Goal: Task Accomplishment & Management: Complete application form

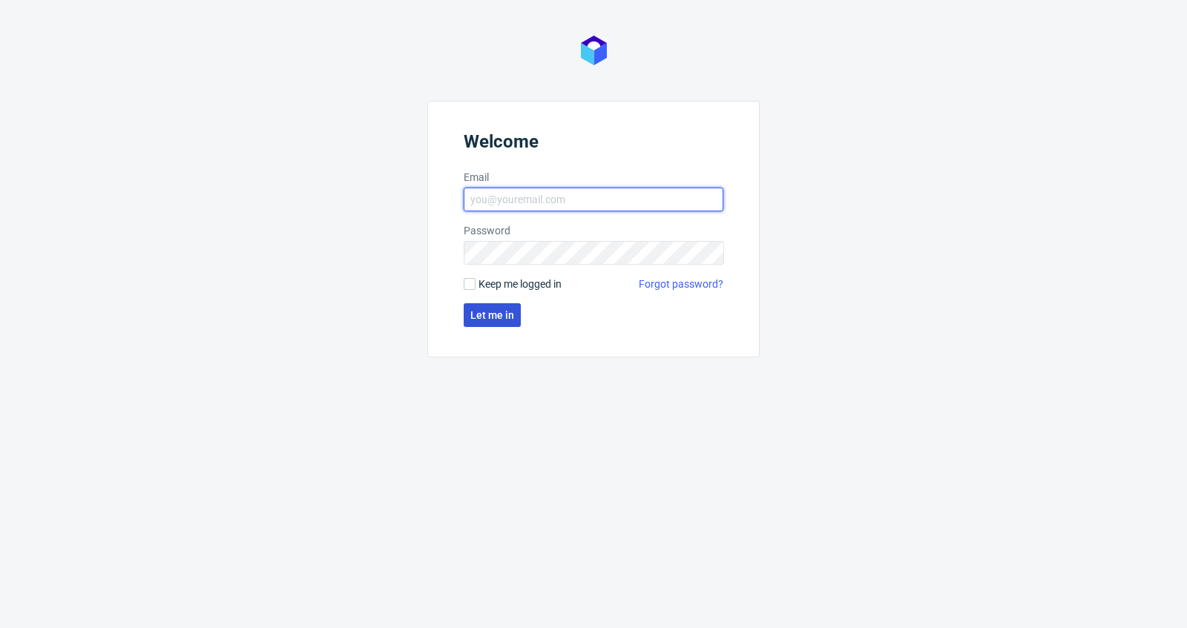
type input "antonina.plotek@packhelp.com"
click at [495, 306] on button "Let me in" at bounding box center [491, 315] width 57 height 24
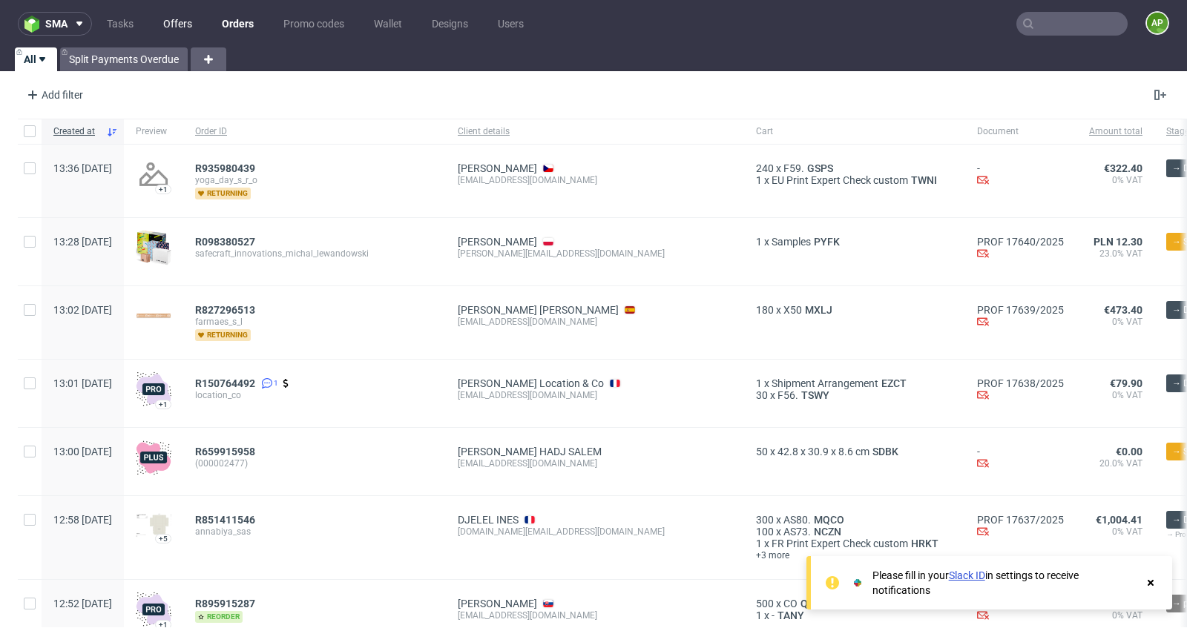
click at [163, 29] on link "Offers" at bounding box center [177, 24] width 47 height 24
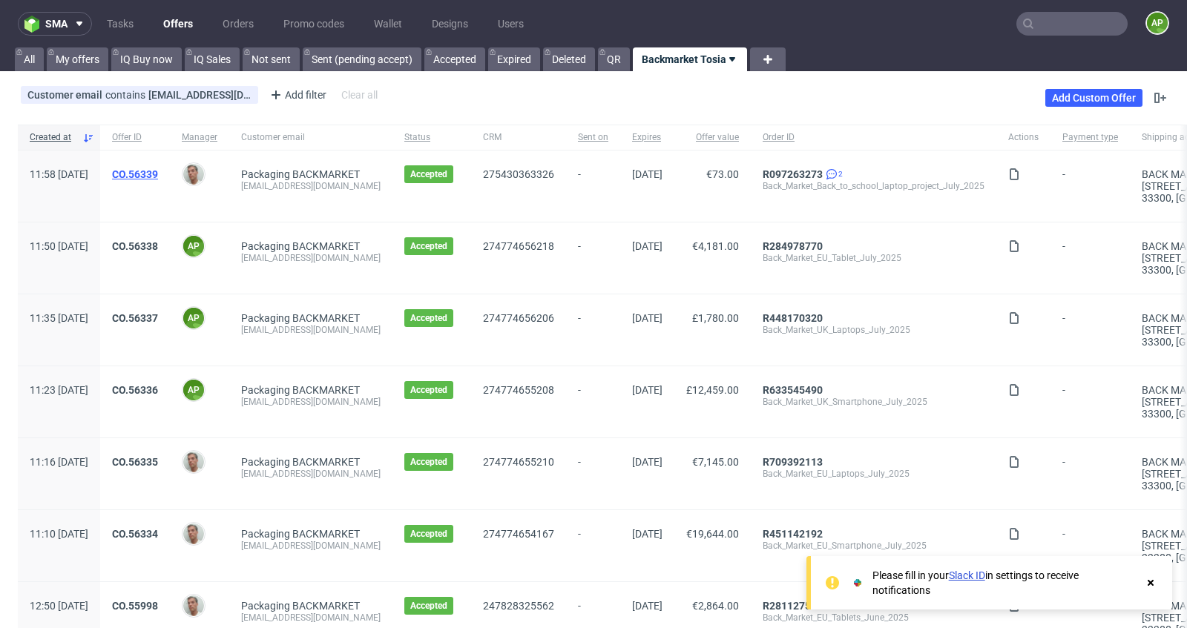
click at [158, 168] on link "CO.56339" at bounding box center [135, 174] width 46 height 12
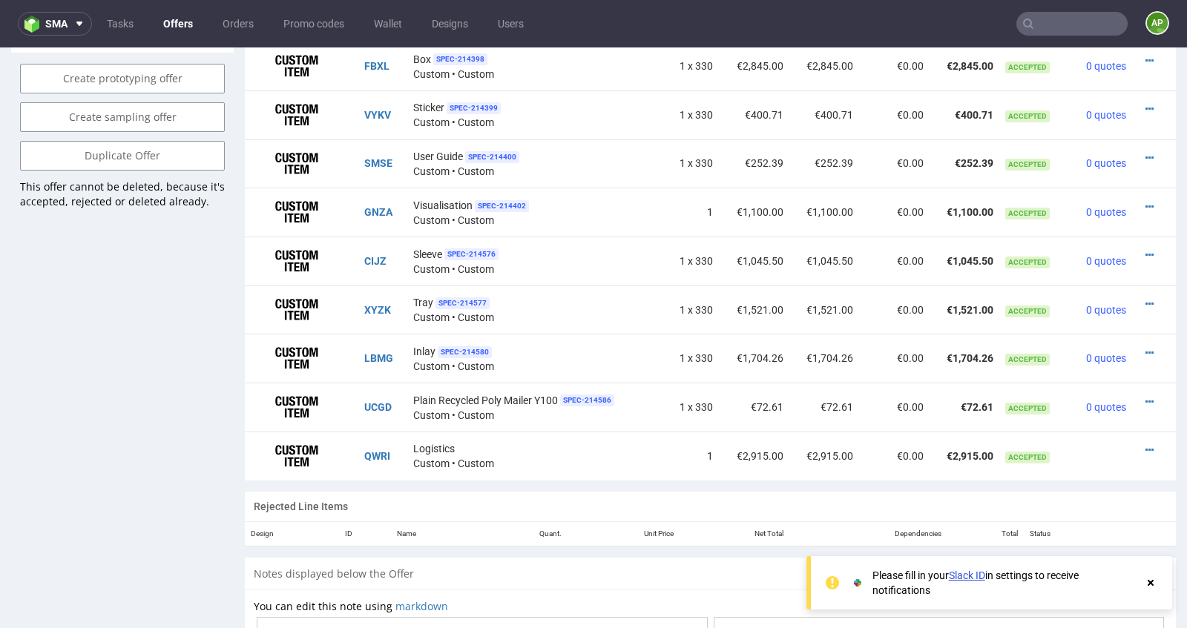
scroll to position [1010, 0]
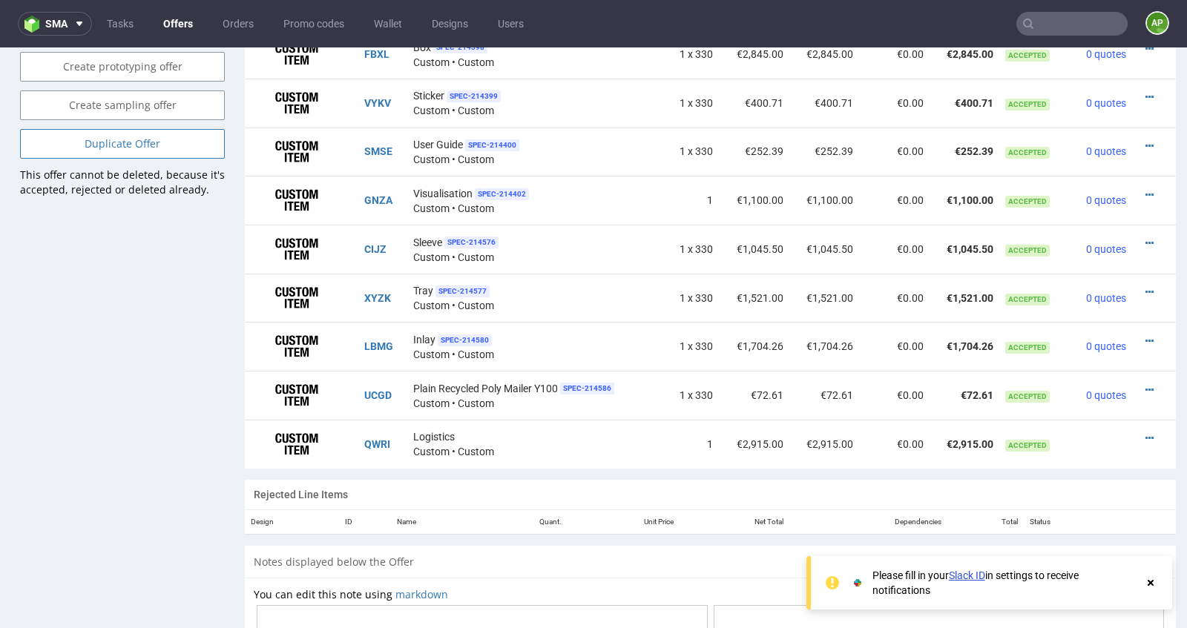
click at [150, 147] on link "Duplicate Offer" at bounding box center [122, 144] width 205 height 30
click at [103, 98] on link "Yes" at bounding box center [100, 103] width 42 height 22
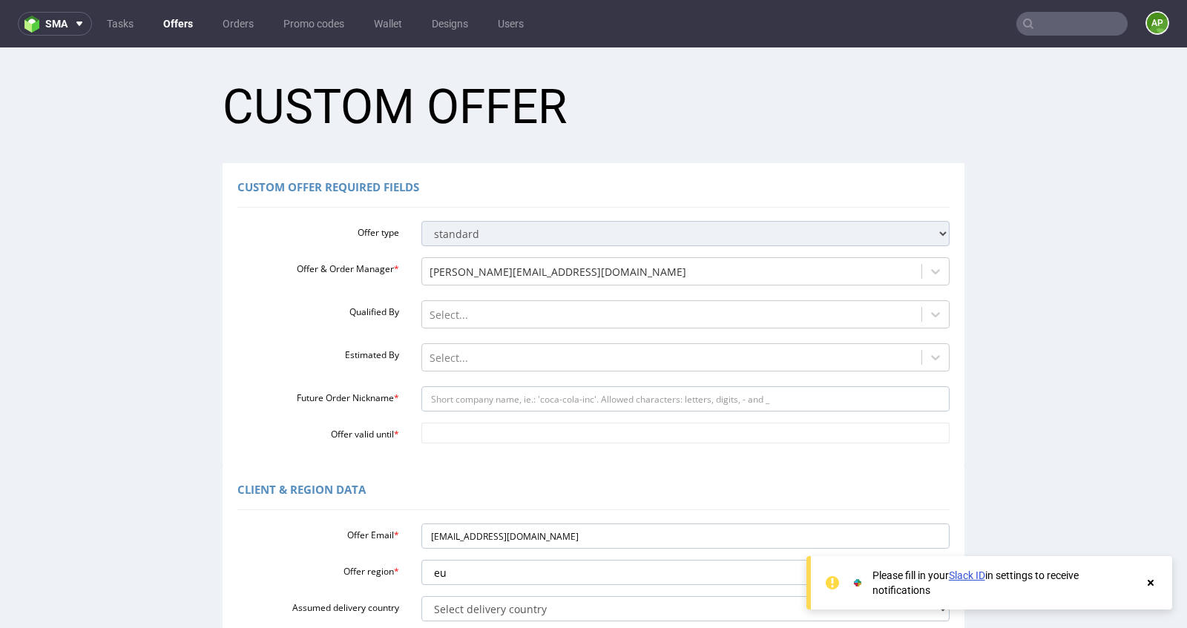
scroll to position [0, 0]
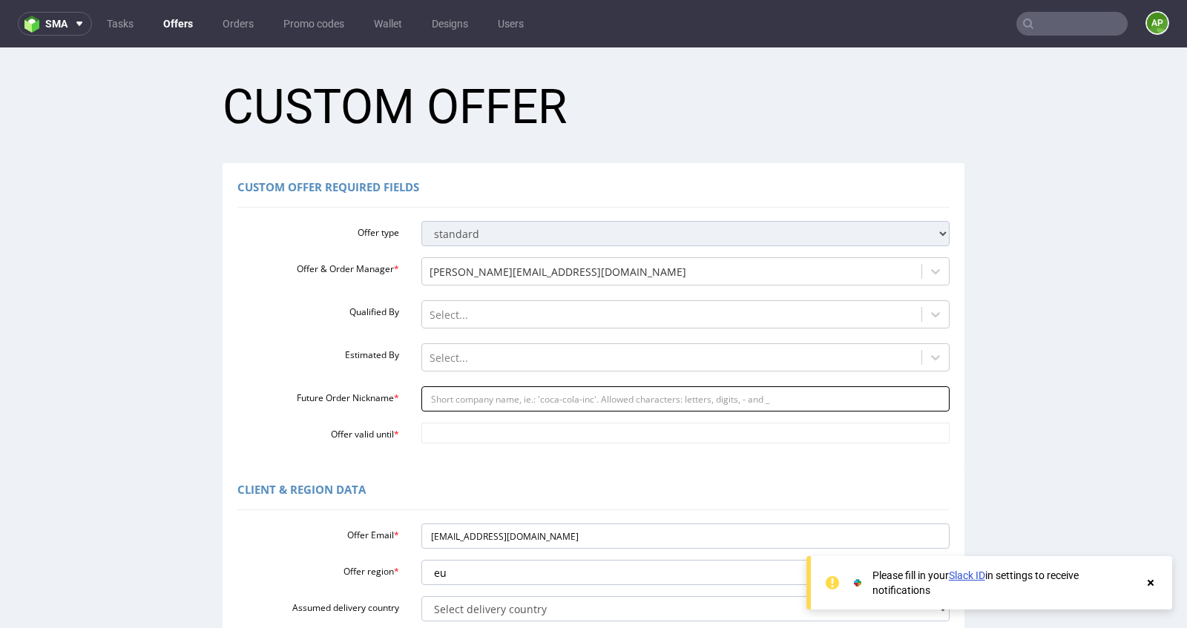
click at [481, 395] on input "Future Order Nickname *" at bounding box center [685, 398] width 529 height 25
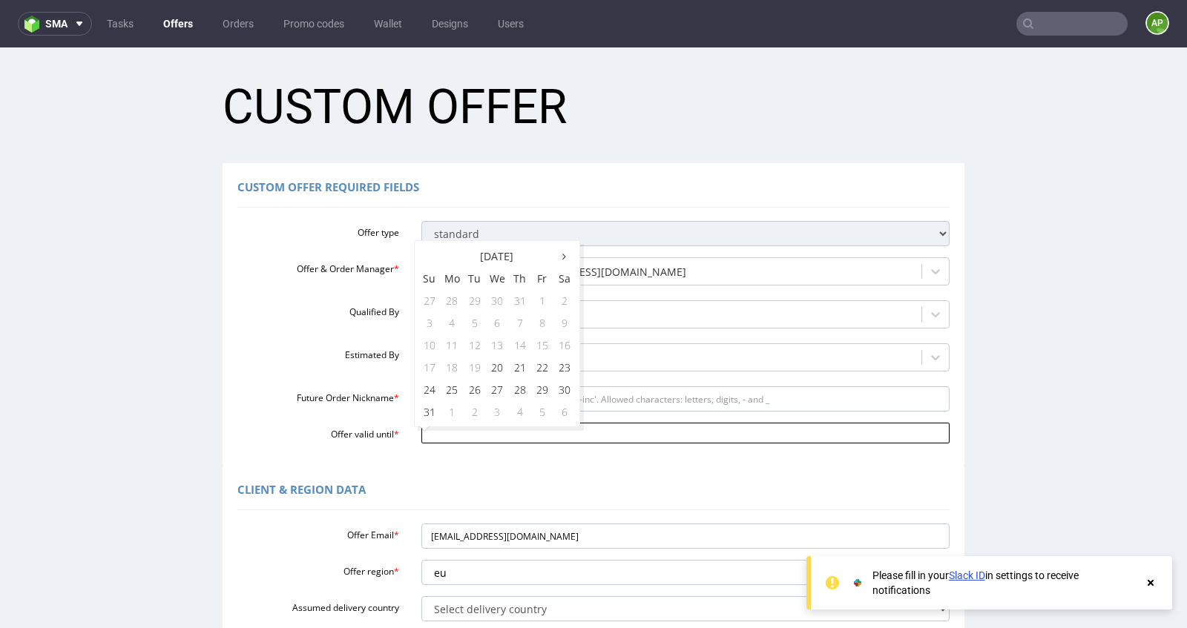
click at [467, 438] on input "Offer valid until *" at bounding box center [685, 433] width 529 height 21
click at [495, 370] on td "20" at bounding box center [497, 367] width 23 height 22
type input "2025-08-20"
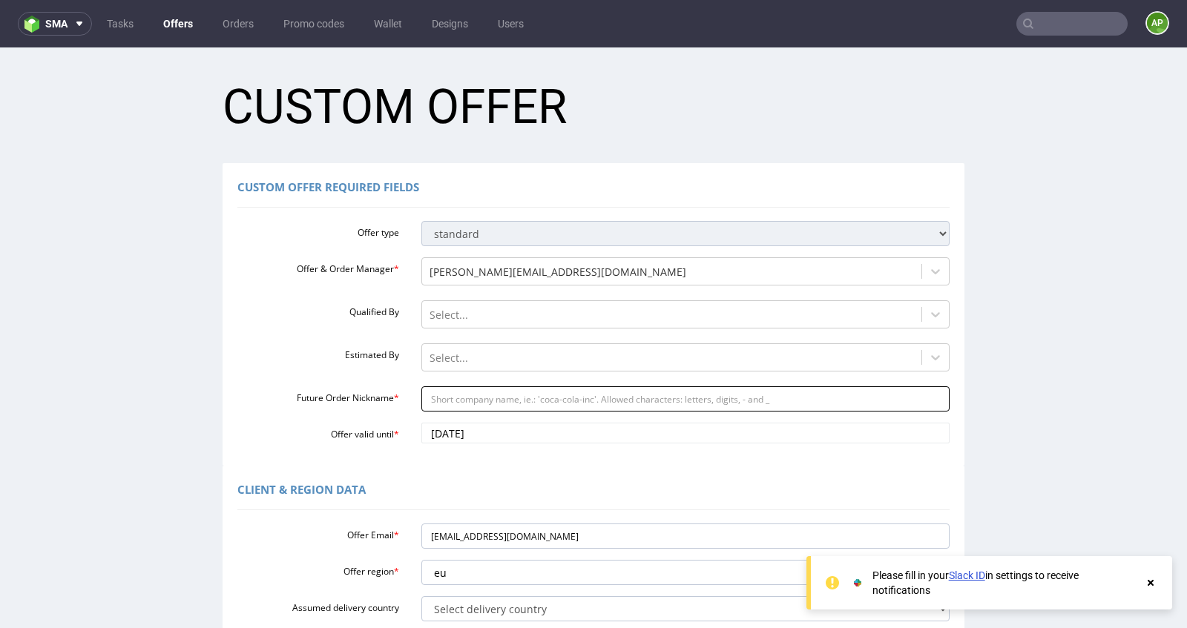
click at [483, 399] on input "Future Order Nickname *" at bounding box center [685, 398] width 529 height 25
click at [478, 399] on input "Future Order Nickname *" at bounding box center [685, 398] width 529 height 25
type input "baC"
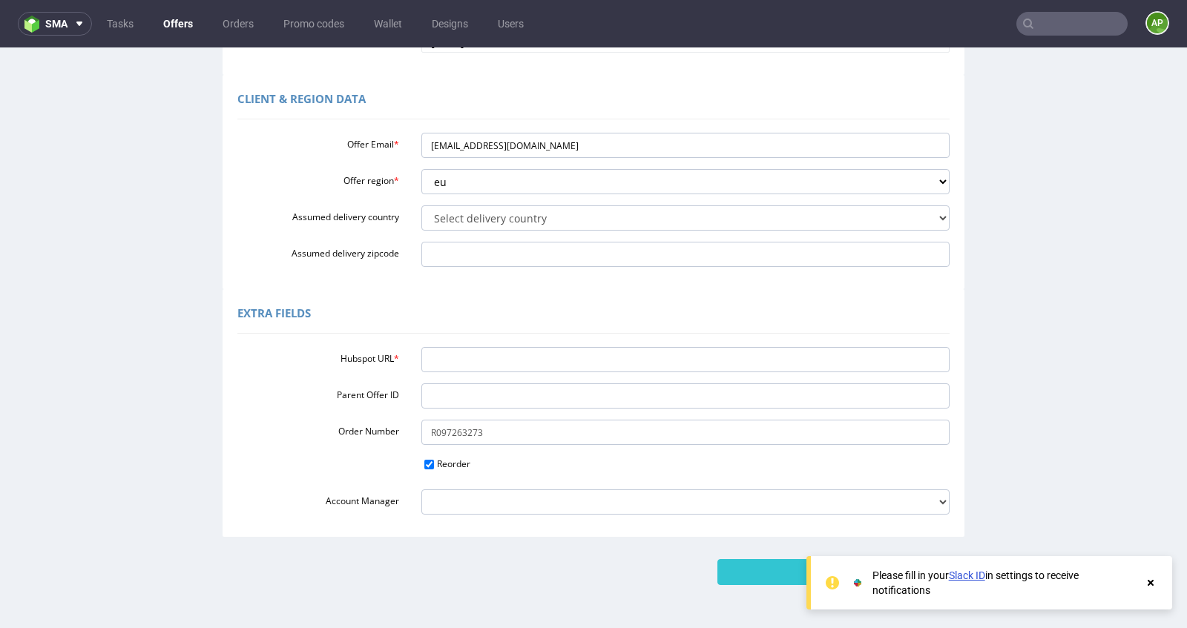
scroll to position [394, 0]
click at [453, 352] on input "Hubspot URL *" at bounding box center [685, 356] width 529 height 25
paste input "https://app-eu1.hubspot.com/contacts/25600958/record/0-3/291510449386"
type input "https://app-eu1.hubspot.com/contacts/25600958/record/0-3/291510449386"
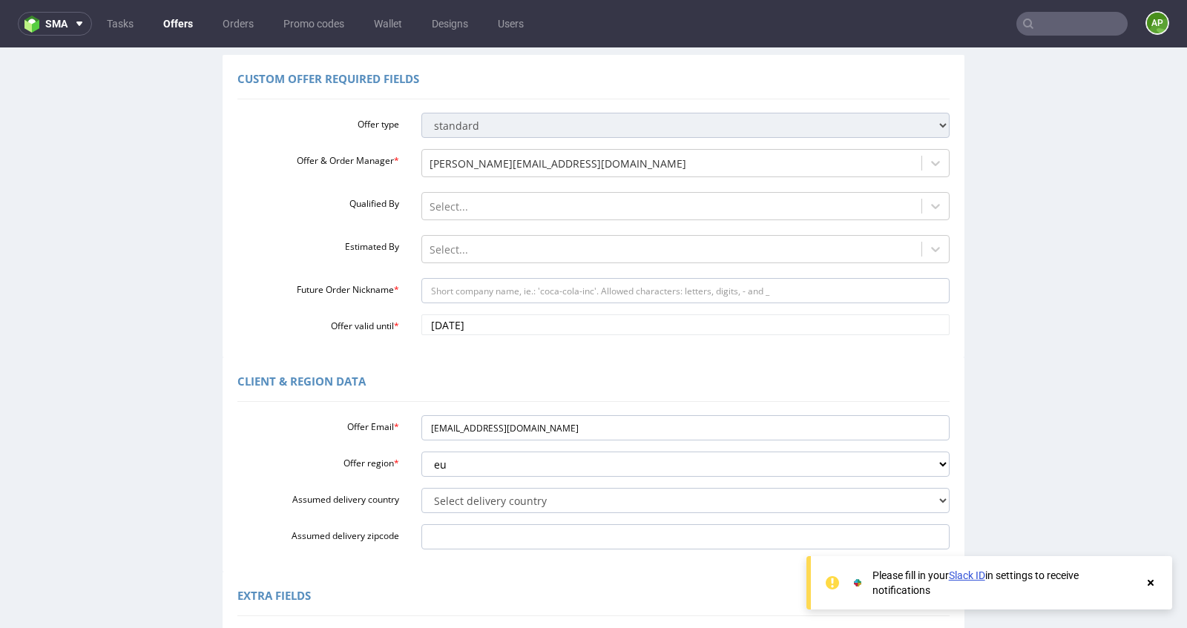
scroll to position [105, 0]
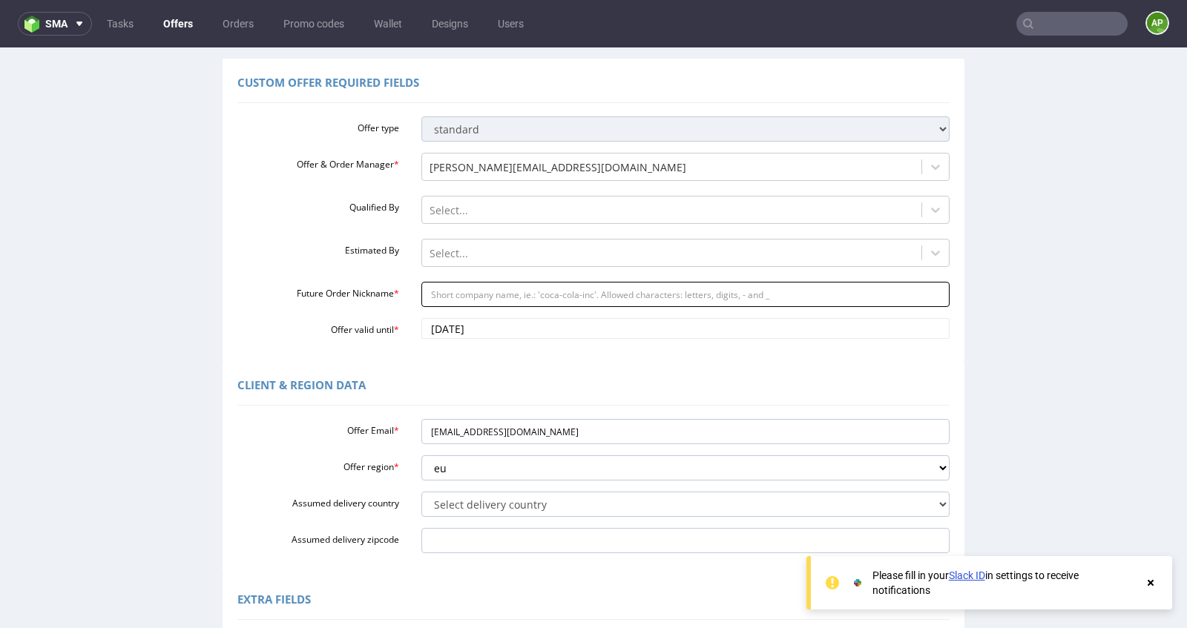
click at [478, 297] on input "Future Order Nickname *" at bounding box center [685, 294] width 529 height 25
paste input "Back_Market_-_Obsolete_Box_Project_August_25"
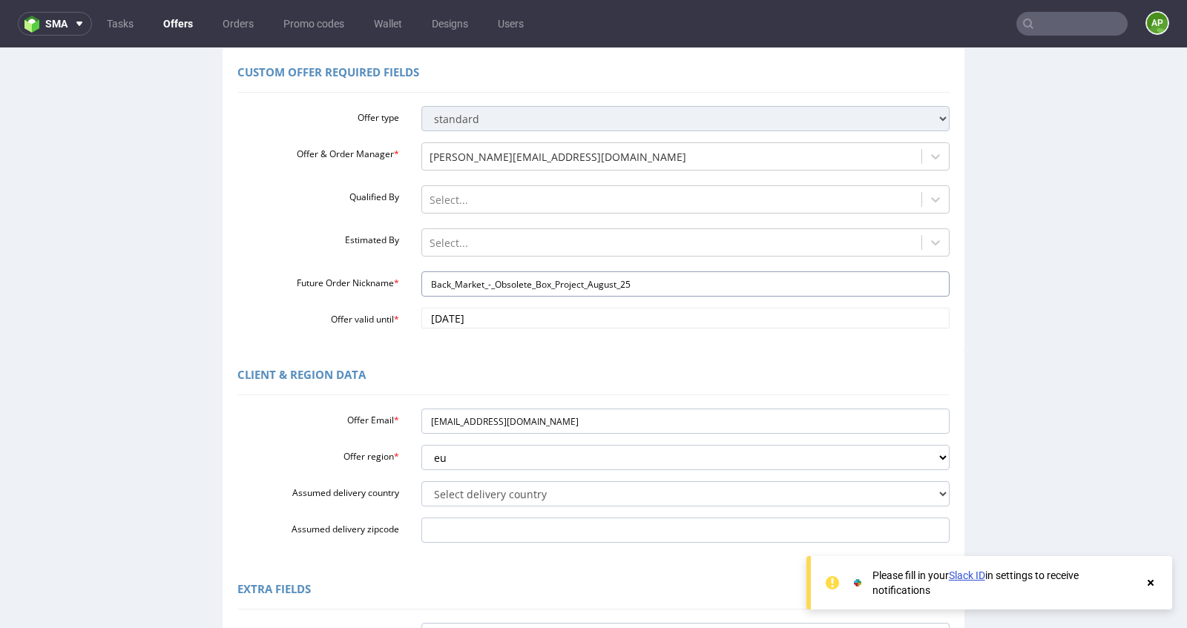
scroll to position [119, 0]
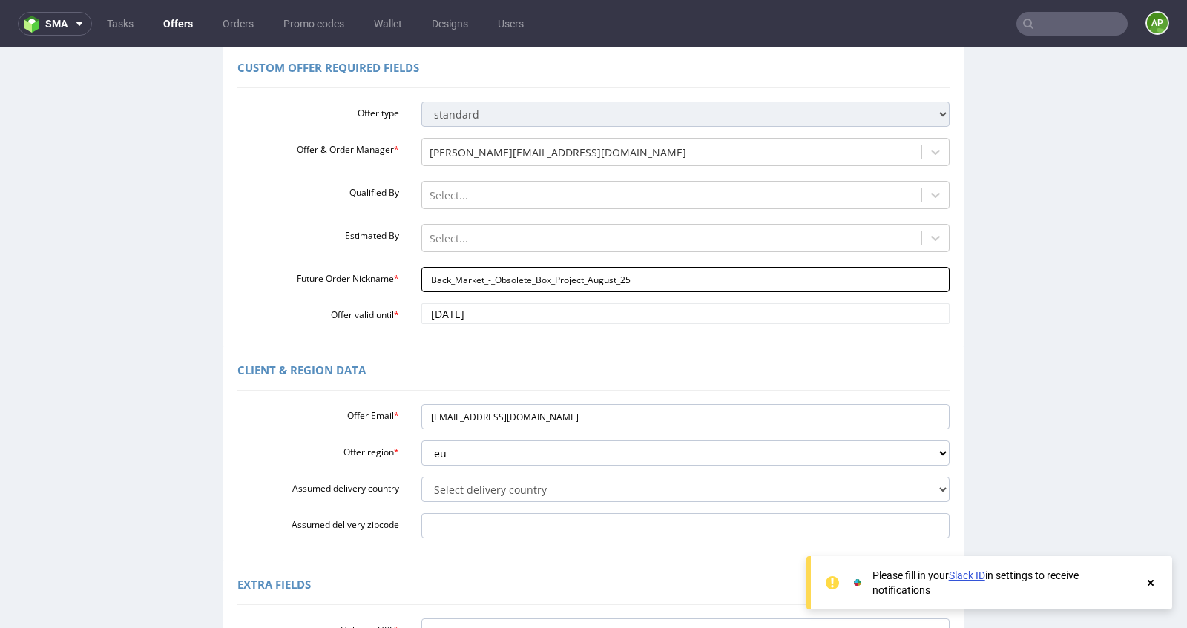
click at [447, 278] on input "Back_Market_-_Obsolete_Box_Project_August_25" at bounding box center [685, 279] width 529 height 25
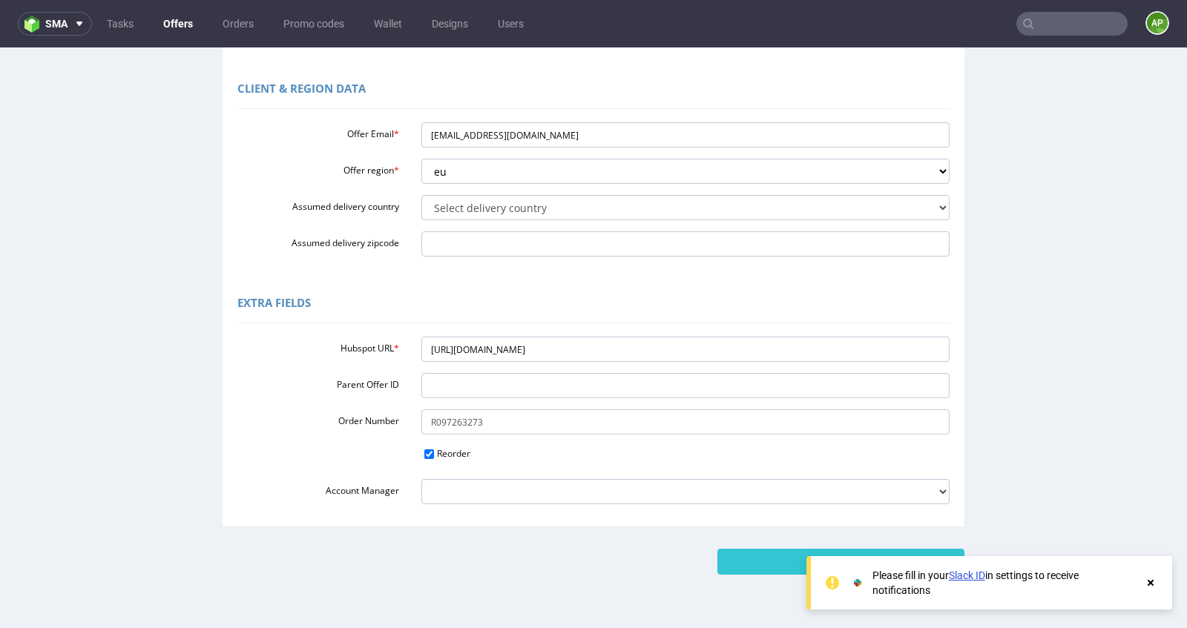
scroll to position [442, 0]
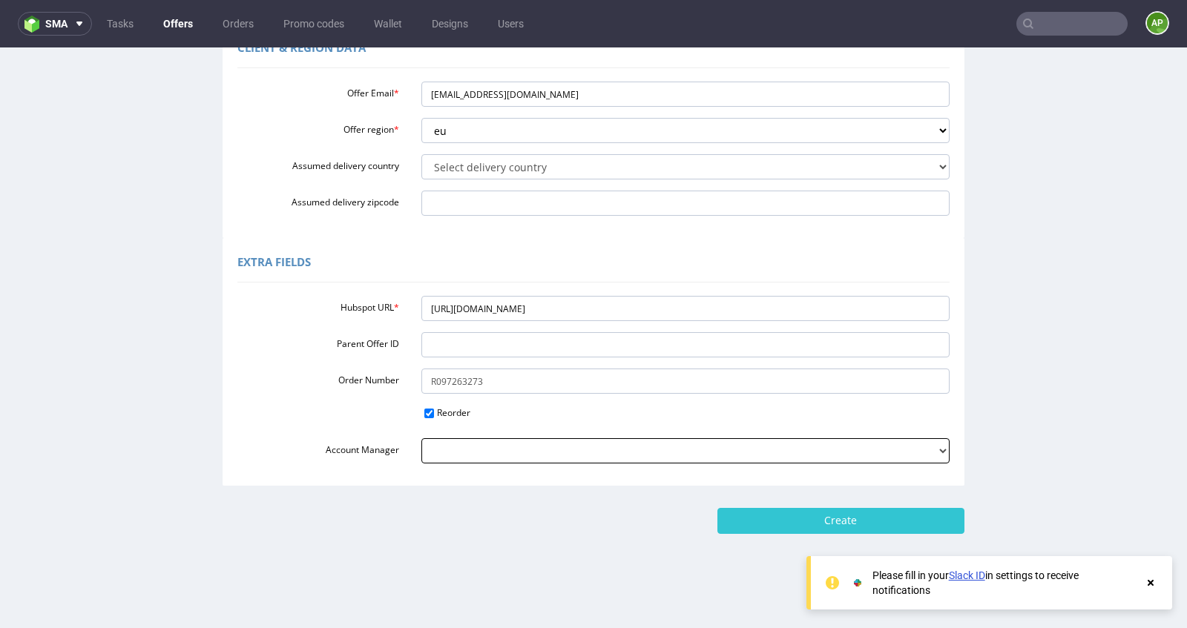
type input "Back_Market_-_Obsolete_Box_Project_August_25"
click at [746, 455] on select "adrian.margula@packhelp.com alex.lemee@packhelp.com angelina.marc@packhelp.com …" at bounding box center [685, 450] width 529 height 25
click at [421, 438] on select "adrian.margula@packhelp.com alex.lemee@packhelp.com angelina.marc@packhelp.com …" at bounding box center [685, 450] width 529 height 25
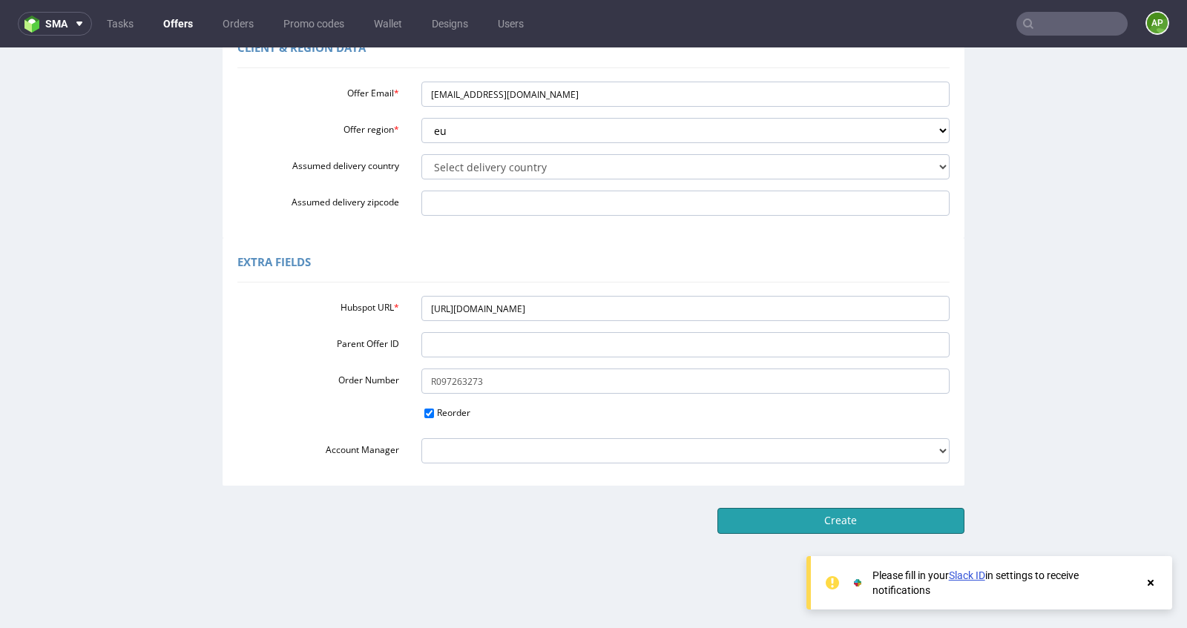
drag, startPoint x: 808, startPoint y: 525, endPoint x: 723, endPoint y: 426, distance: 130.5
click at [723, 426] on form "Custom Offer Custom Offer Required Fields Offer type standard prototyping sampl…" at bounding box center [593, 79] width 1157 height 909
click at [504, 380] on input "R097263273" at bounding box center [685, 381] width 529 height 25
click at [424, 415] on input "Reorder" at bounding box center [429, 414] width 10 height 10
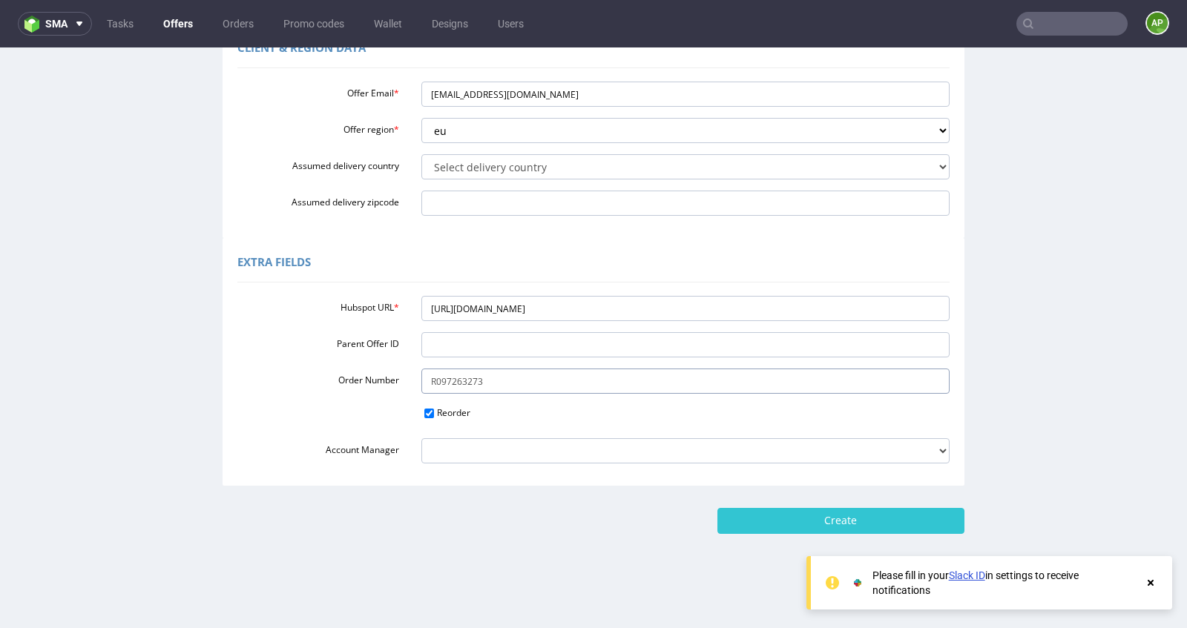
drag, startPoint x: 528, startPoint y: 380, endPoint x: 371, endPoint y: 380, distance: 157.2
click at [371, 380] on div "Order Number R097263273" at bounding box center [593, 381] width 734 height 25
click at [424, 412] on input "Reorder" at bounding box center [429, 414] width 10 height 10
click at [426, 411] on input "Reorder" at bounding box center [429, 414] width 10 height 10
click at [424, 410] on input "Reorder" at bounding box center [429, 414] width 10 height 10
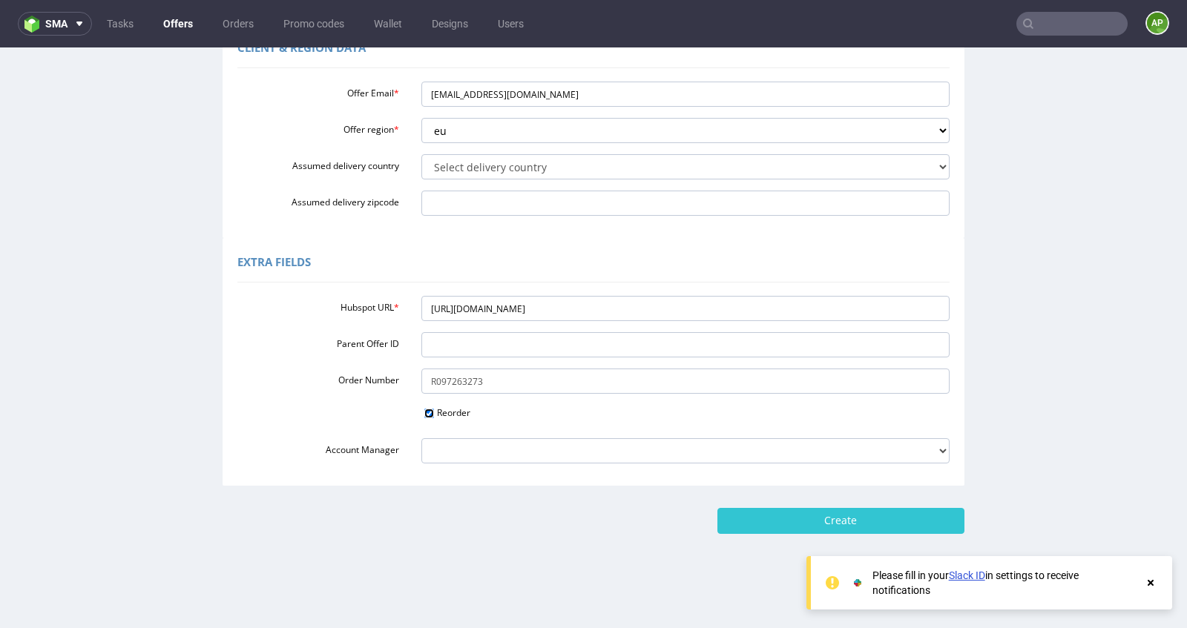
checkbox input "false"
drag, startPoint x: 584, startPoint y: 378, endPoint x: 413, endPoint y: 379, distance: 170.6
click at [421, 379] on input "R097263273" at bounding box center [685, 381] width 529 height 25
click at [797, 522] on input "Create" at bounding box center [840, 520] width 247 height 25
type input "Please wait..."
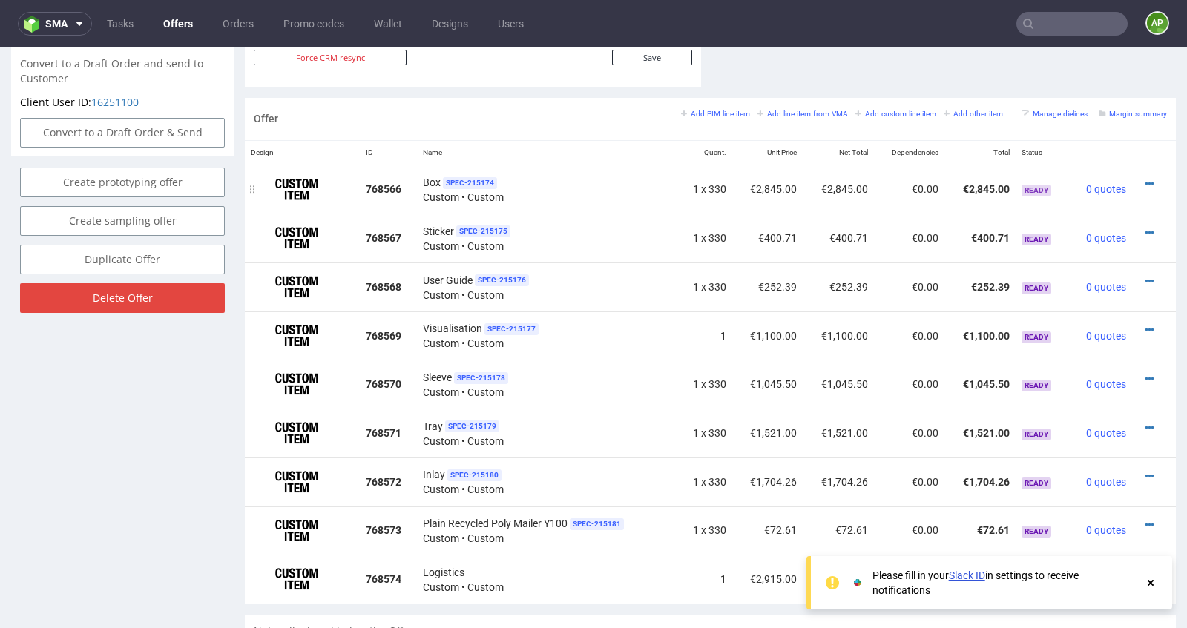
scroll to position [829, 0]
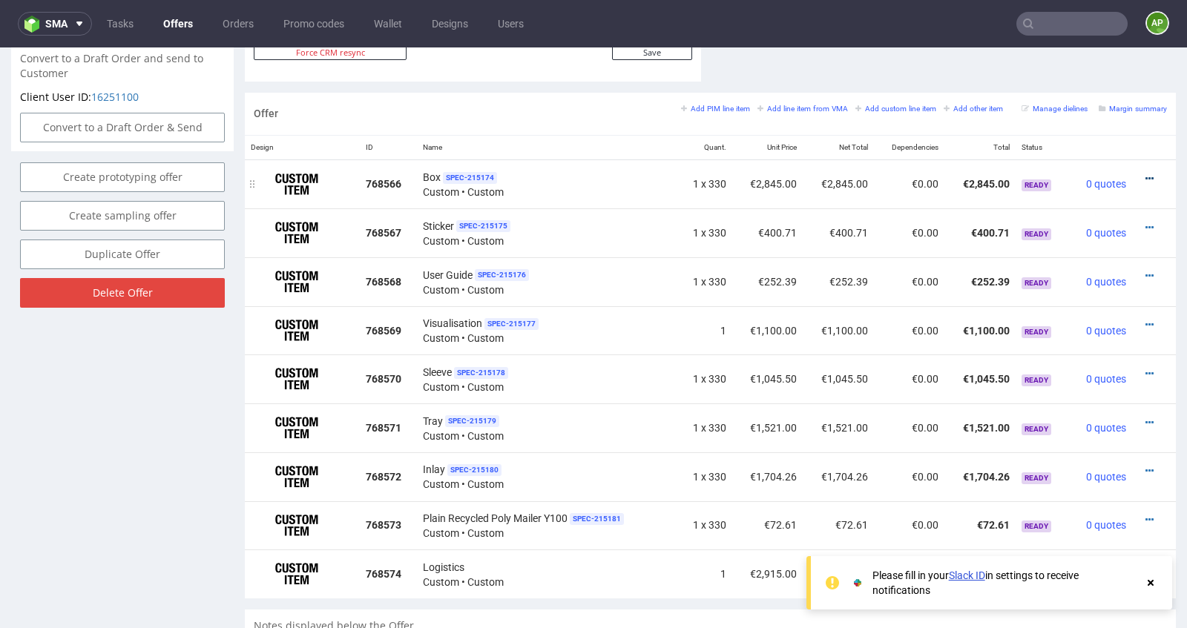
click at [1145, 174] on icon at bounding box center [1149, 179] width 8 height 10
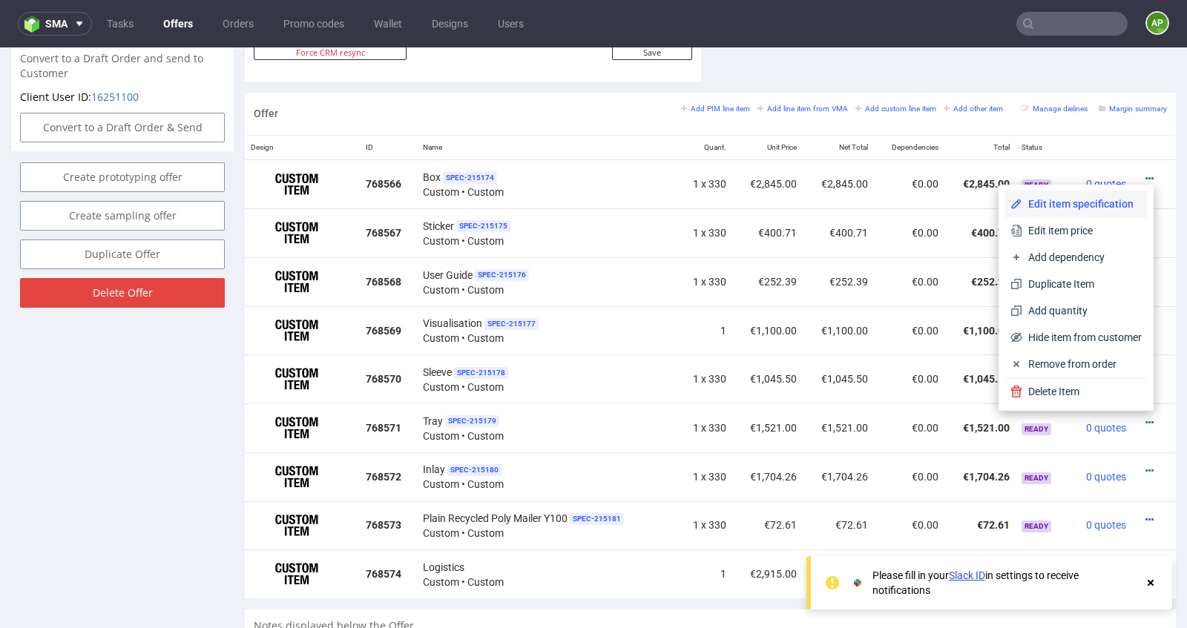
click at [1098, 210] on span "Edit item specification" at bounding box center [1081, 204] width 119 height 15
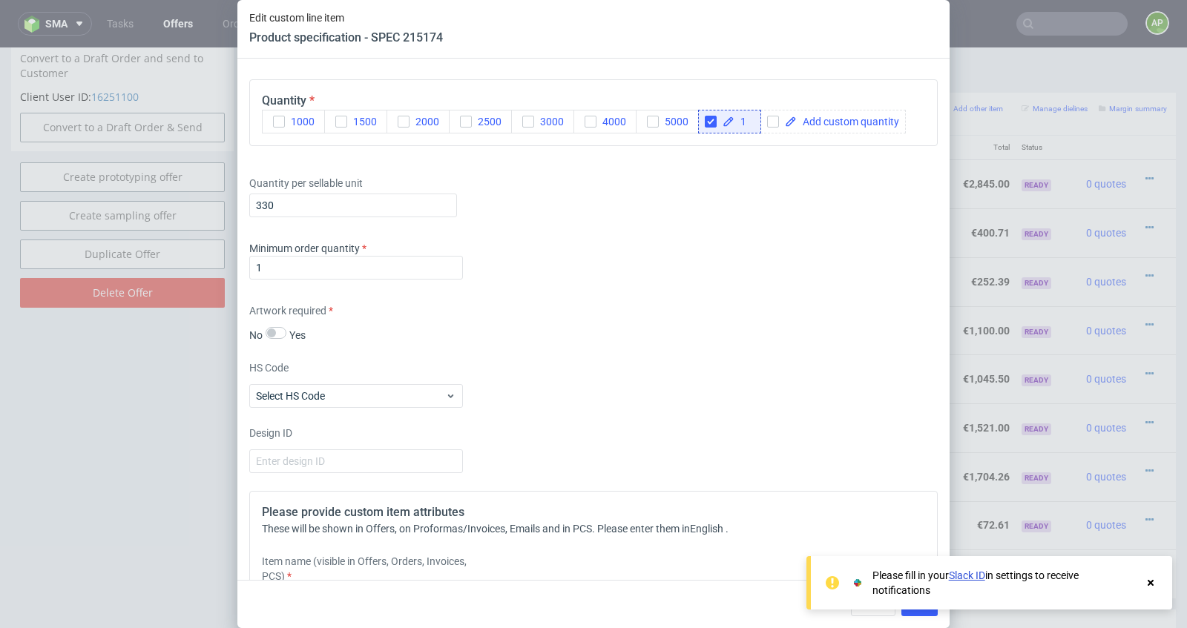
scroll to position [1982, 0]
drag, startPoint x: 404, startPoint y: 208, endPoint x: 107, endPoint y: 206, distance: 297.4
click at [109, 206] on div "Edit custom line item Product specification - SPEC 215174 Supplier EGDK Technic…" at bounding box center [593, 314] width 1187 height 628
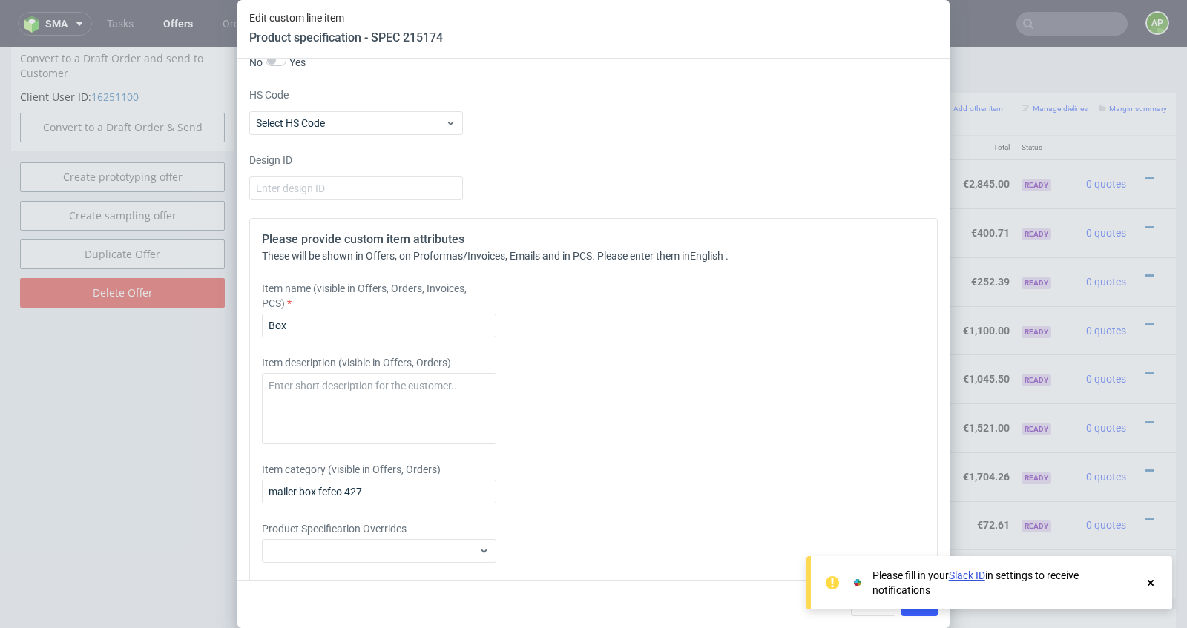
scroll to position [2300, 0]
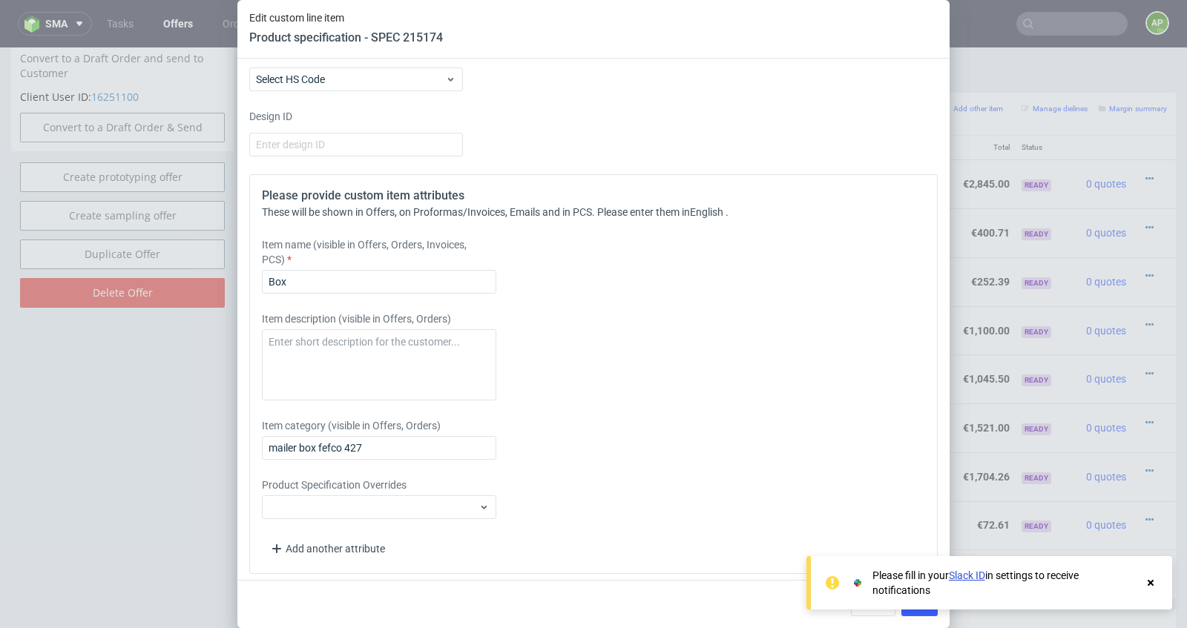
type input "264"
click at [1154, 585] on icon at bounding box center [1149, 583] width 13 height 12
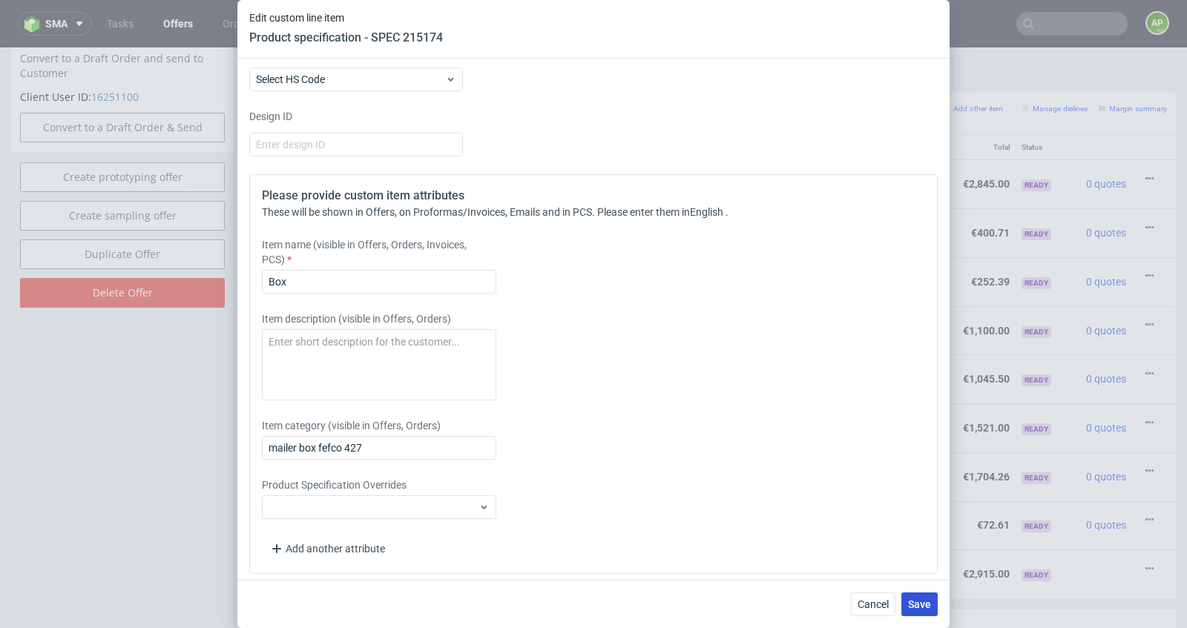
click at [915, 606] on span "Save" at bounding box center [919, 604] width 23 height 10
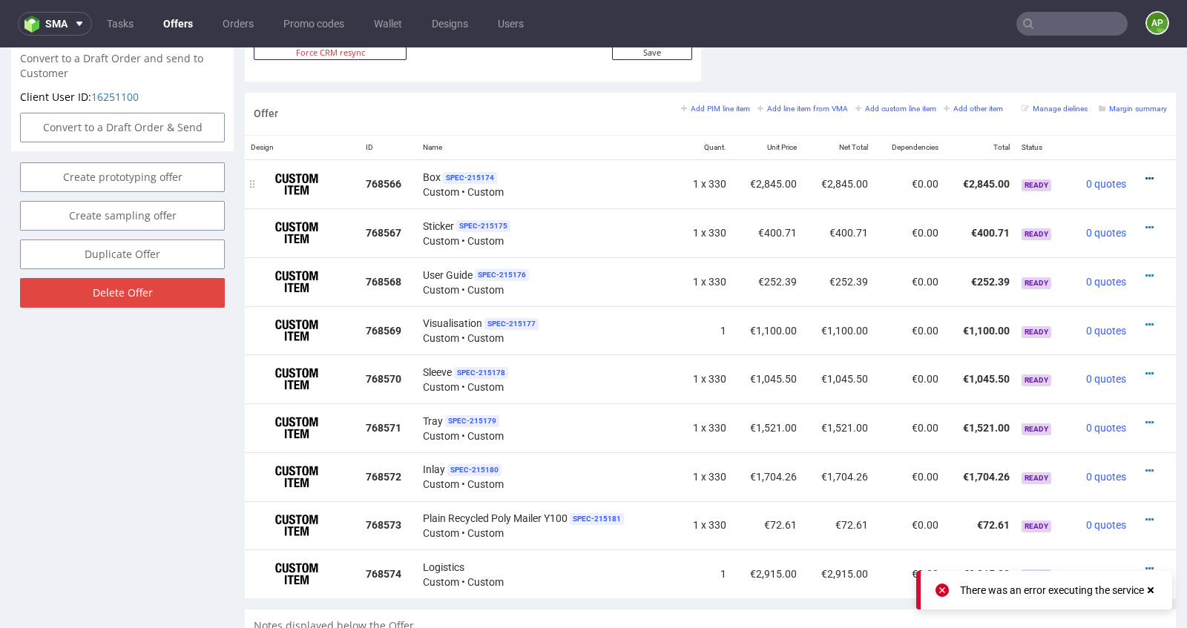
click at [1145, 174] on icon at bounding box center [1149, 179] width 8 height 10
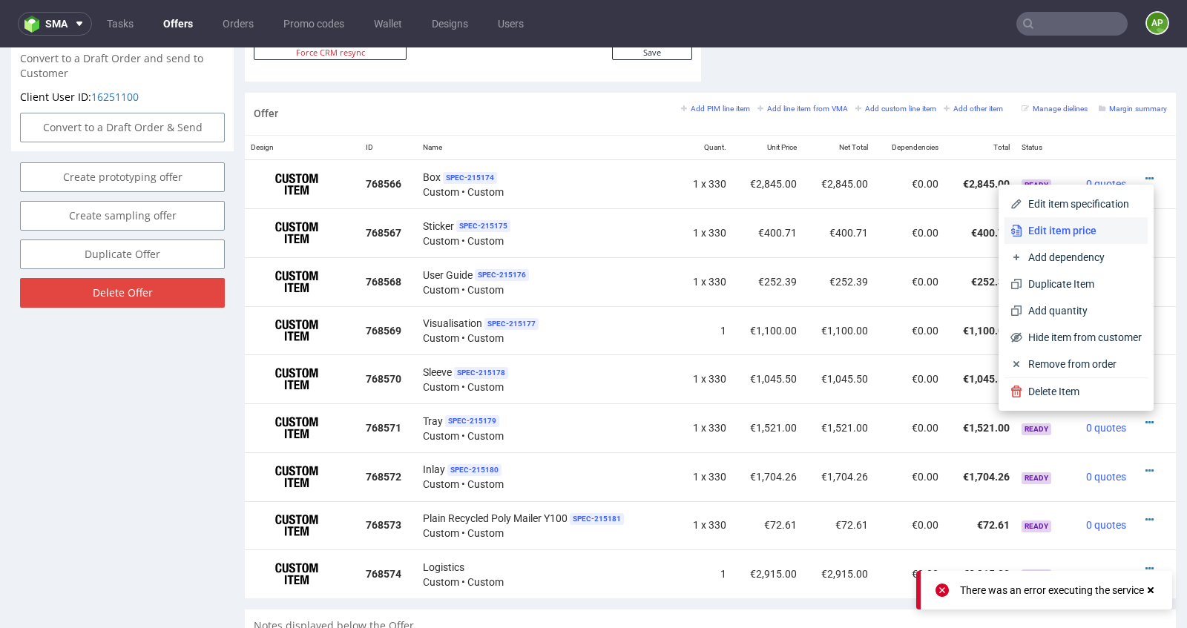
click at [1074, 234] on span "Edit item price" at bounding box center [1081, 230] width 119 height 15
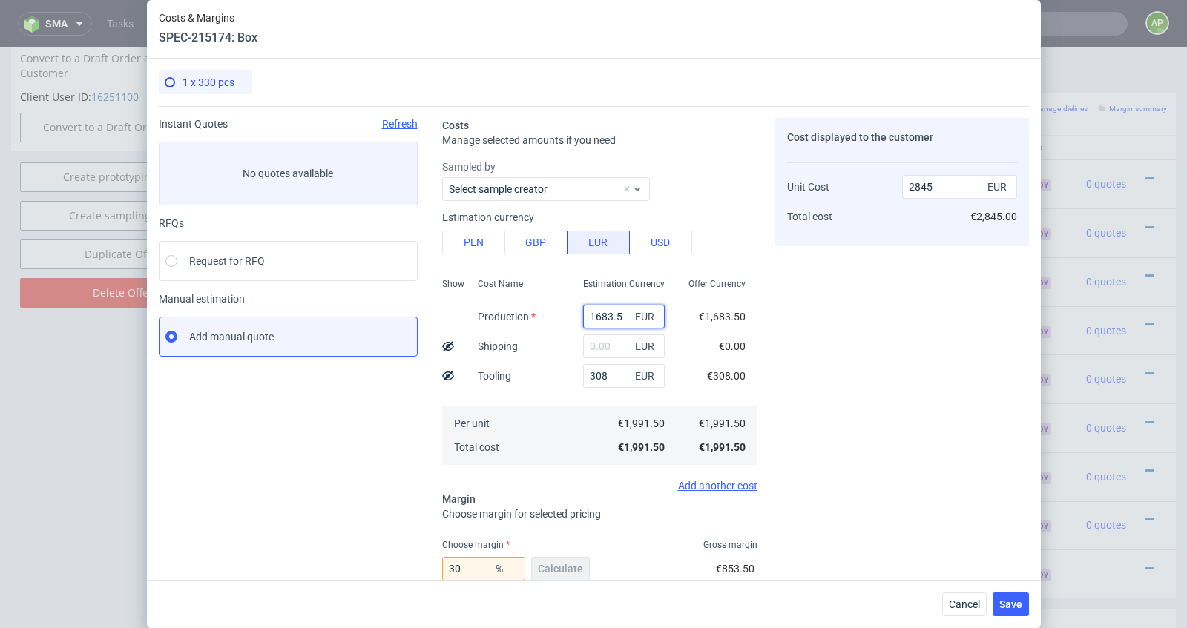
click at [606, 311] on input "1683.5" at bounding box center [624, 317] width 82 height 24
type input "440"
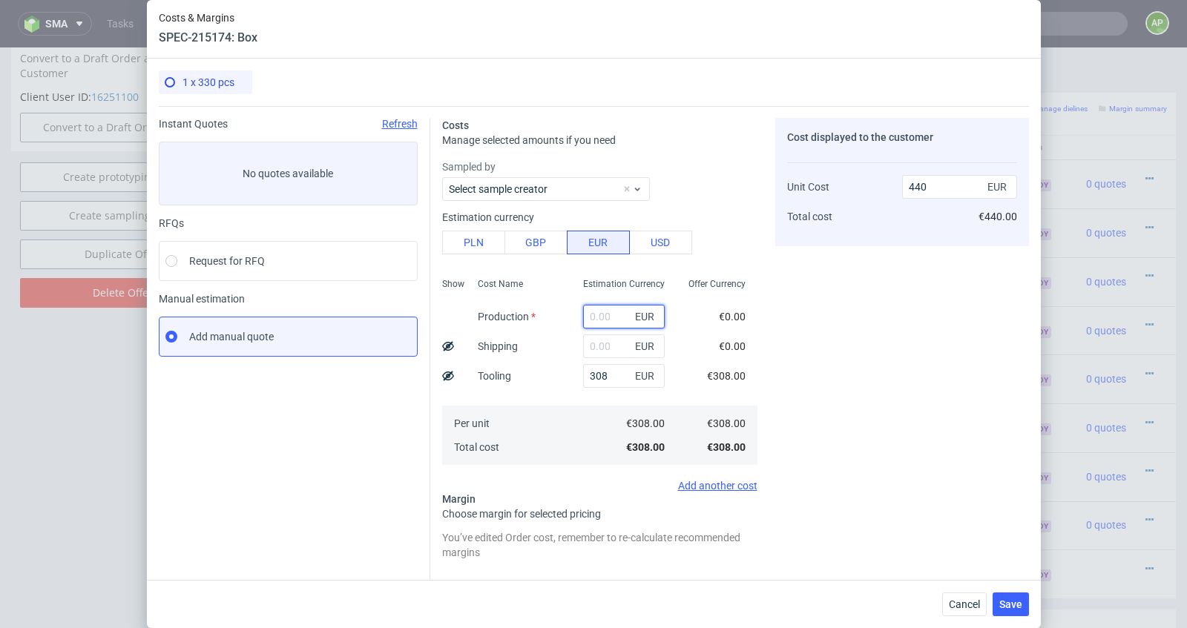
paste input "1868.33"
type input "1868.33"
type input "3109.04"
type input "1868.33"
click at [615, 381] on input "308" at bounding box center [624, 376] width 82 height 24
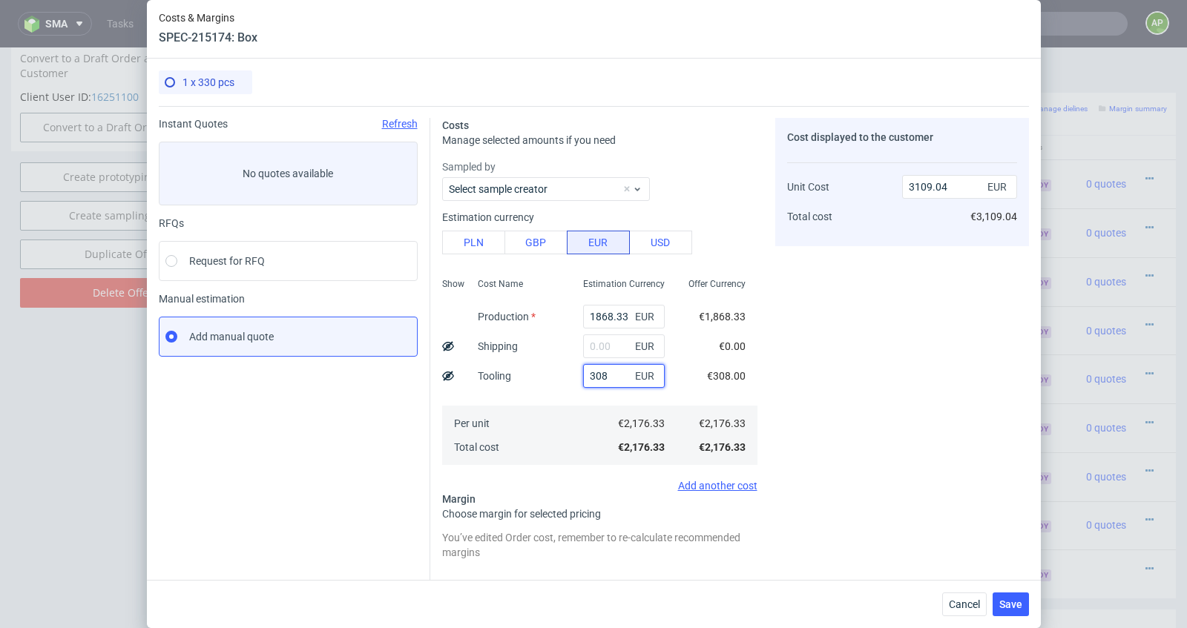
click at [615, 381] on input "308" at bounding box center [624, 376] width 82 height 24
type input "2669.04"
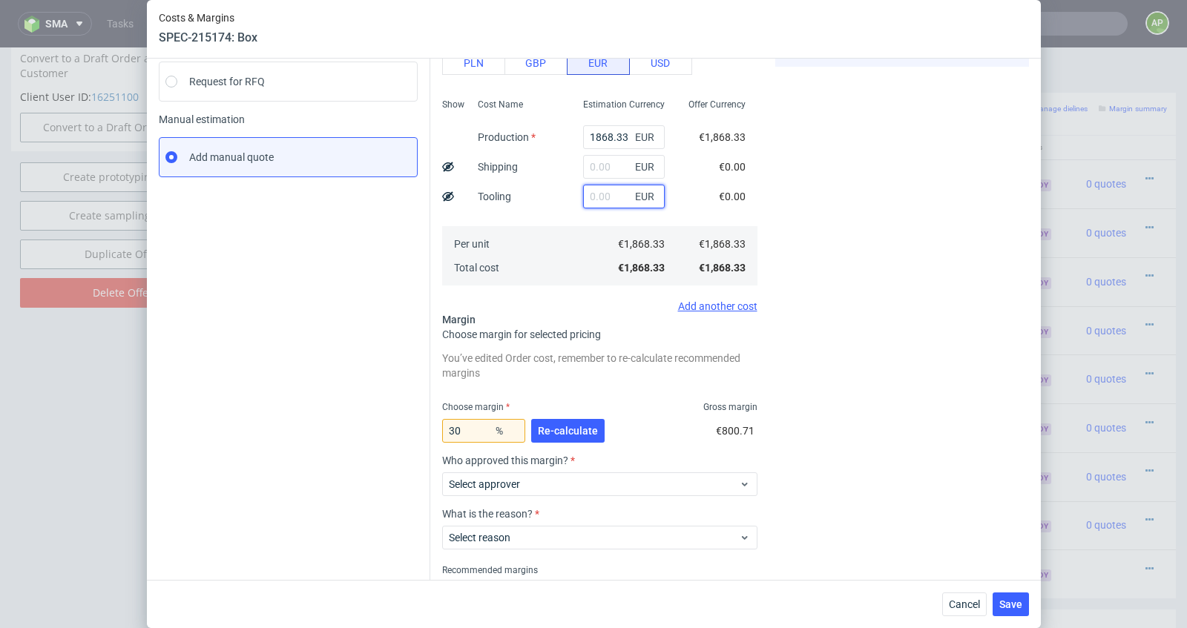
scroll to position [184, 0]
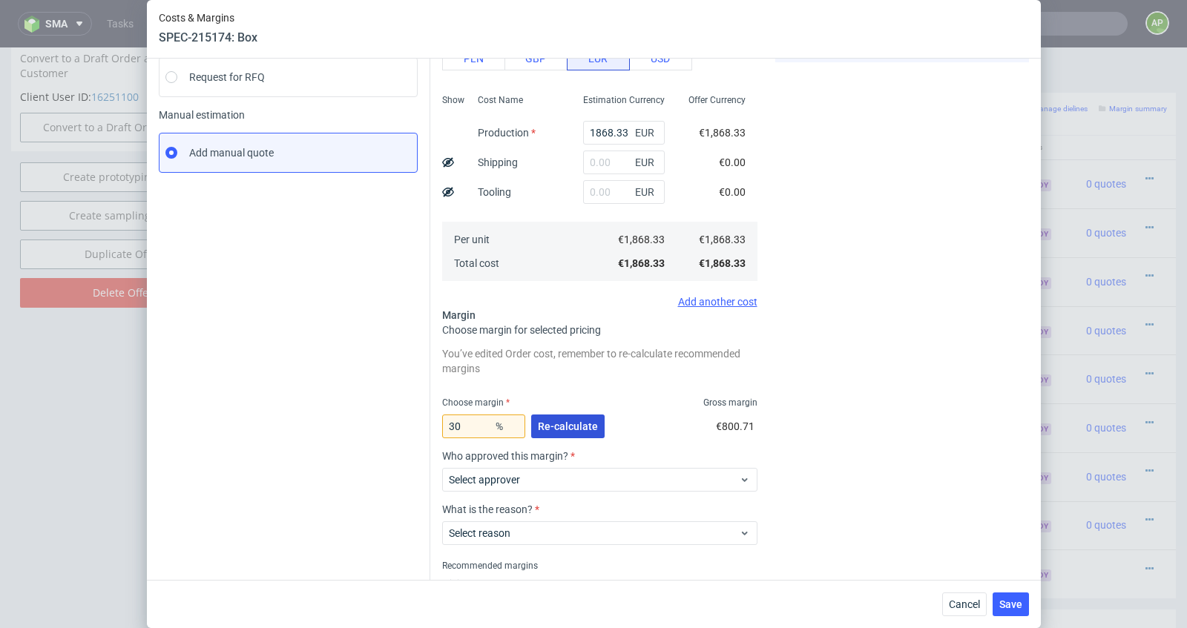
click at [557, 423] on span "Re-calculate" at bounding box center [568, 426] width 60 height 10
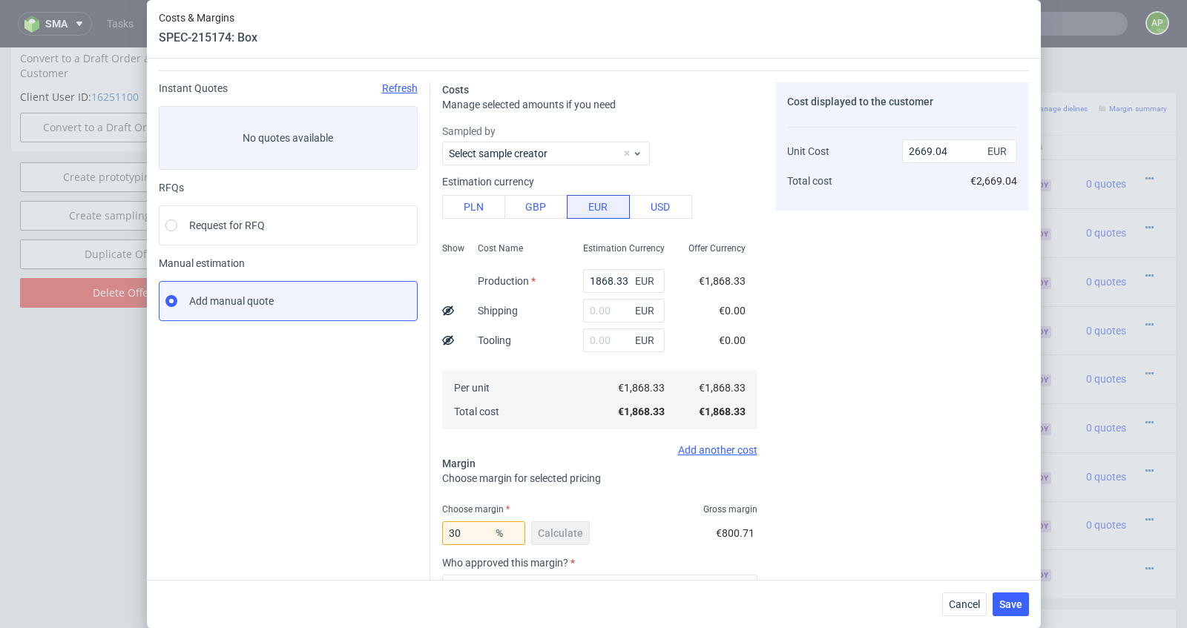
scroll to position [198, 0]
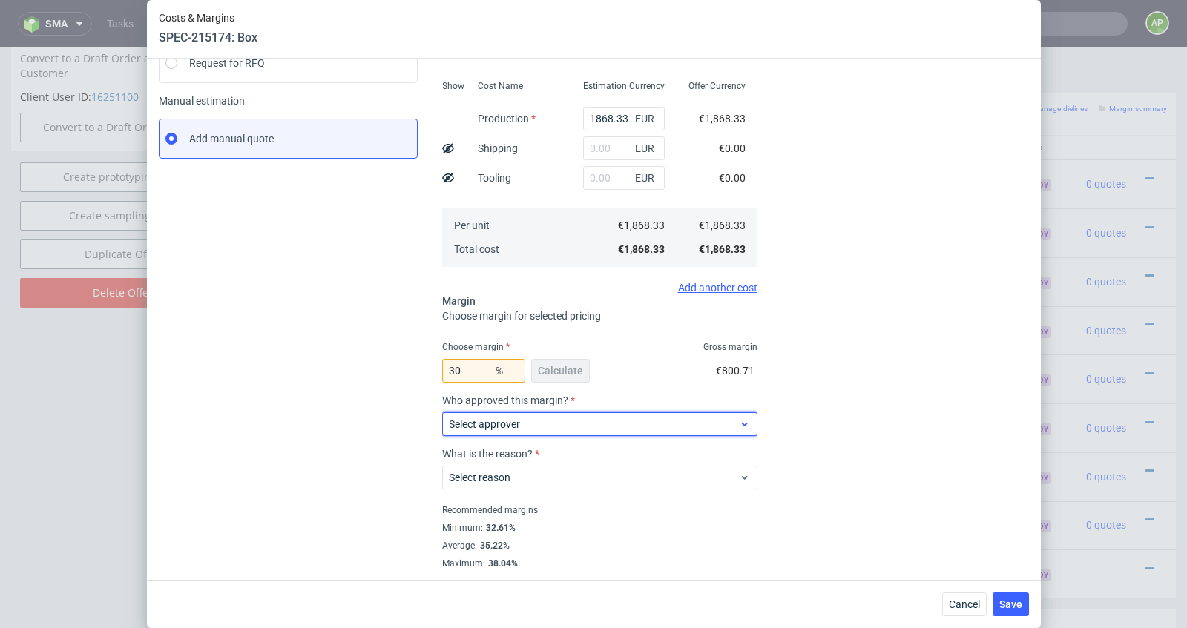
click at [545, 421] on span "Select approver" at bounding box center [594, 424] width 291 height 15
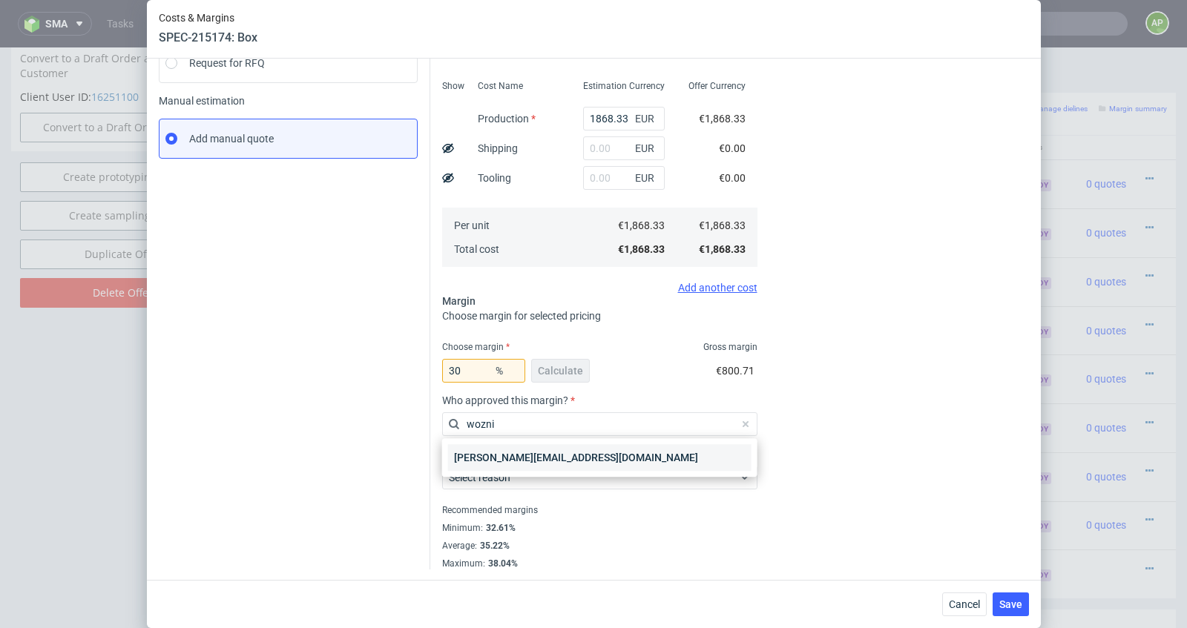
type input "wozni"
click at [534, 452] on div "maciej.wozniczko@packhelp.com" at bounding box center [599, 457] width 303 height 27
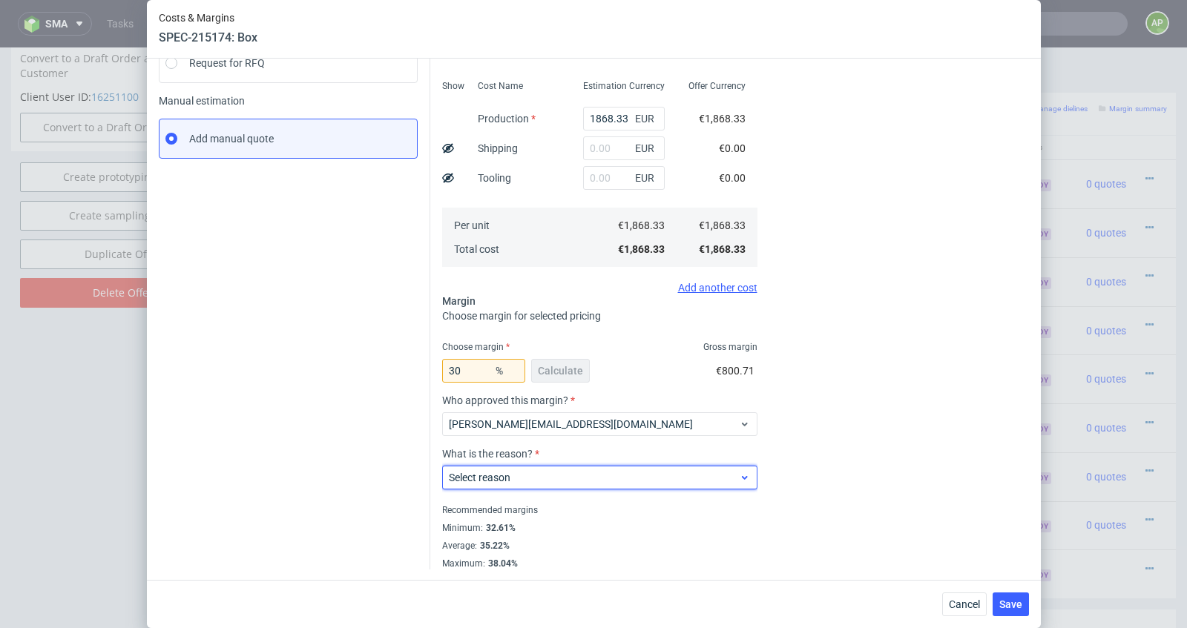
click at [535, 475] on span "Select reason" at bounding box center [594, 477] width 291 height 15
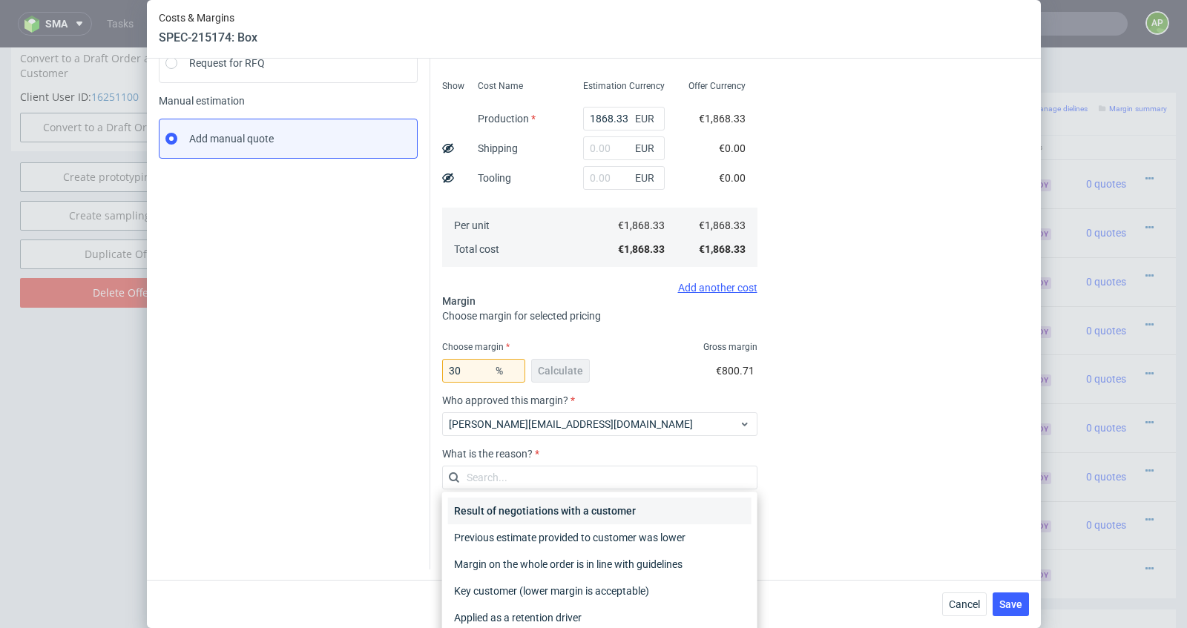
click at [544, 513] on div "Result of negotiations with a customer" at bounding box center [599, 511] width 303 height 27
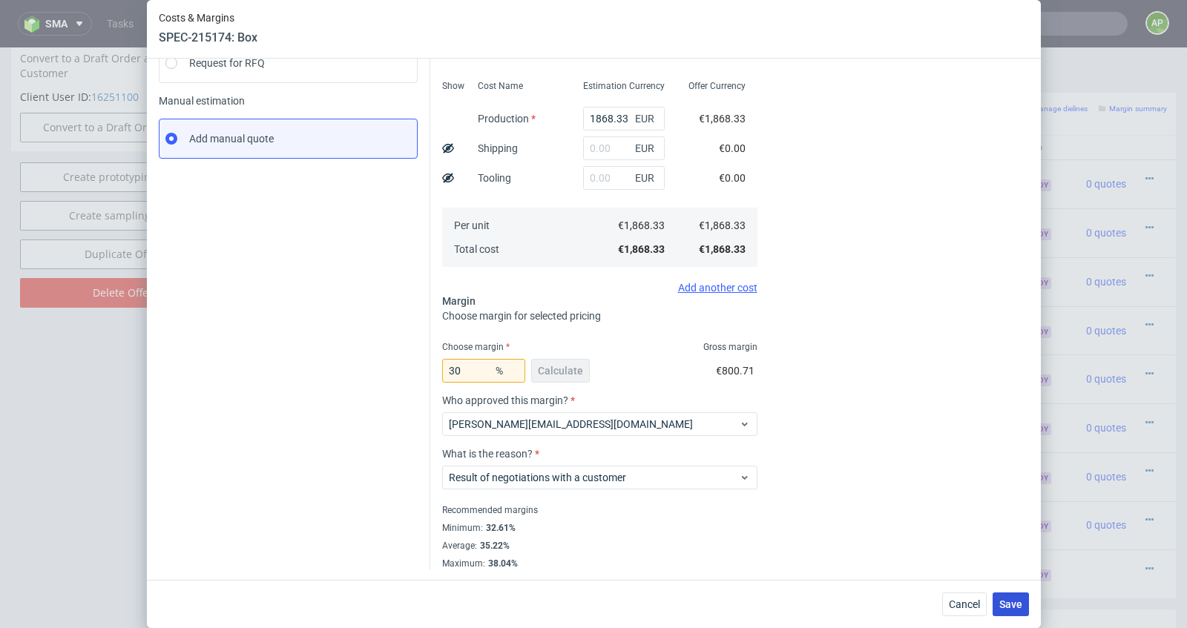
click at [1004, 601] on span "Save" at bounding box center [1010, 604] width 23 height 10
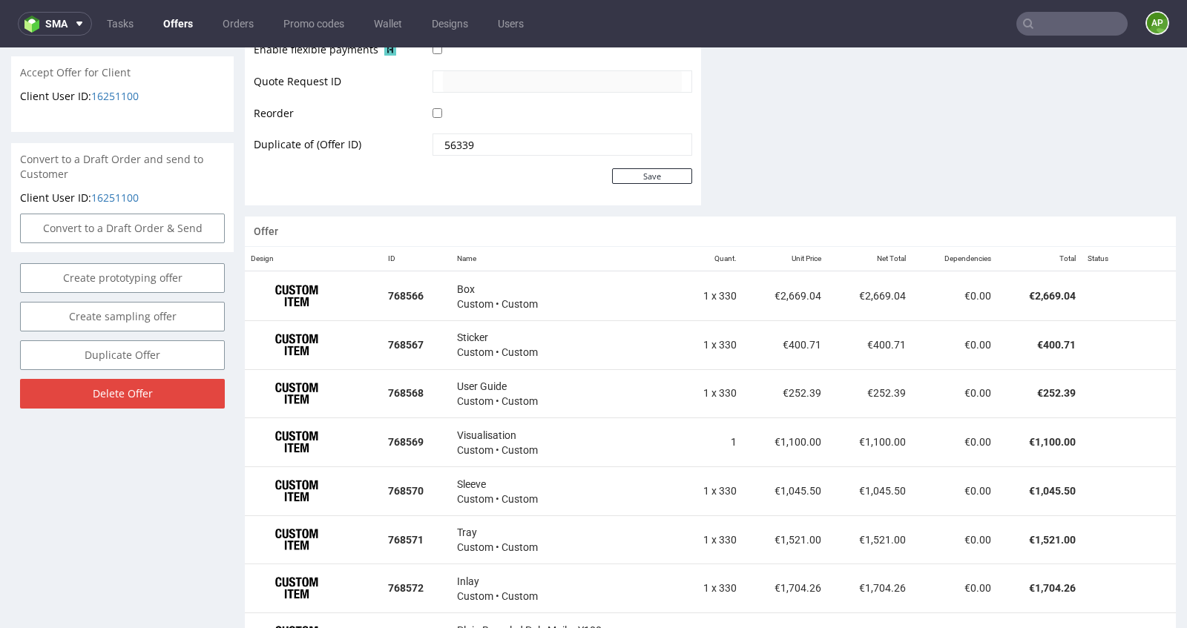
scroll to position [705, 0]
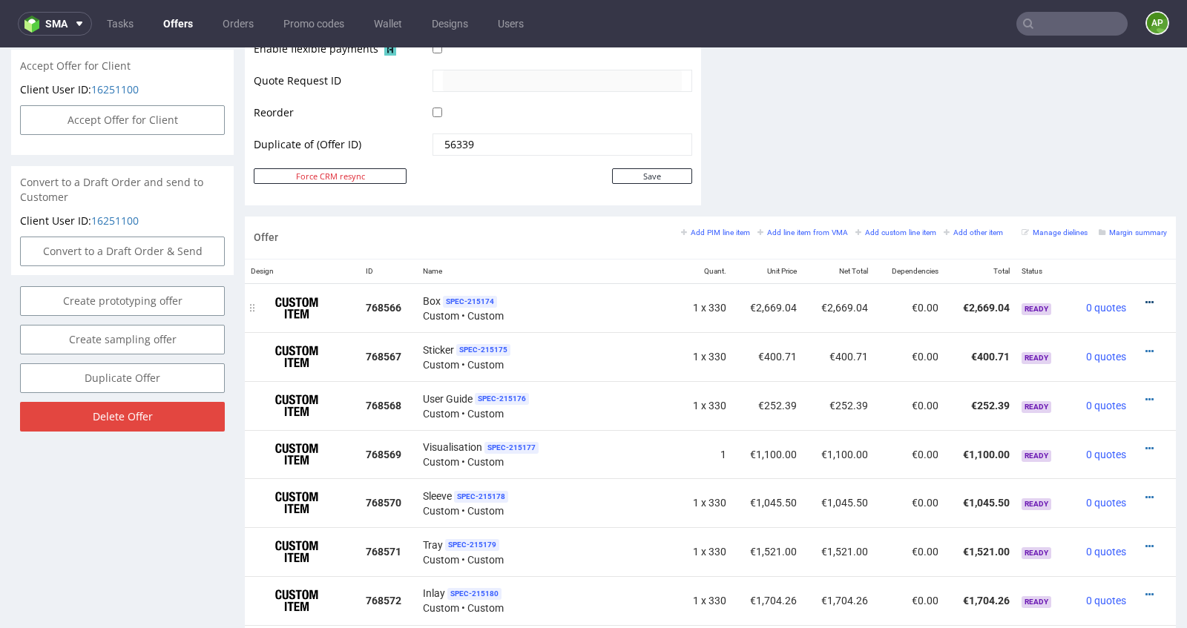
click at [1145, 301] on icon at bounding box center [1149, 302] width 8 height 10
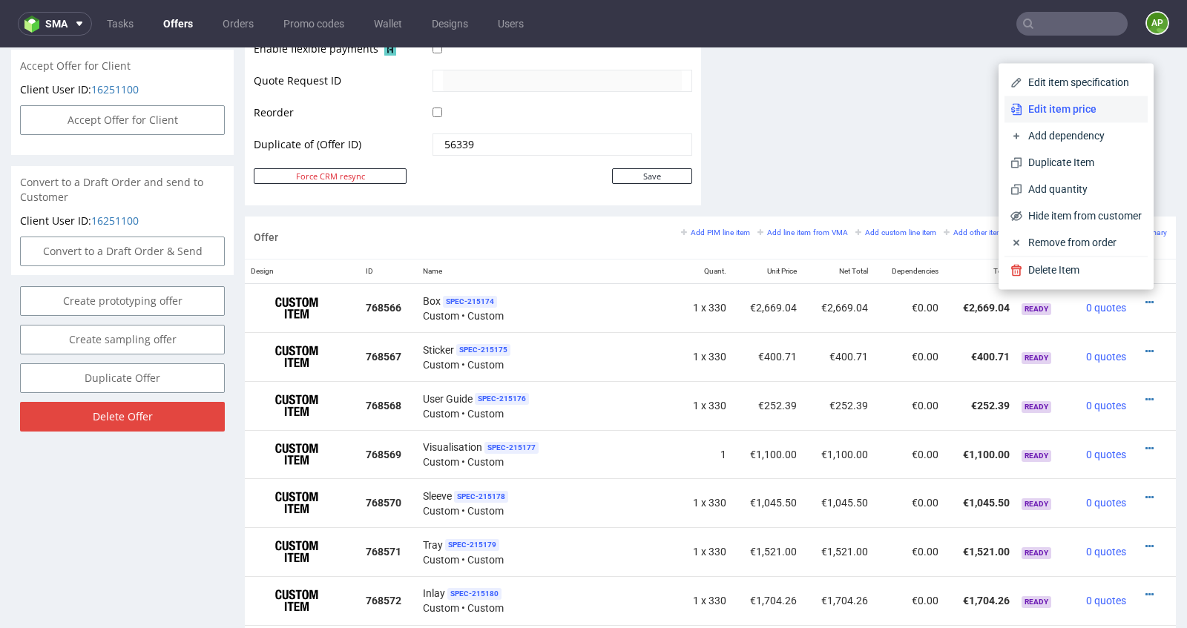
click at [1067, 107] on span "Edit item price" at bounding box center [1081, 109] width 119 height 15
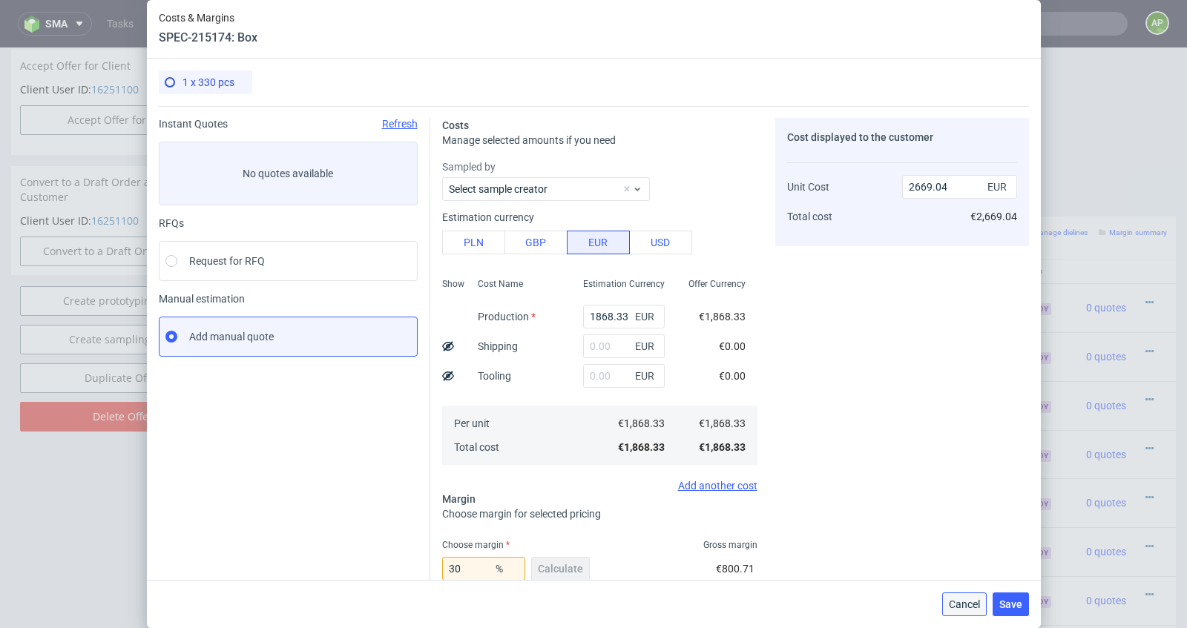
click at [950, 603] on span "Cancel" at bounding box center [963, 604] width 31 height 10
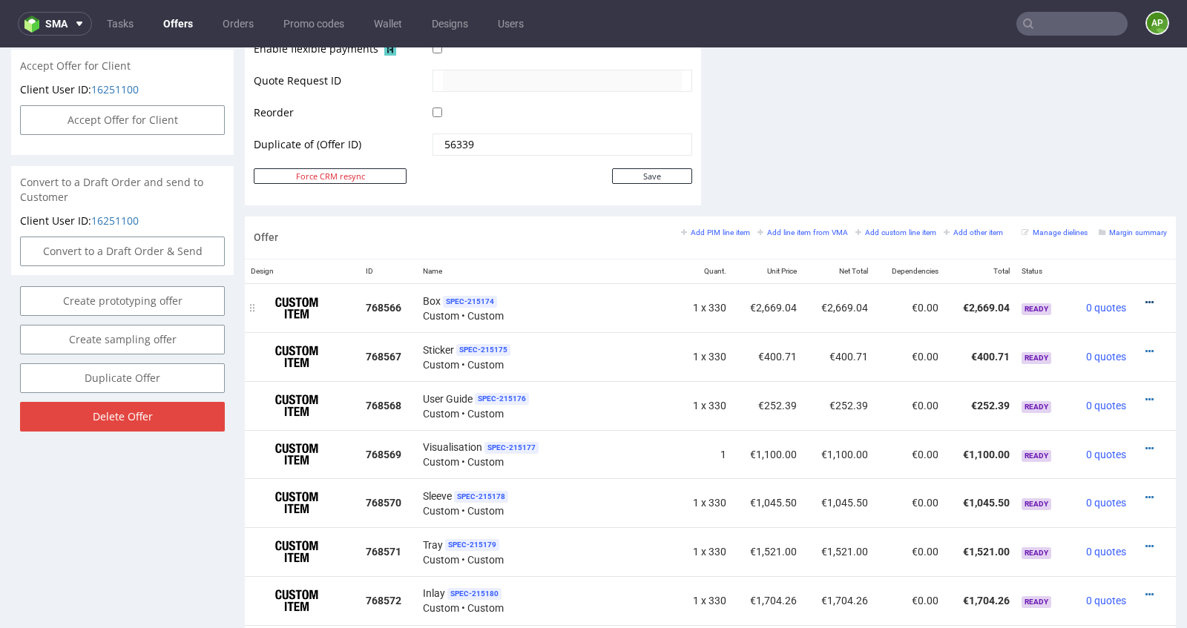
click at [1145, 300] on icon at bounding box center [1149, 302] width 8 height 10
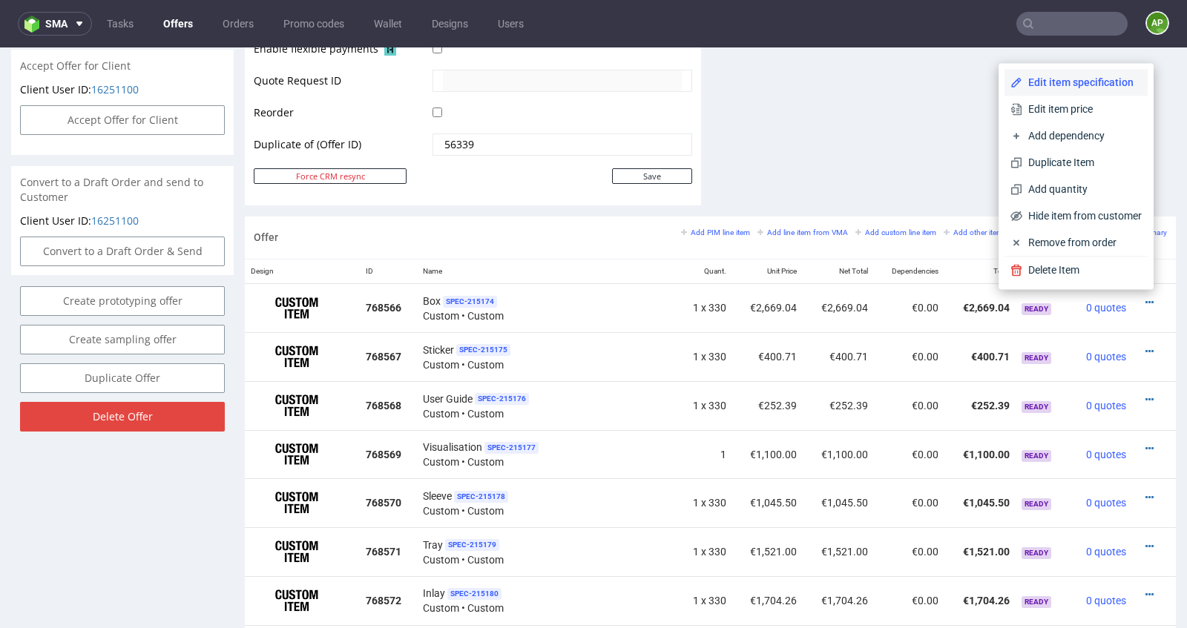
click at [1092, 84] on span "Edit item specification" at bounding box center [1081, 82] width 119 height 15
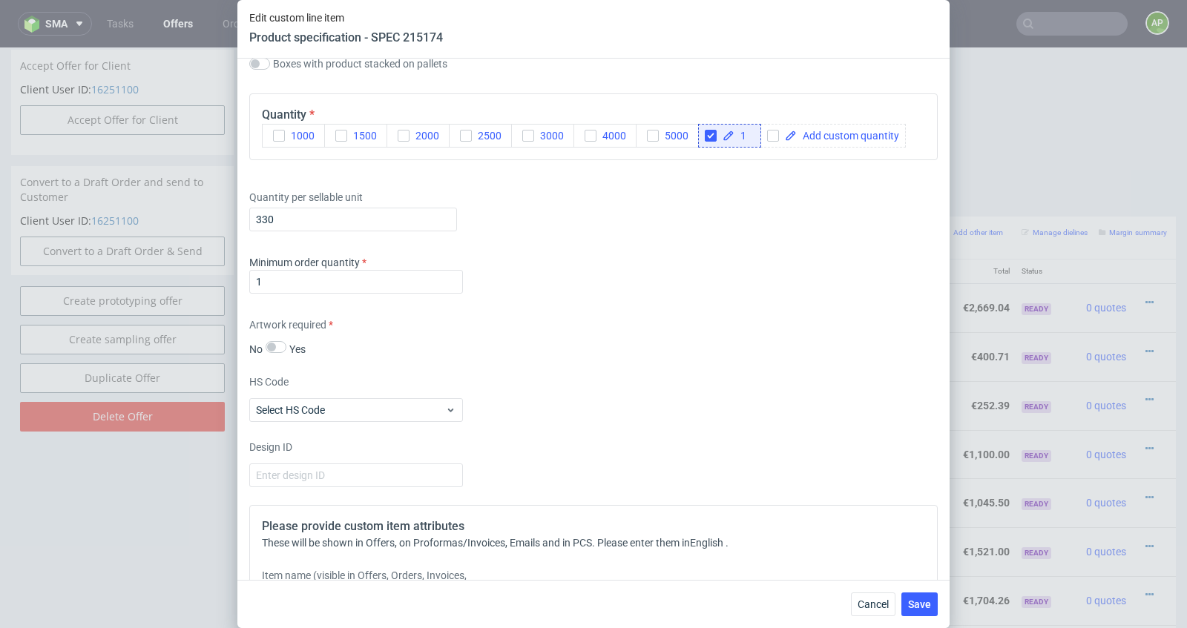
scroll to position [1967, 0]
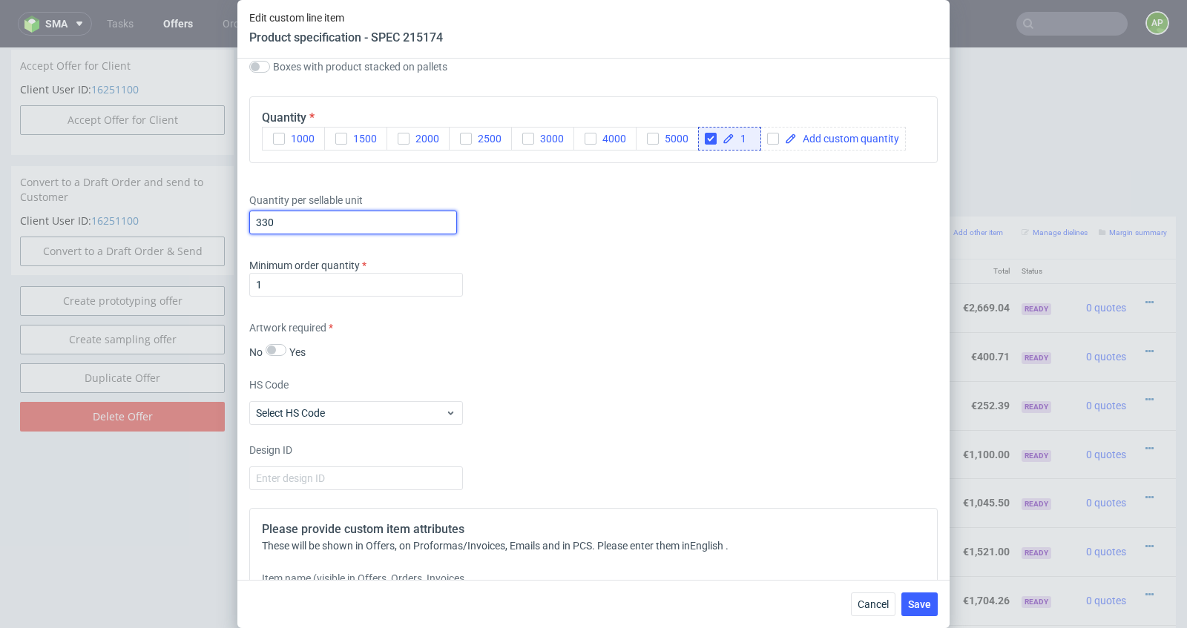
click at [372, 220] on input "330" at bounding box center [353, 223] width 208 height 24
type input "264"
click at [575, 249] on div "Supplier EGDK Technical specification Instant price RFQ type name corrugated co…" at bounding box center [593, 319] width 712 height 521
click at [928, 603] on span "Save" at bounding box center [919, 604] width 23 height 10
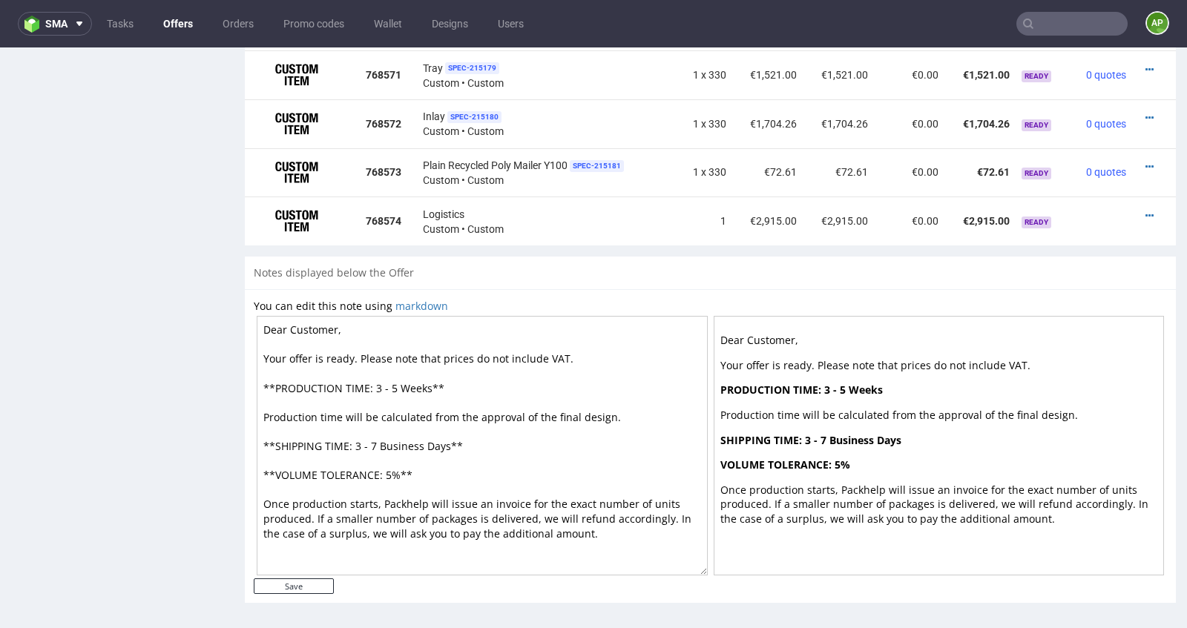
scroll to position [834, 0]
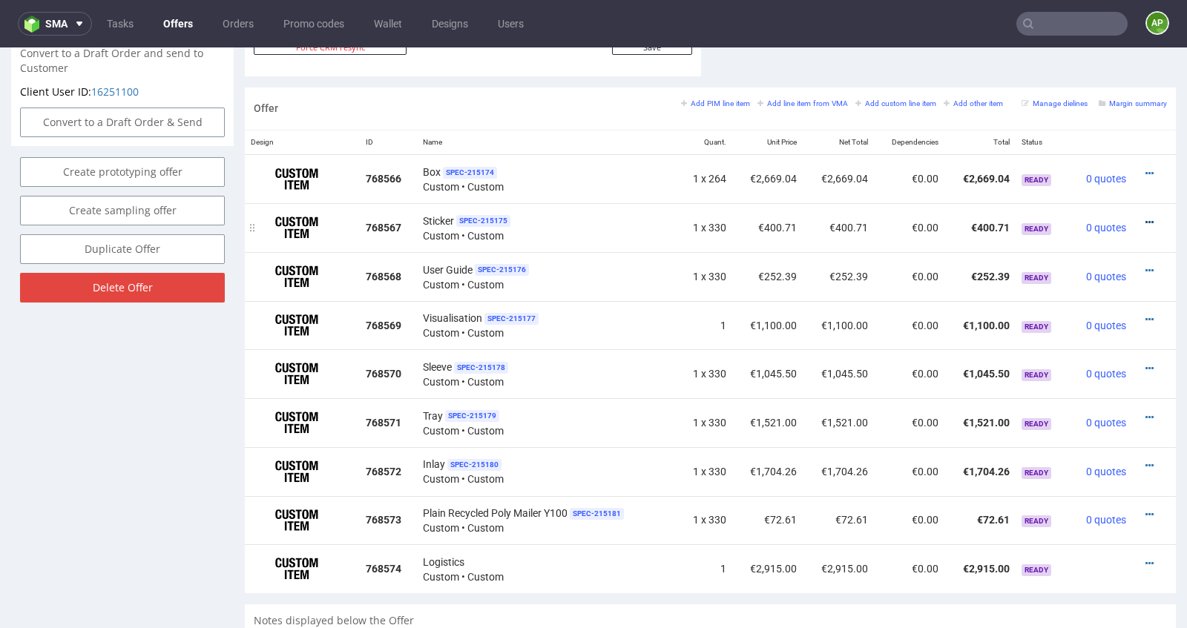
click at [1145, 217] on icon at bounding box center [1149, 222] width 8 height 10
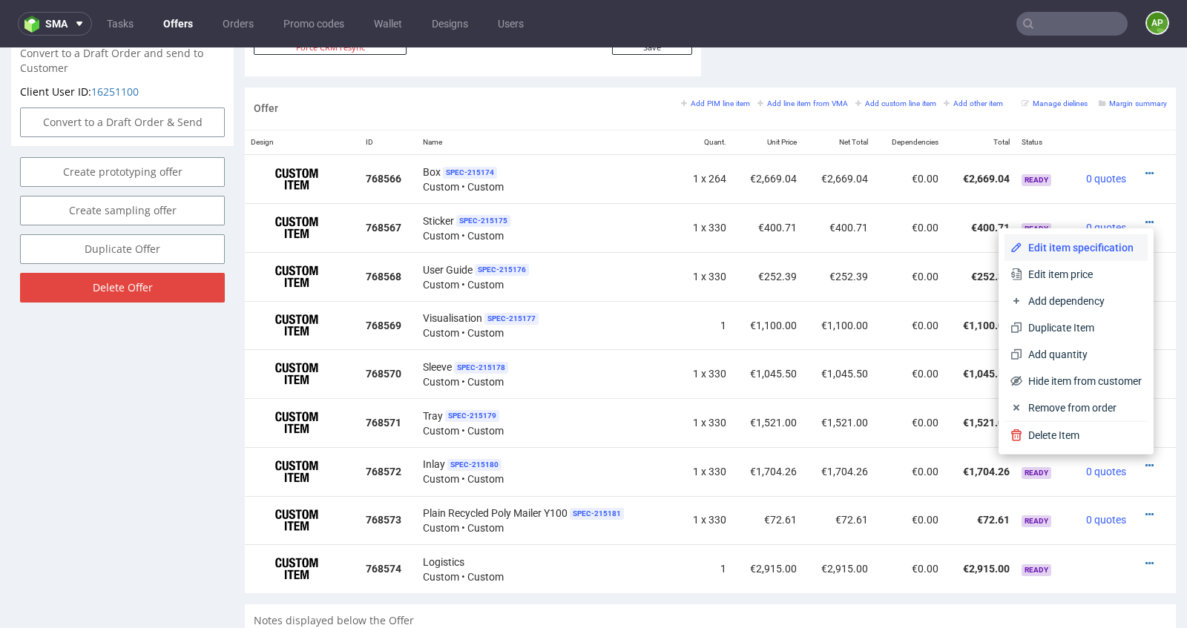
click at [1104, 247] on span "Edit item specification" at bounding box center [1081, 247] width 119 height 15
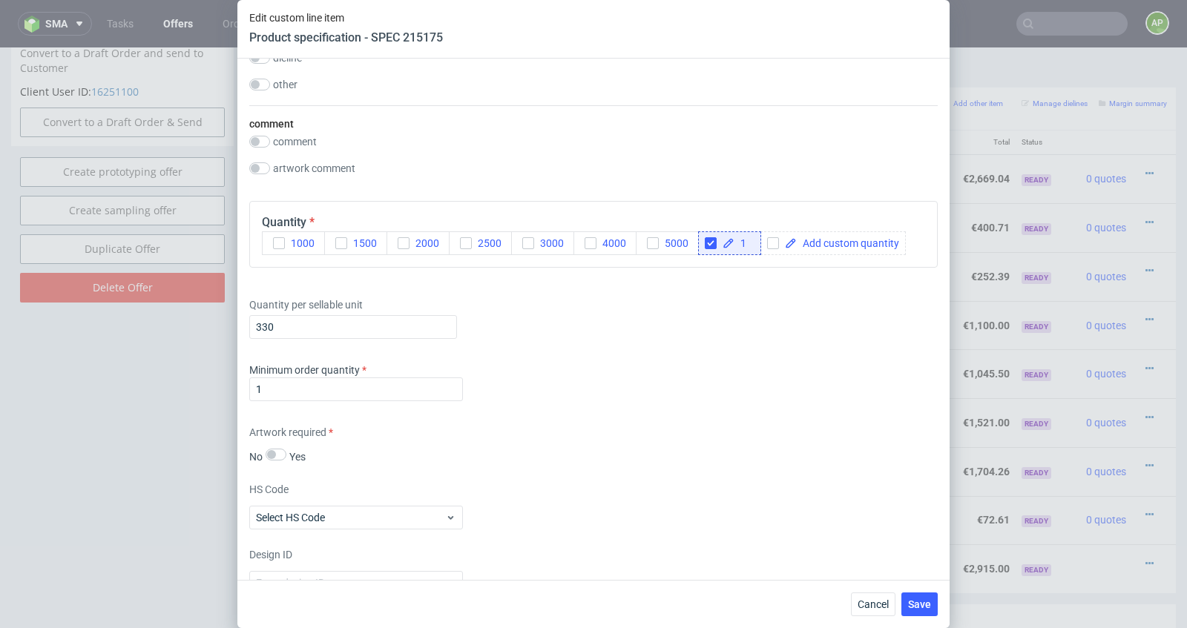
scroll to position [1276, 0]
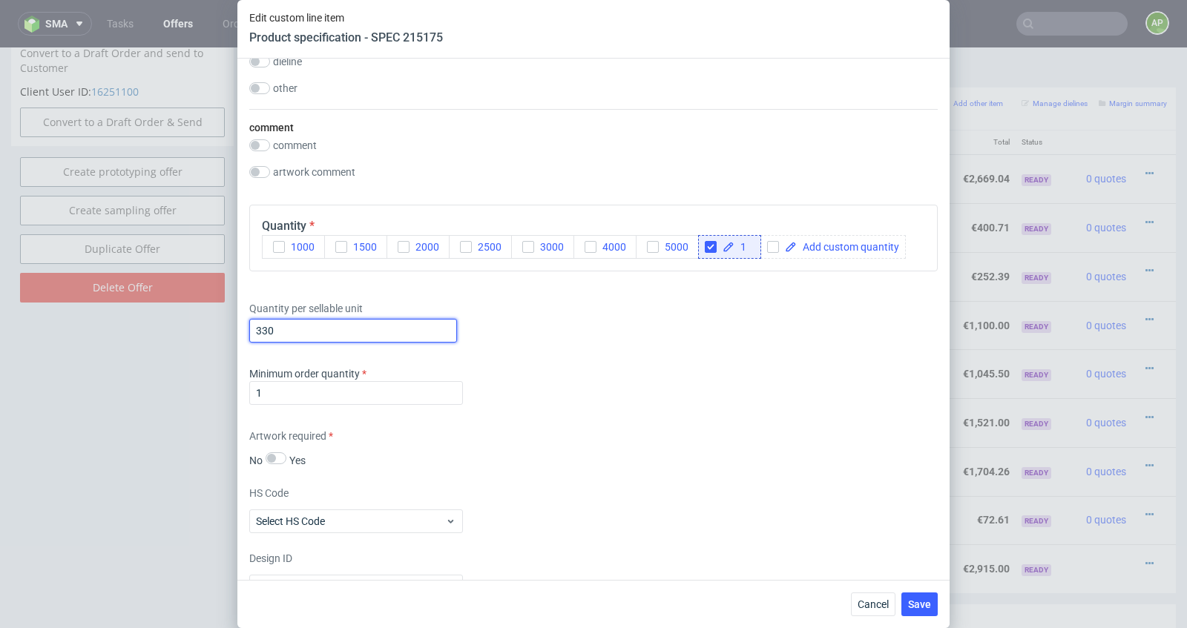
click at [303, 331] on input "330" at bounding box center [353, 331] width 208 height 24
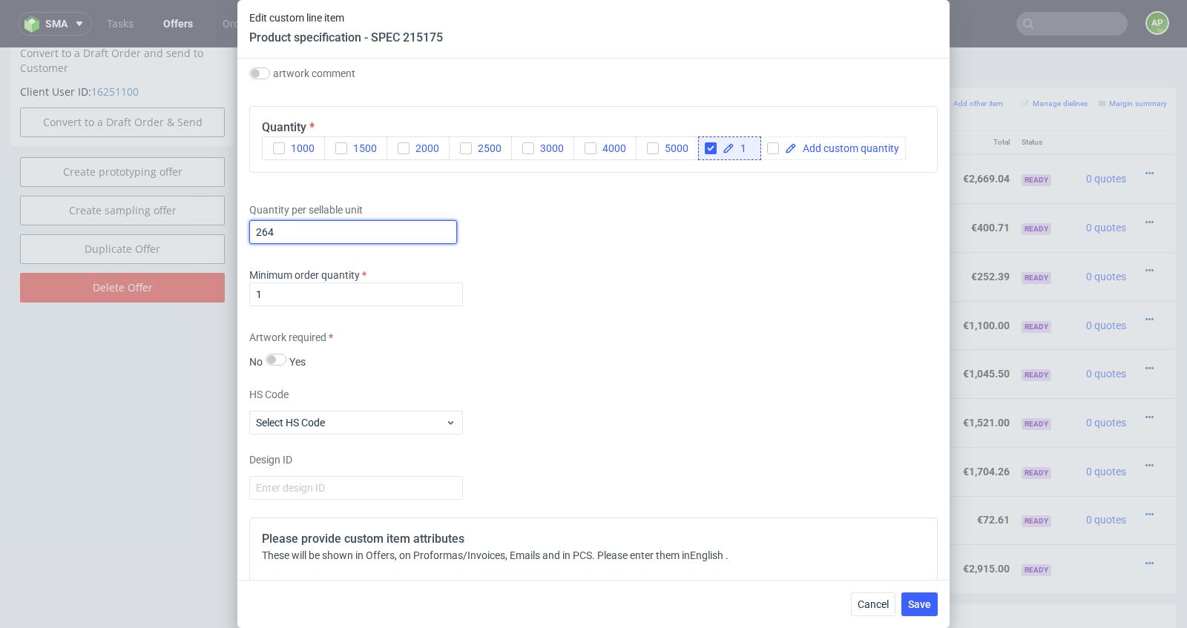
scroll to position [1719, 0]
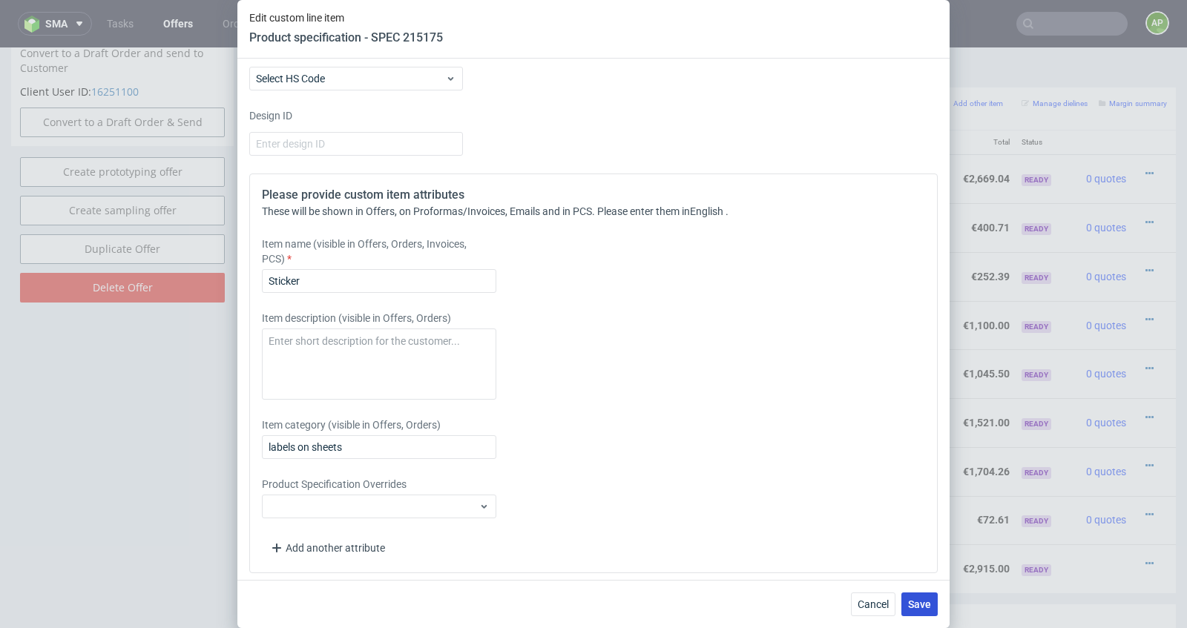
type input "264"
click at [922, 603] on span "Save" at bounding box center [919, 604] width 23 height 10
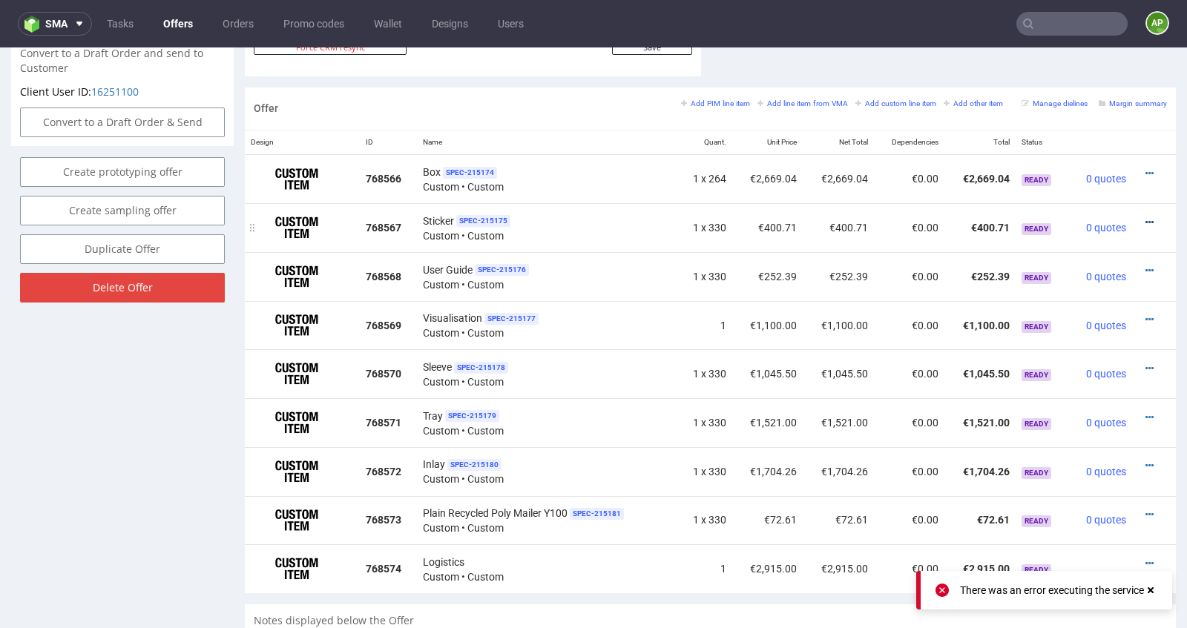
click at [1145, 218] on icon at bounding box center [1149, 222] width 8 height 10
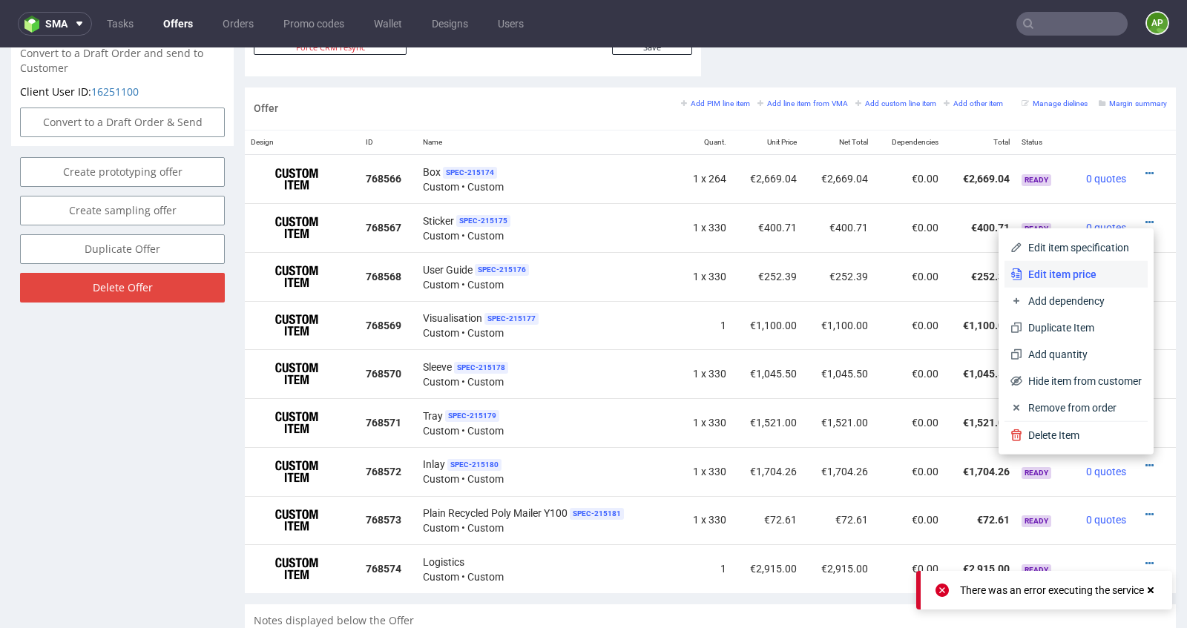
click at [1080, 277] on span "Edit item price" at bounding box center [1081, 274] width 119 height 15
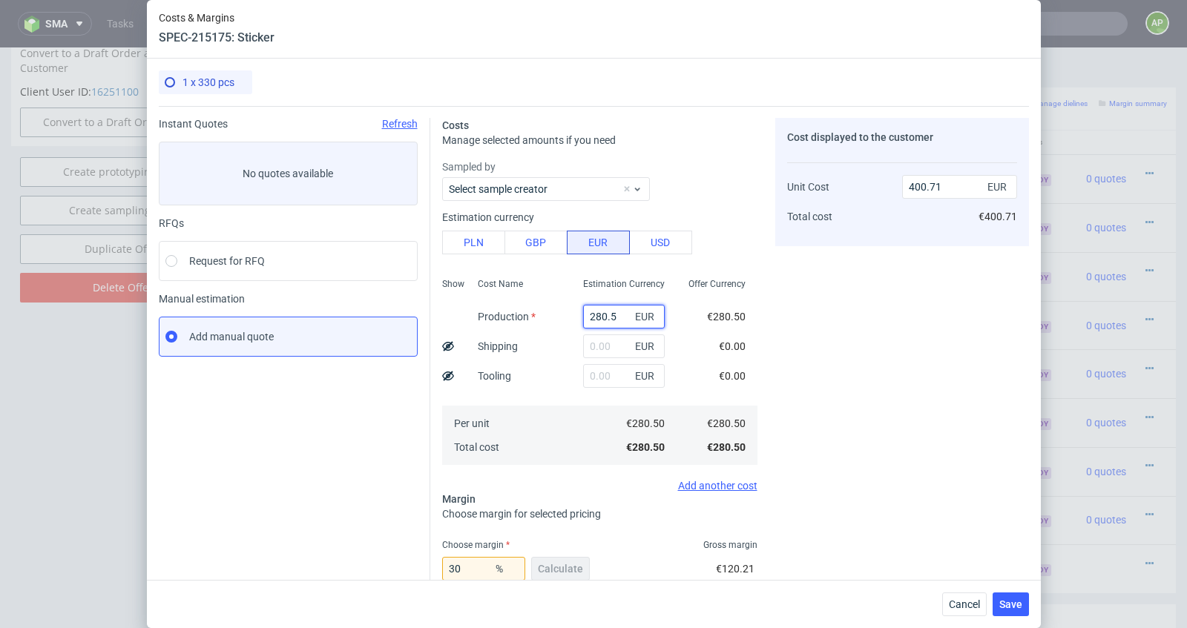
click at [599, 323] on input "280.5" at bounding box center [624, 317] width 82 height 24
click at [613, 315] on input "280.5" at bounding box center [624, 317] width 82 height 24
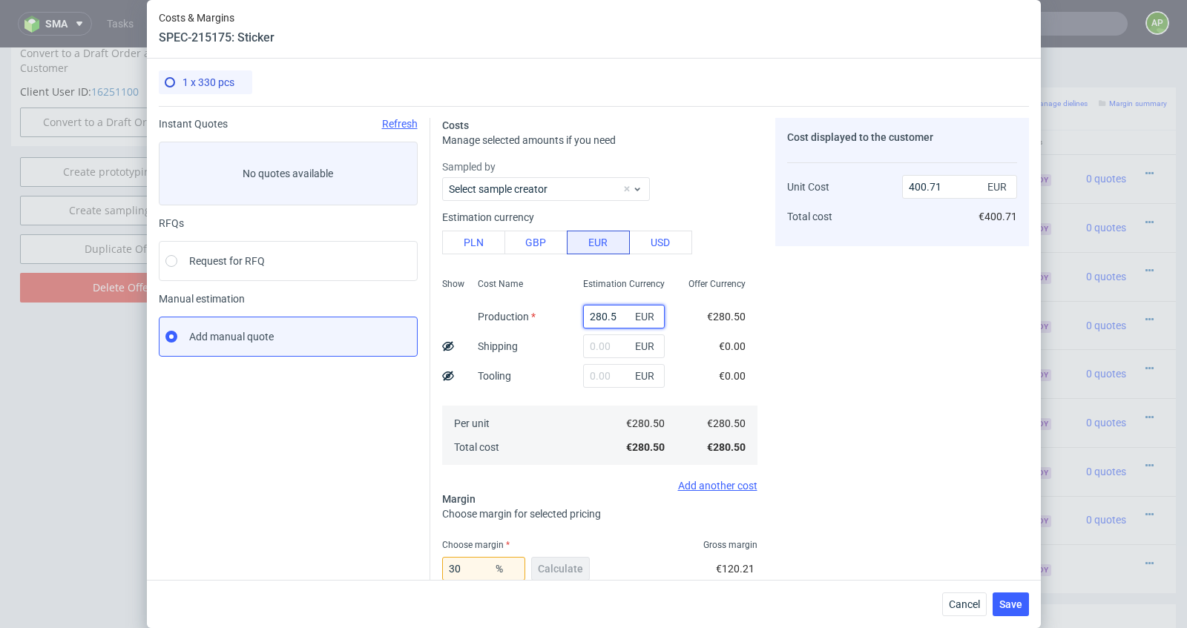
click at [613, 315] on input "280.5" at bounding box center [624, 317] width 82 height 24
paste input "24.1"
type input "224.15"
type input "320.21"
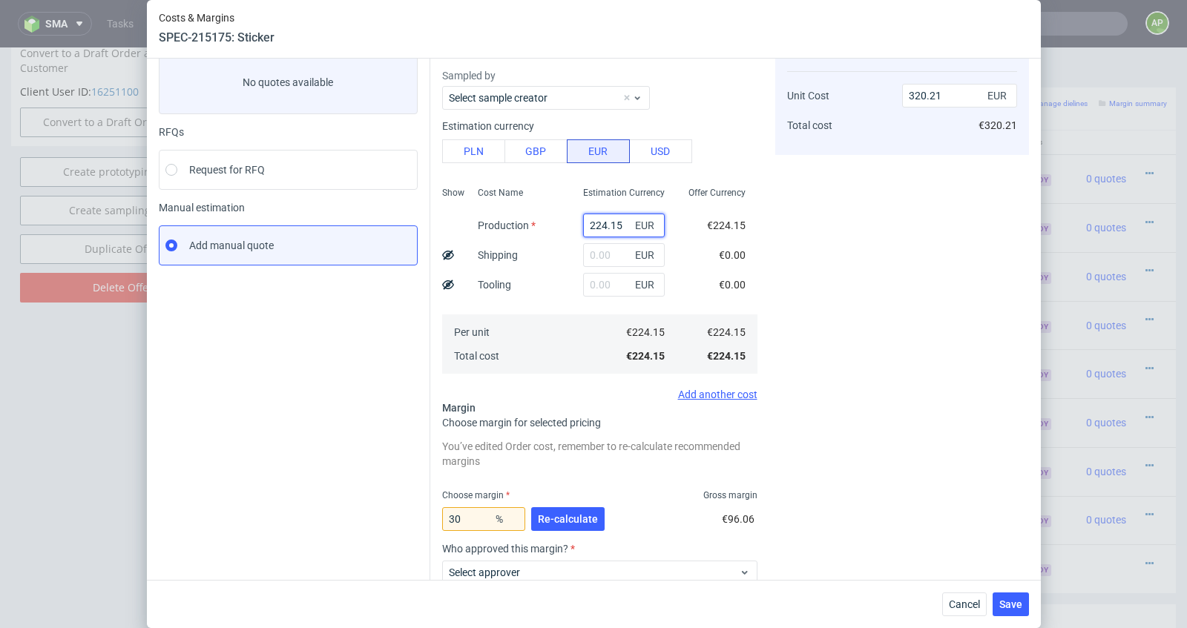
scroll to position [93, 0]
type input "224.15"
click at [570, 518] on span "Re-calculate" at bounding box center [568, 517] width 60 height 10
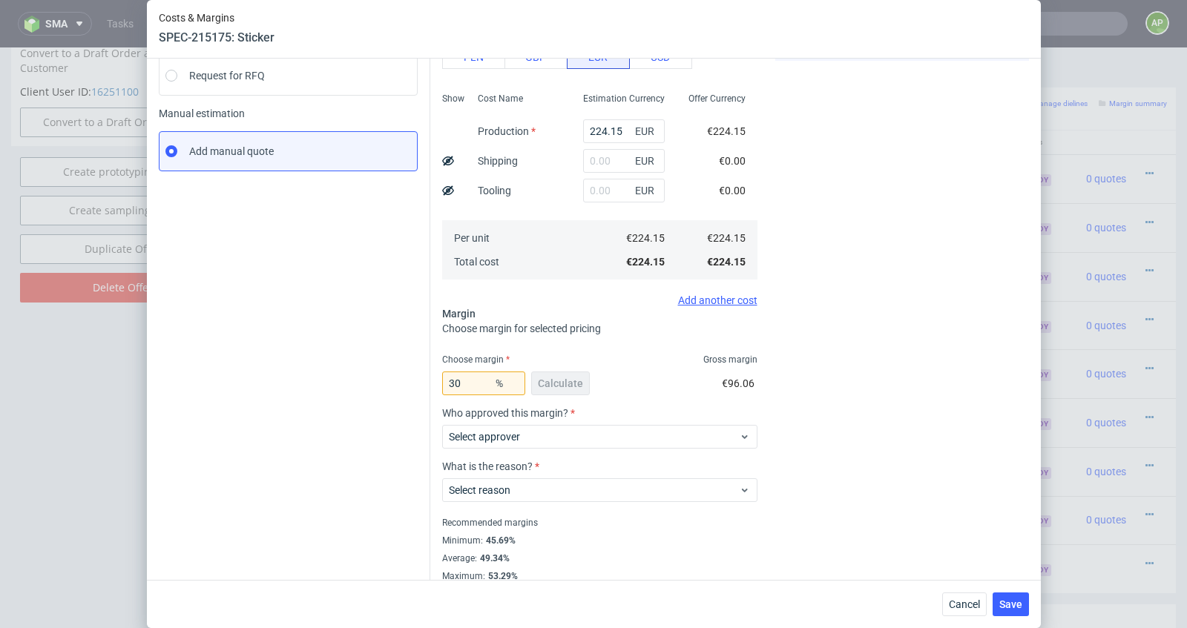
scroll to position [198, 0]
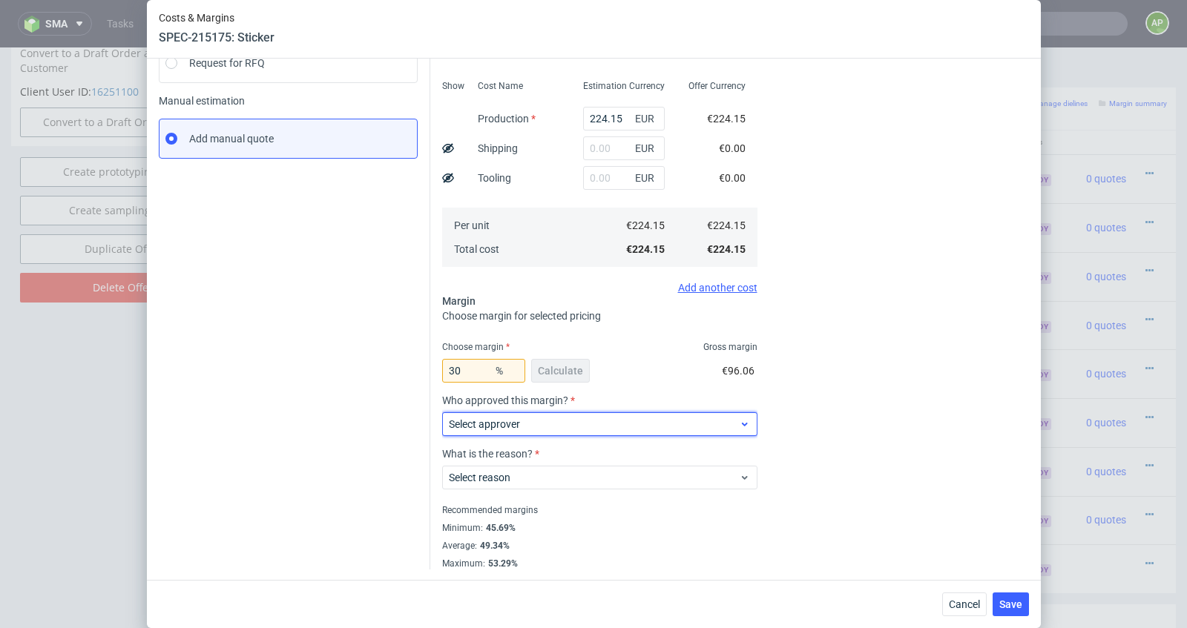
click at [566, 415] on div "Select approver" at bounding box center [599, 424] width 315 height 24
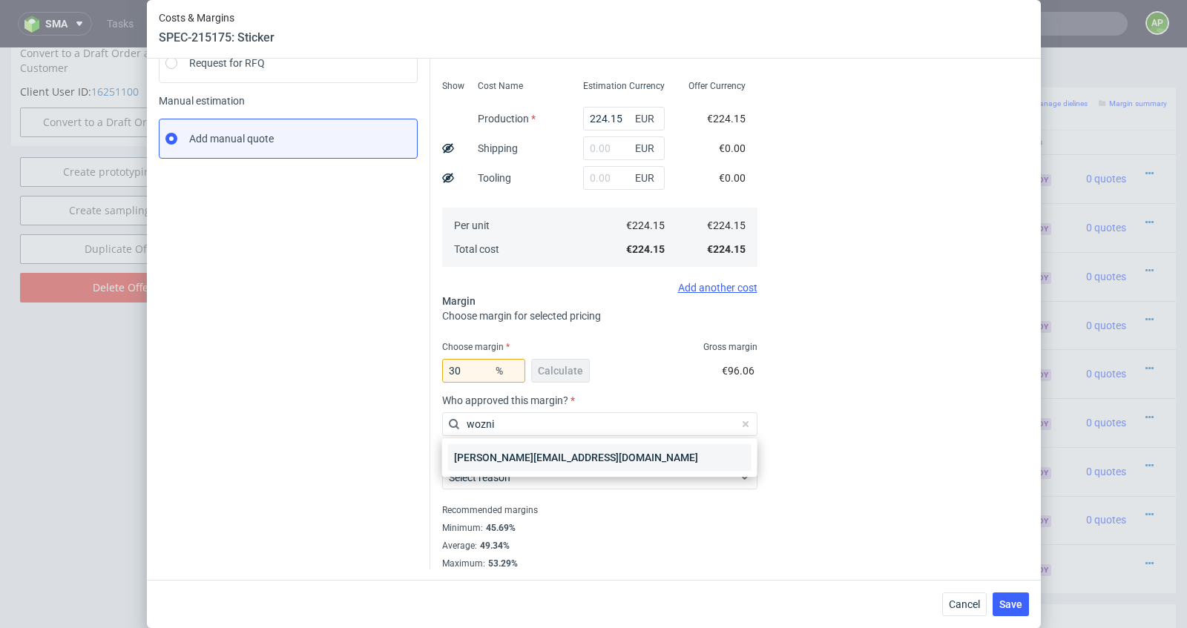
type input "wozni"
click at [551, 455] on div "maciej.wozniczko@packhelp.com" at bounding box center [599, 457] width 303 height 27
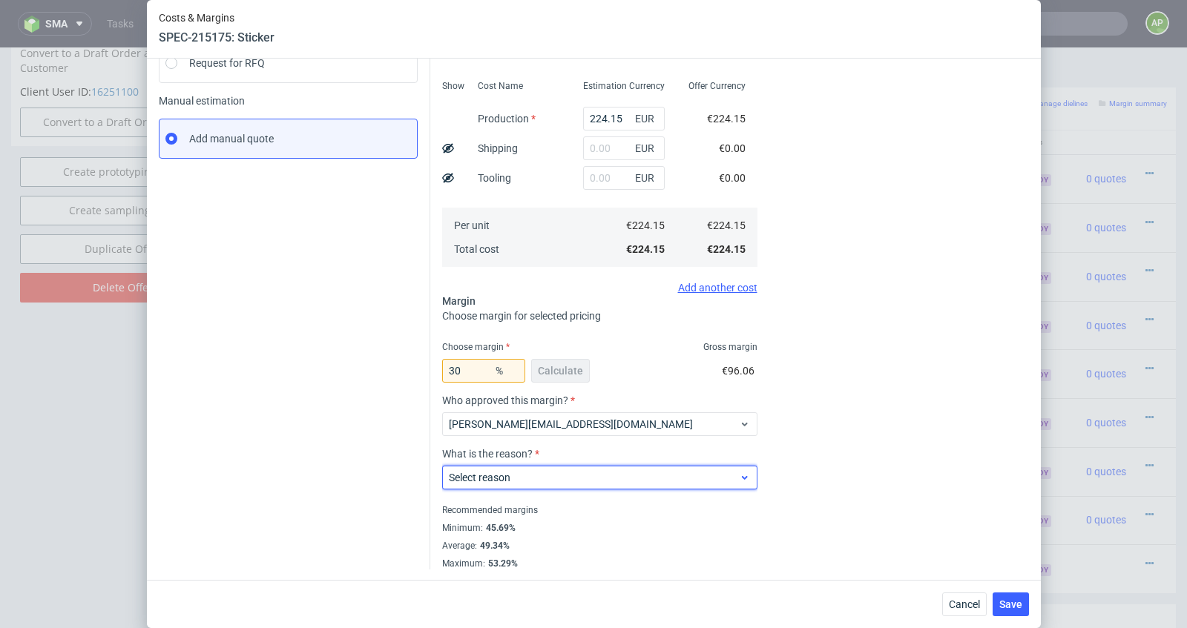
click at [551, 476] on span "Select reason" at bounding box center [594, 477] width 291 height 15
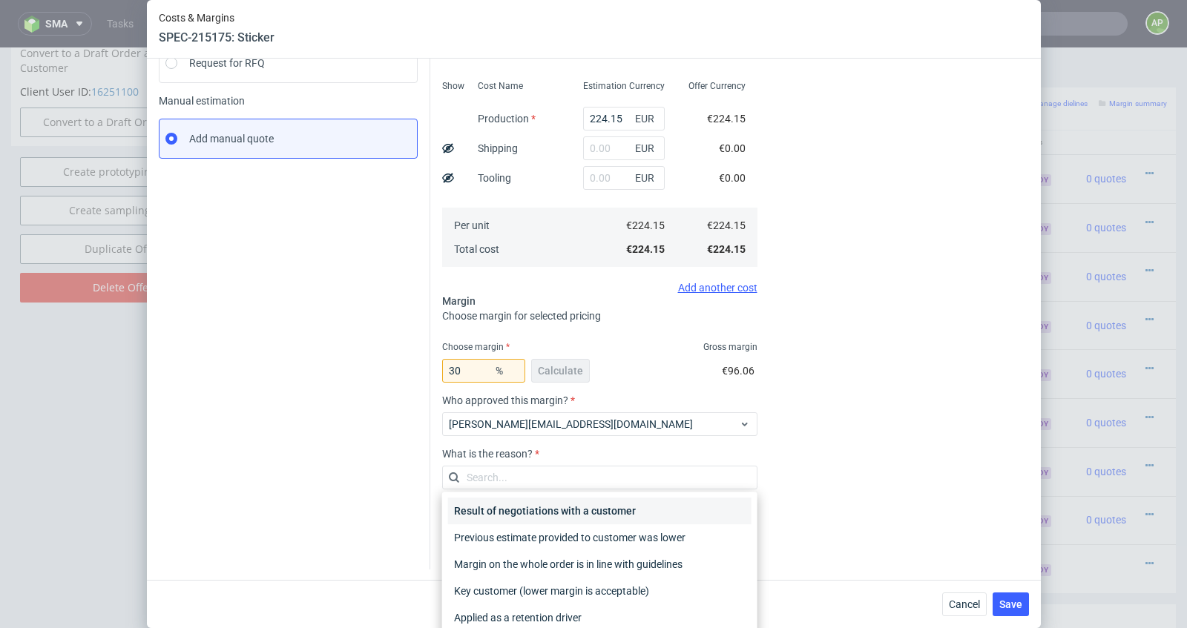
click at [542, 515] on div "Result of negotiations with a customer" at bounding box center [599, 511] width 303 height 27
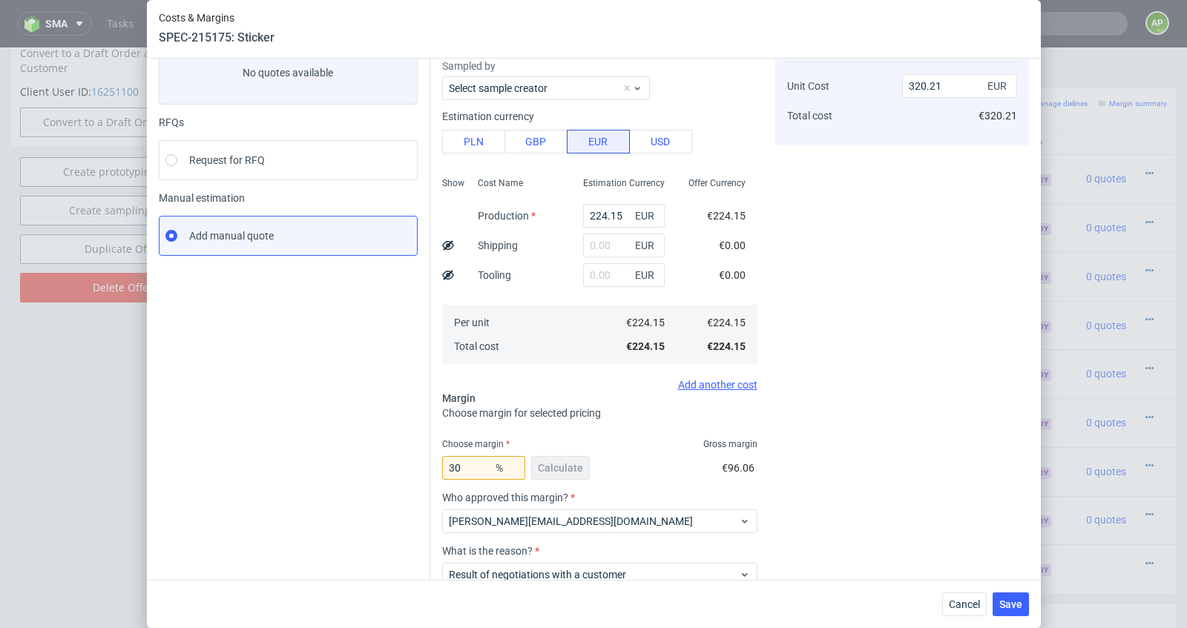
scroll to position [97, 0]
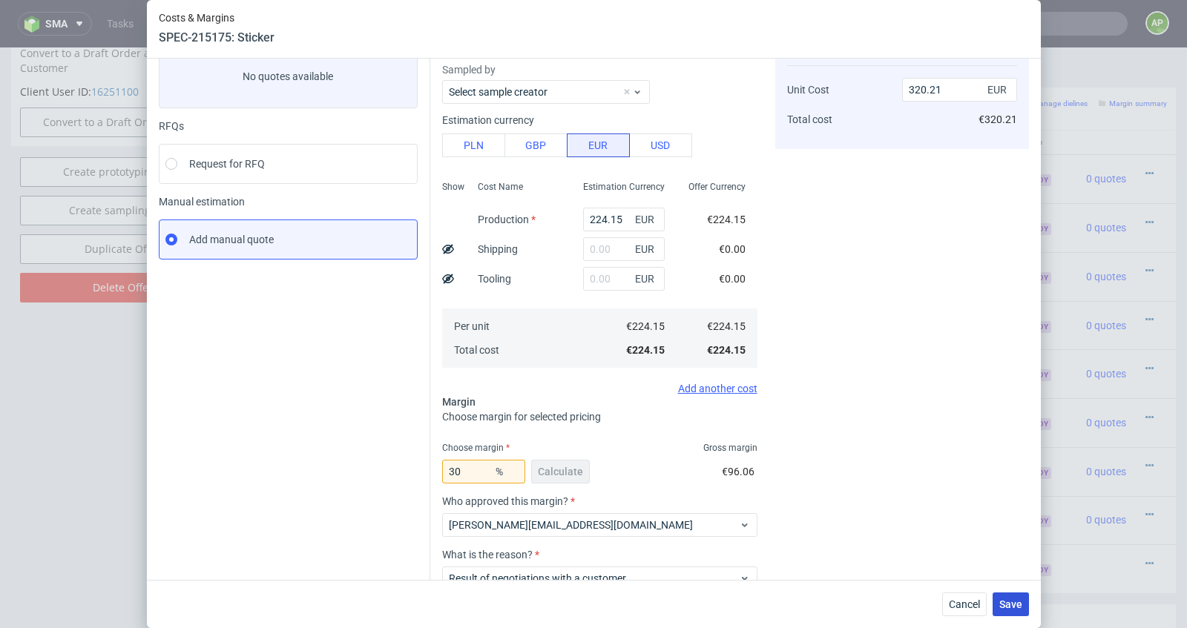
click at [1001, 605] on span "Save" at bounding box center [1010, 604] width 23 height 10
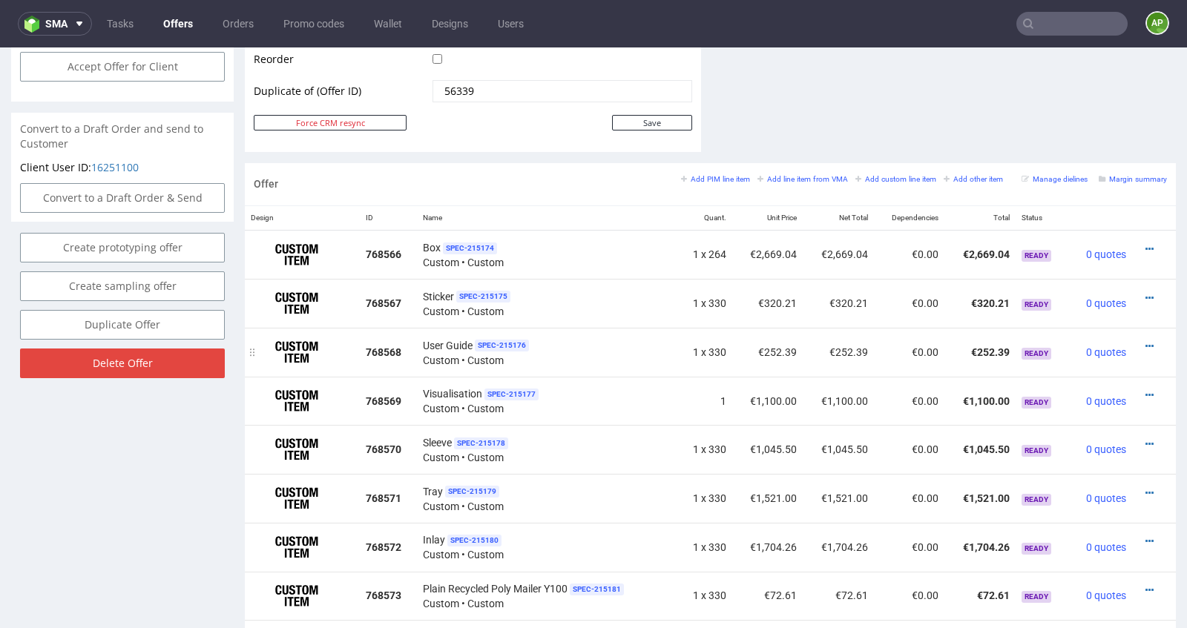
scroll to position [761, 0]
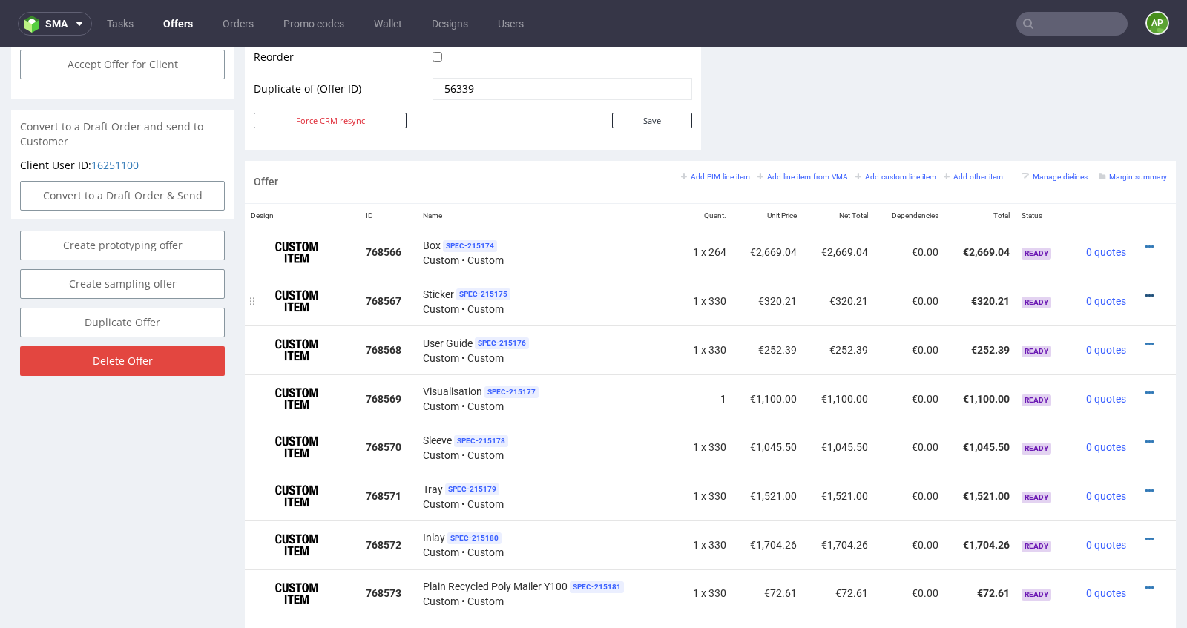
click at [1145, 291] on icon at bounding box center [1149, 296] width 8 height 10
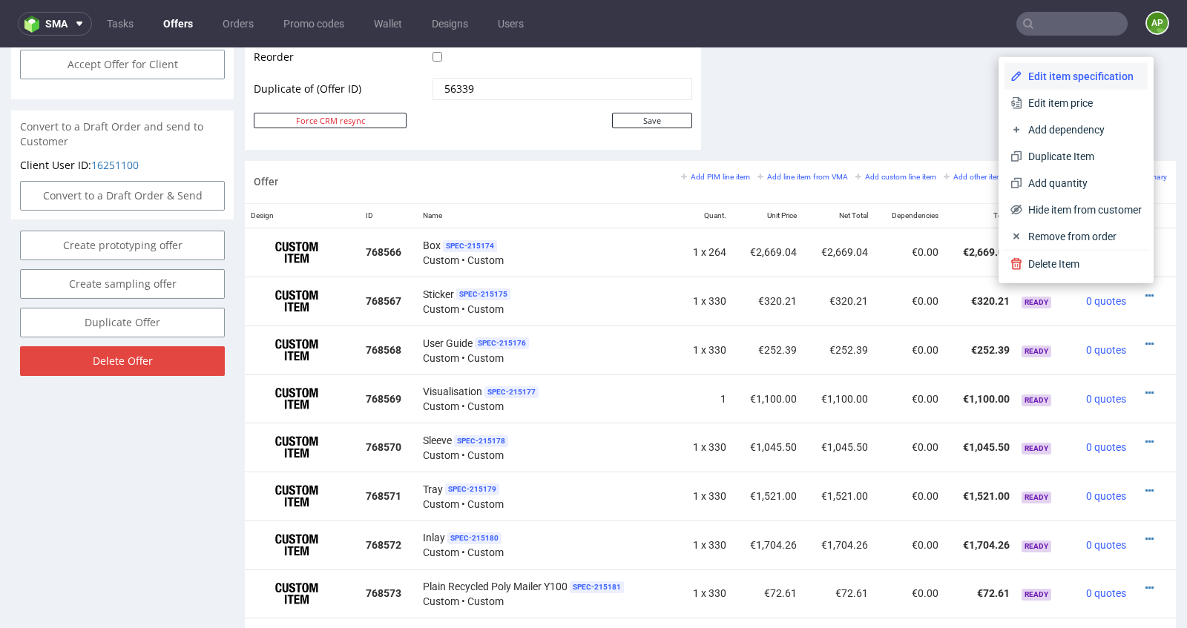
click at [1084, 82] on span "Edit item specification" at bounding box center [1081, 76] width 119 height 15
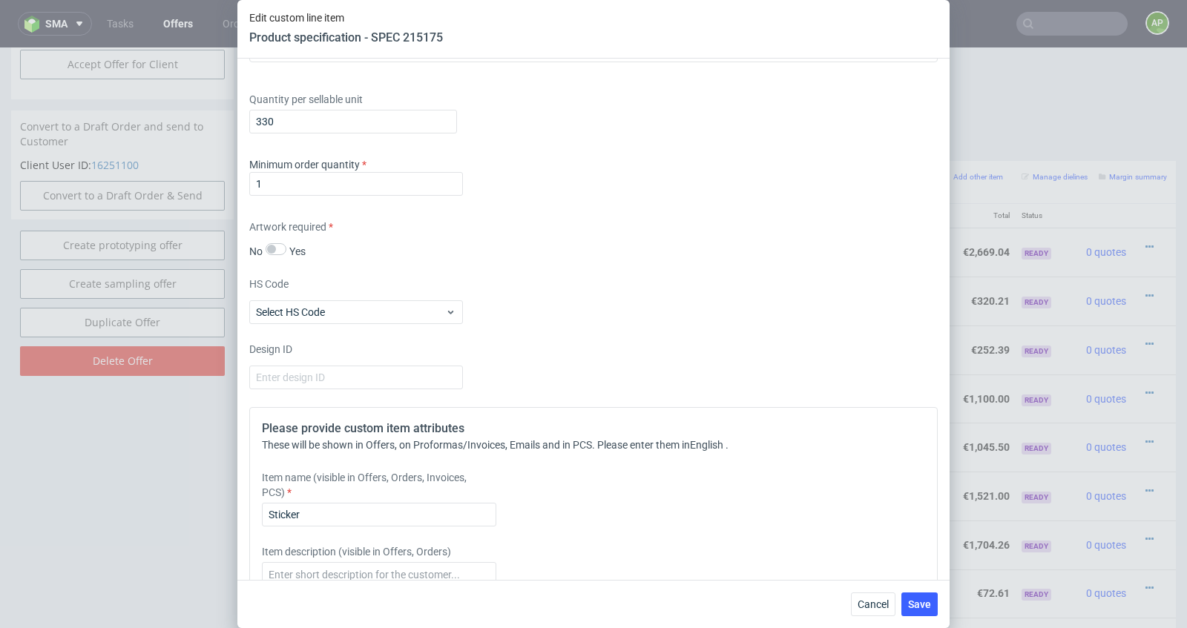
scroll to position [1385, 0]
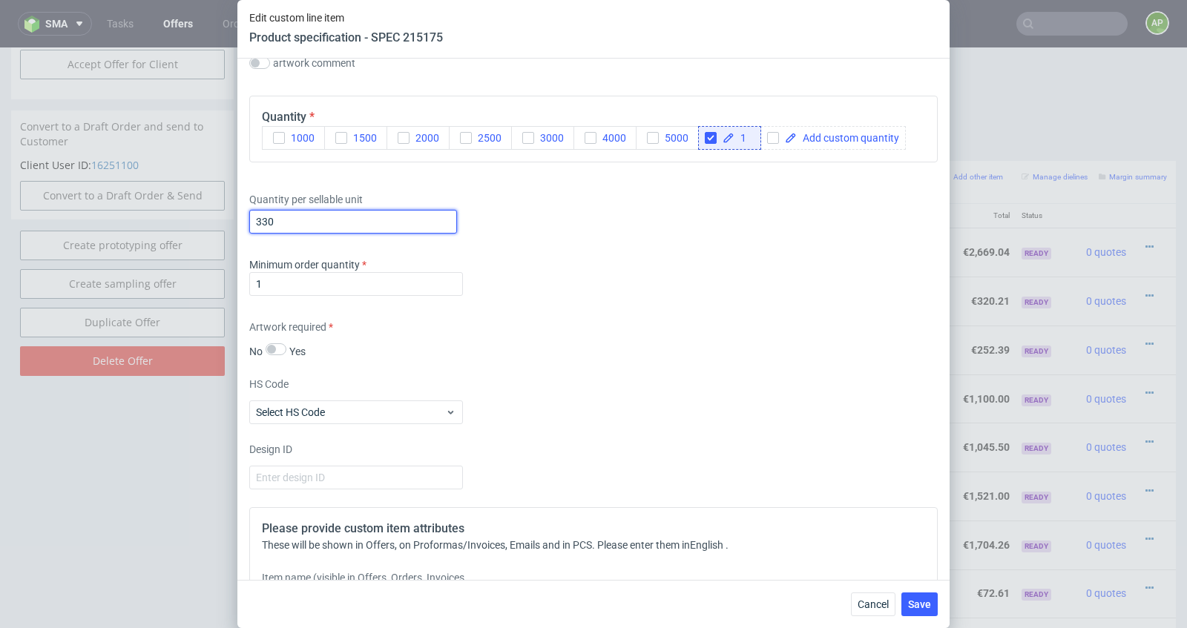
click at [317, 216] on input "330" at bounding box center [353, 222] width 208 height 24
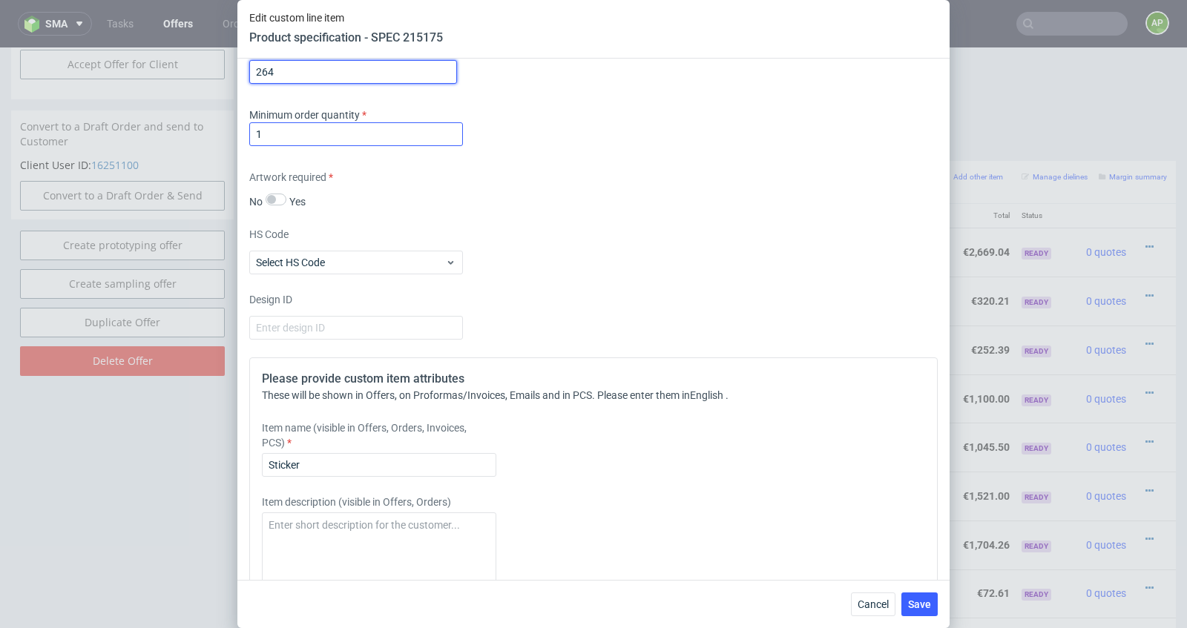
scroll to position [1719, 0]
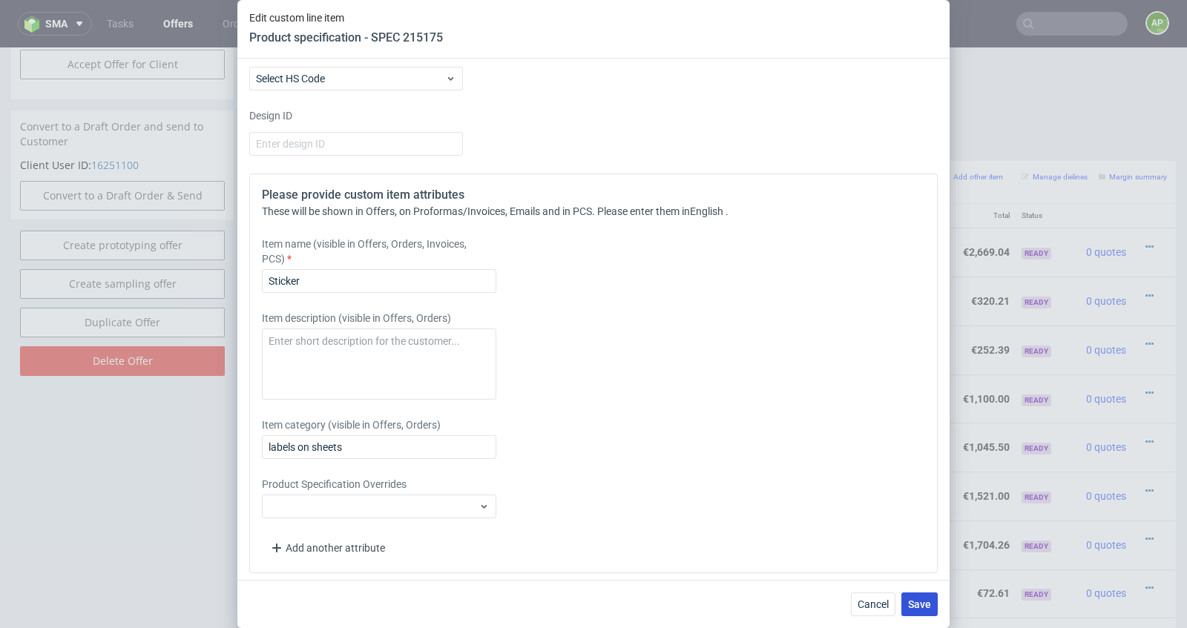
type input "264"
click at [926, 607] on span "Save" at bounding box center [919, 604] width 23 height 10
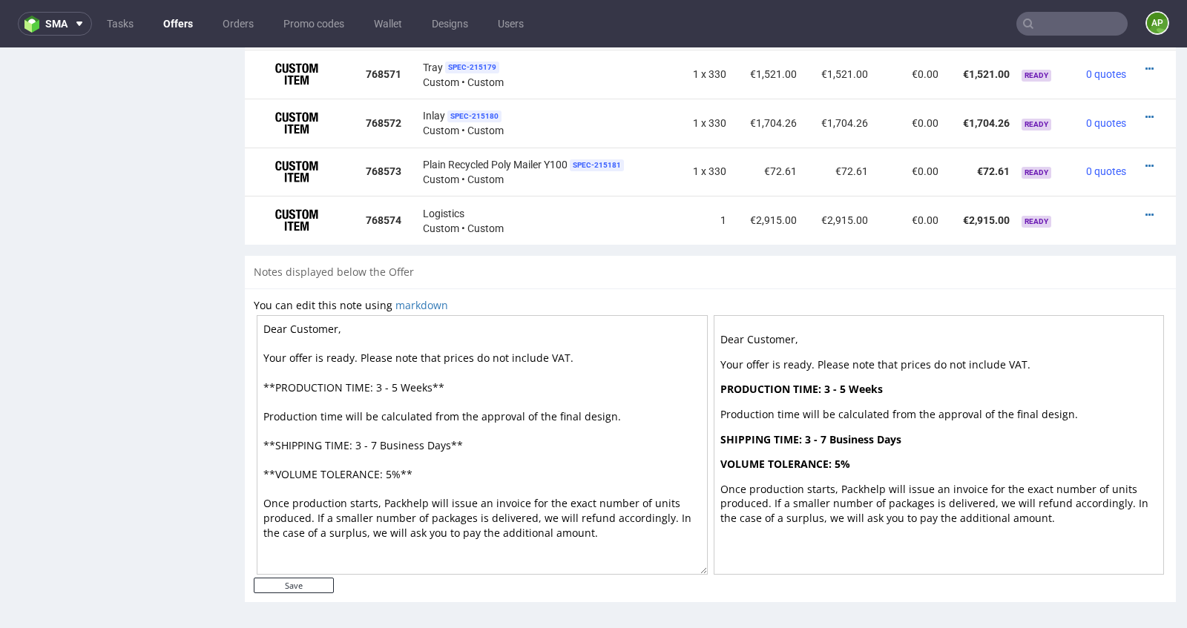
scroll to position [903, 0]
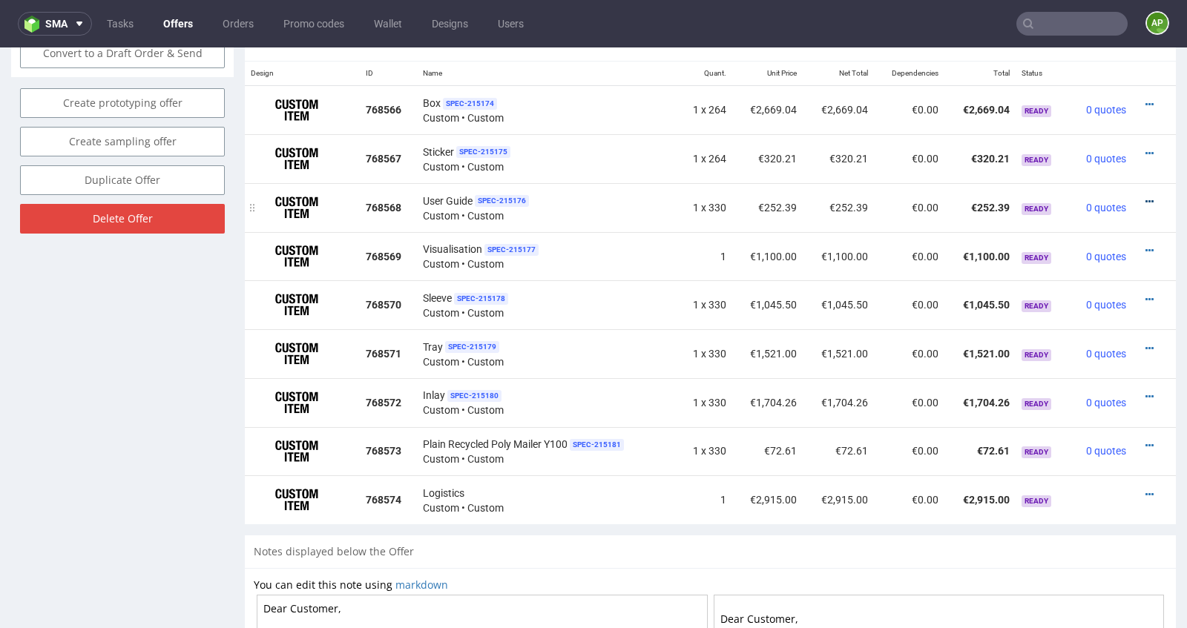
click at [1145, 198] on icon at bounding box center [1149, 202] width 8 height 10
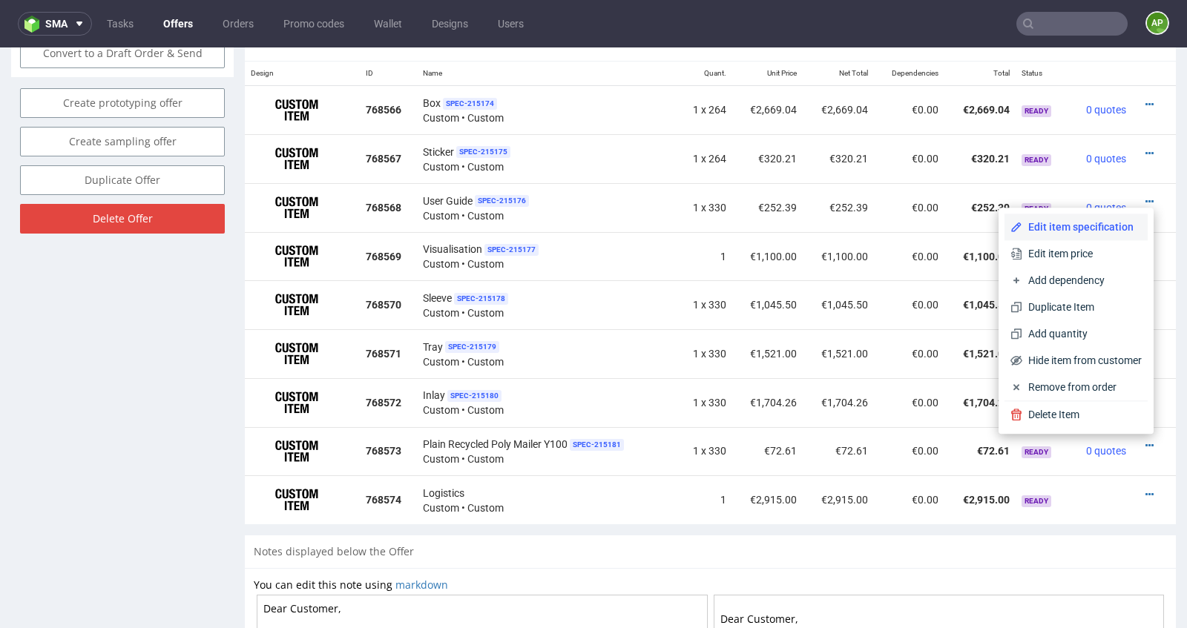
click at [1122, 225] on span "Edit item specification" at bounding box center [1081, 227] width 119 height 15
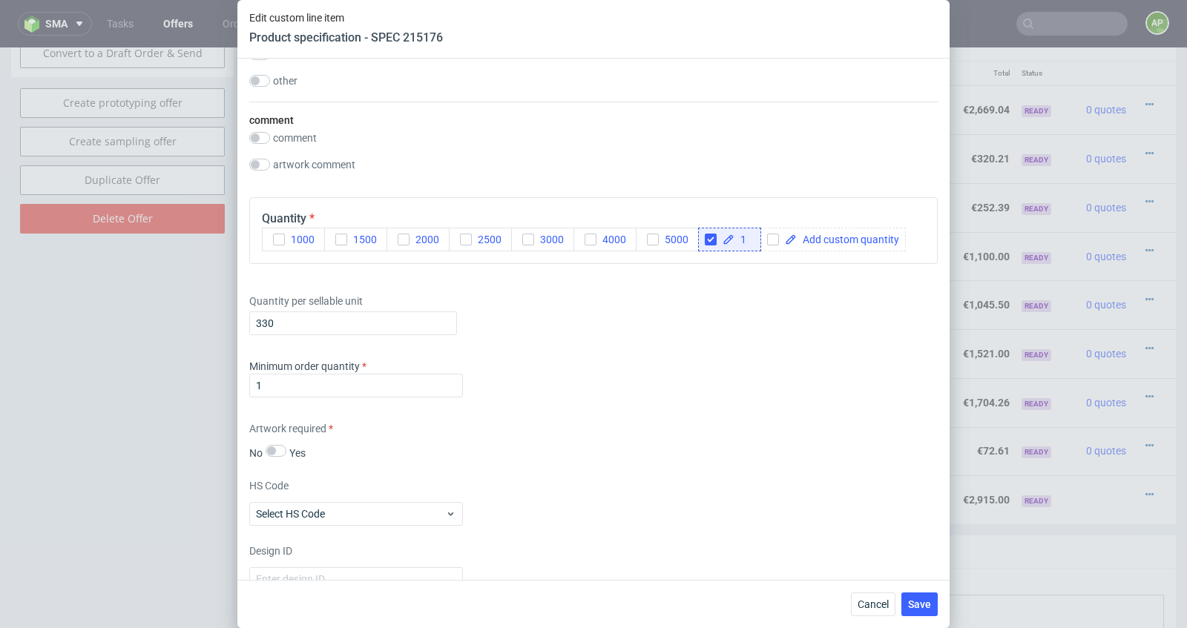
scroll to position [1529, 0]
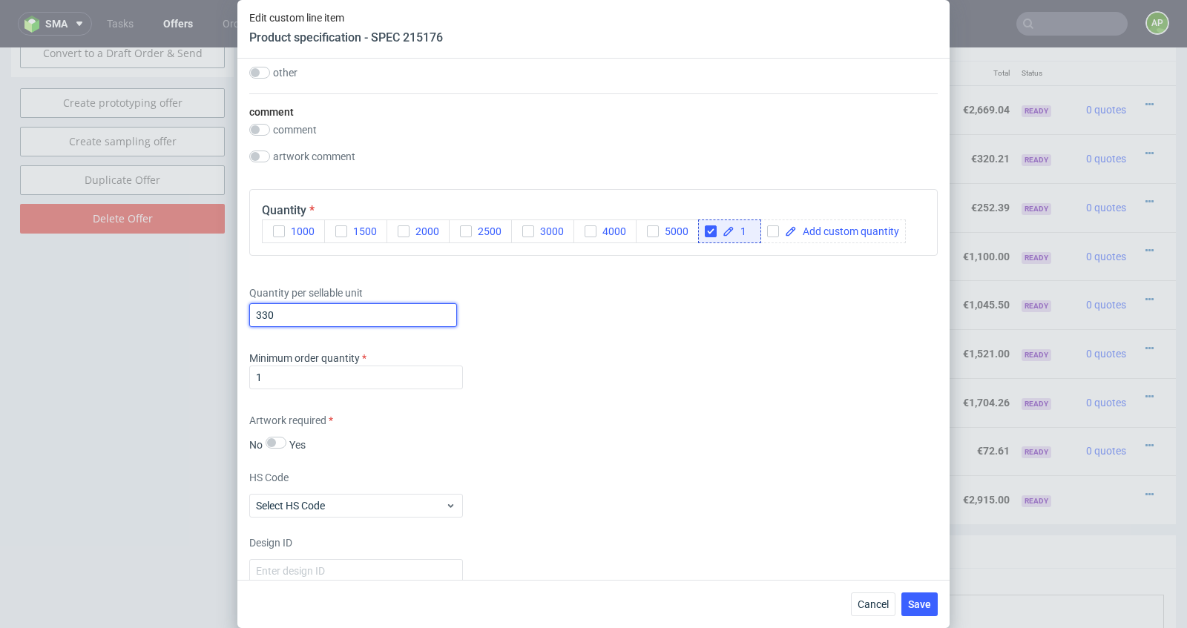
click at [396, 316] on input "330" at bounding box center [353, 315] width 208 height 24
type input "264"
click at [915, 599] on span "Save" at bounding box center [919, 604] width 23 height 10
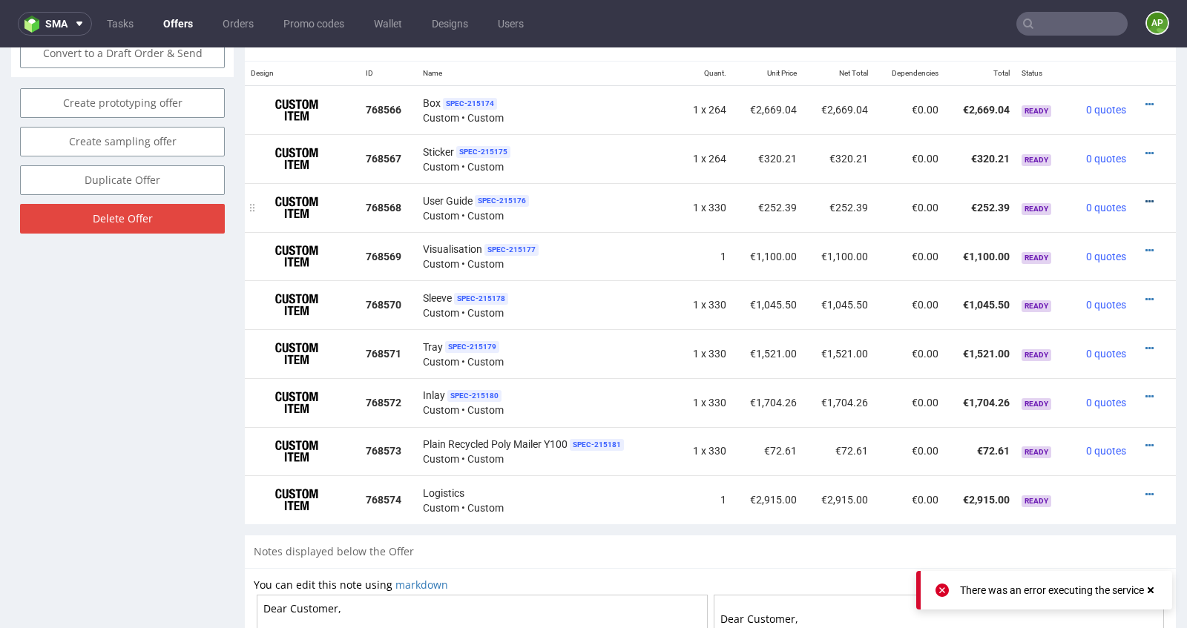
click at [1145, 197] on icon at bounding box center [1149, 202] width 8 height 10
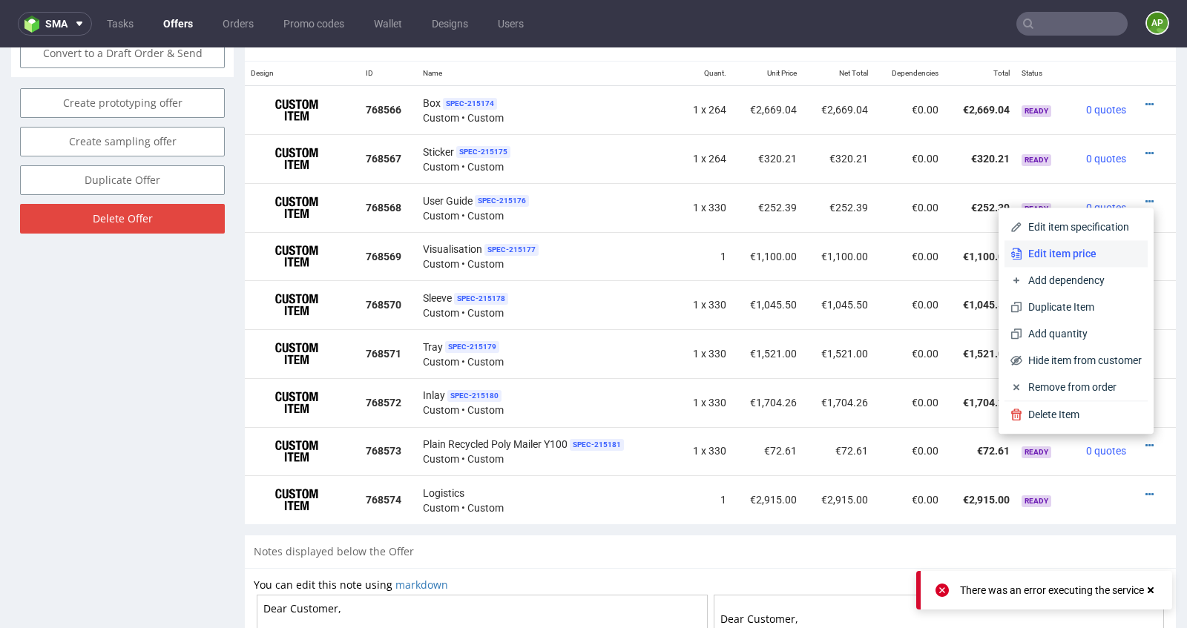
click at [1101, 251] on span "Edit item price" at bounding box center [1081, 253] width 119 height 15
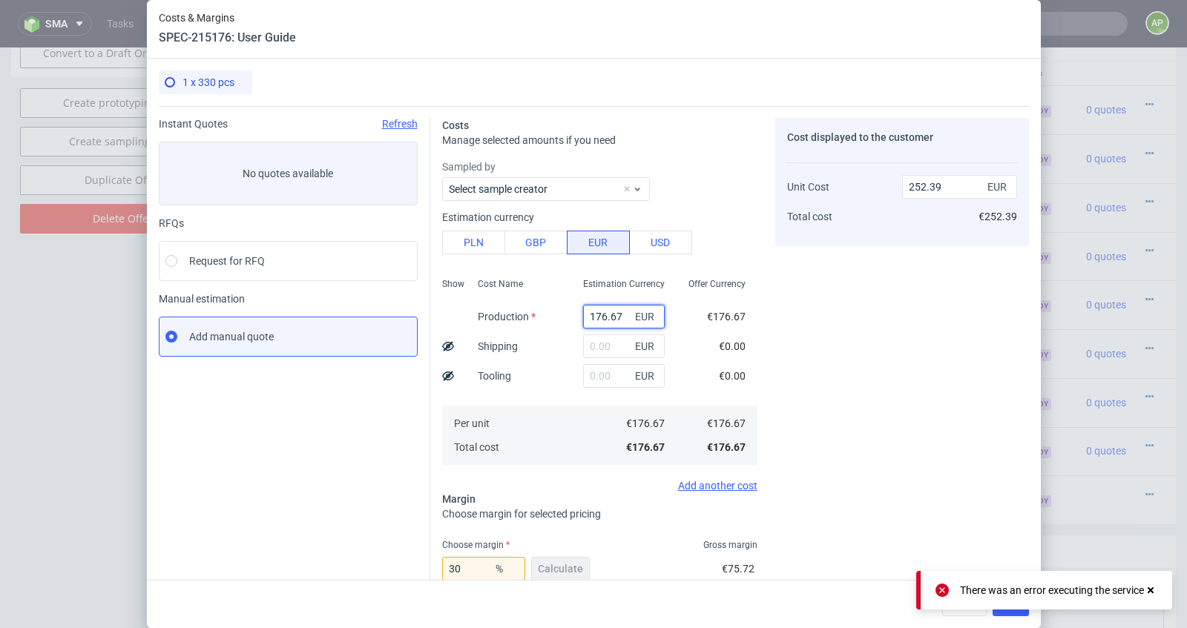
click at [611, 319] on input "176.67" at bounding box center [624, 317] width 82 height 24
paste input "18.3"
type input "118.3"
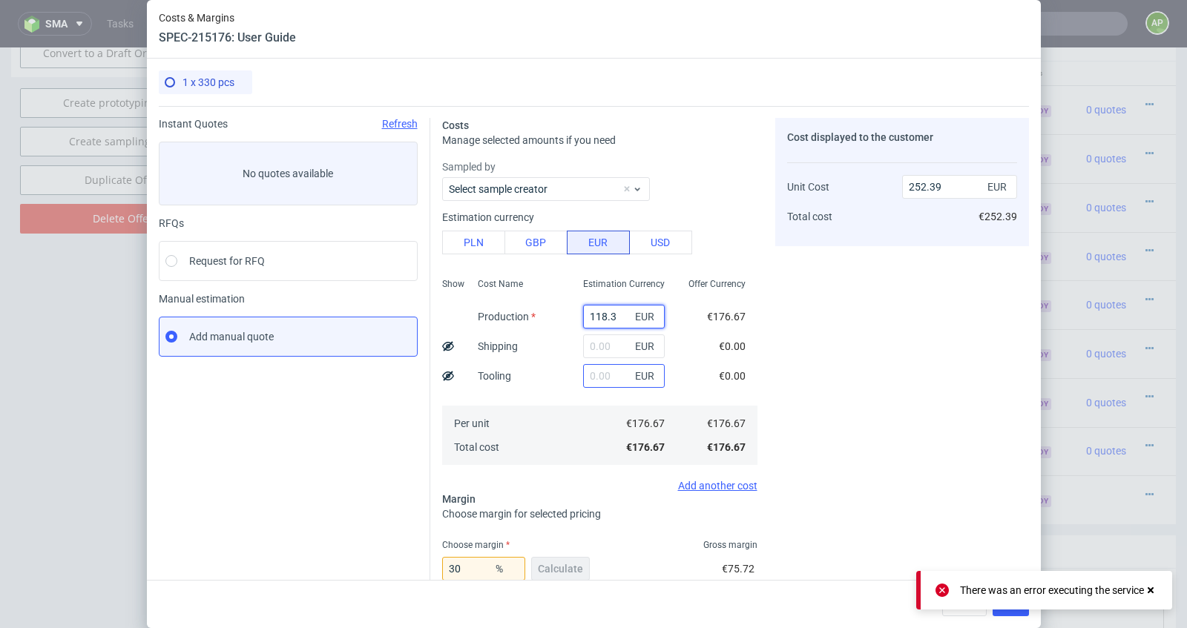
type input "169"
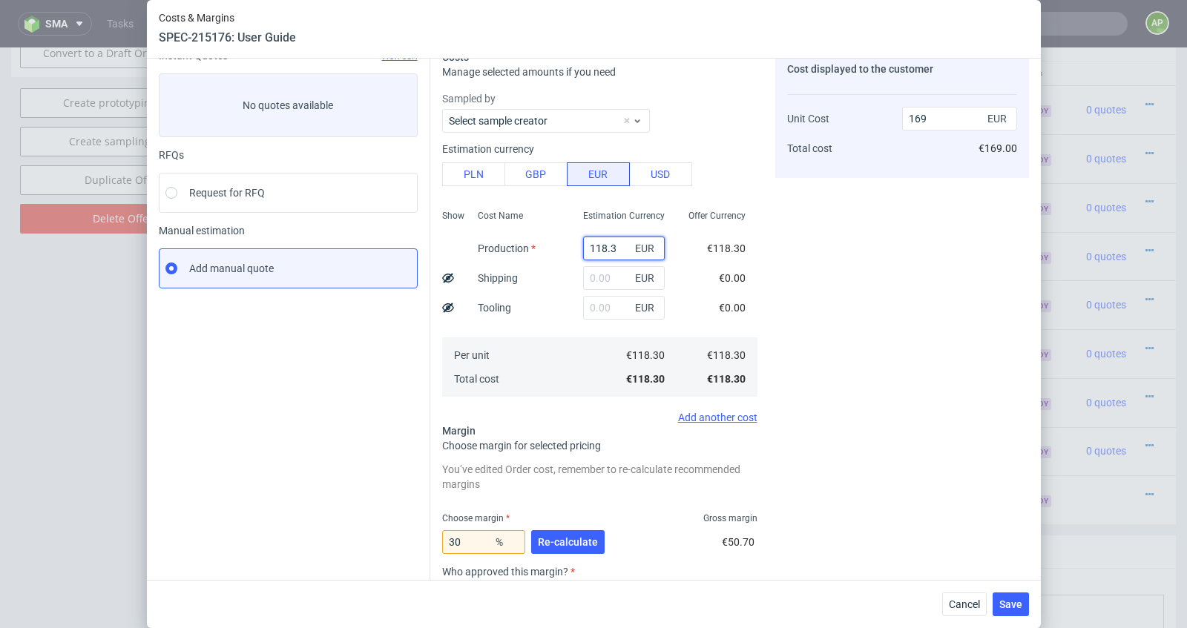
scroll to position [91, 0]
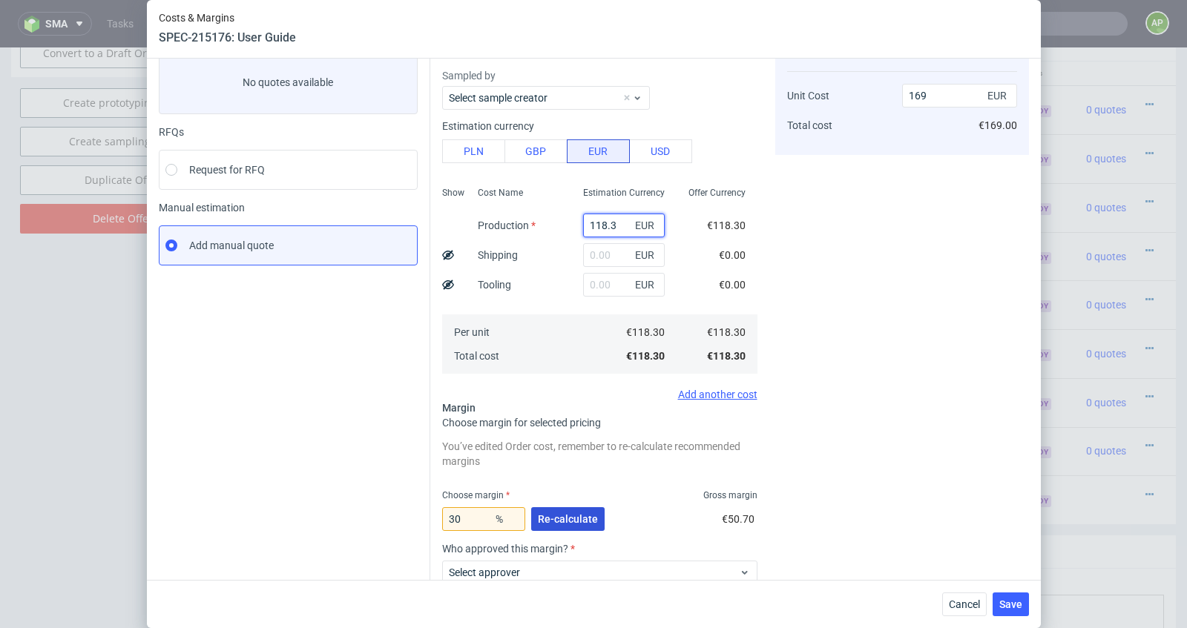
type input "118.3"
click at [573, 527] on button "Re-calculate" at bounding box center [567, 519] width 73 height 24
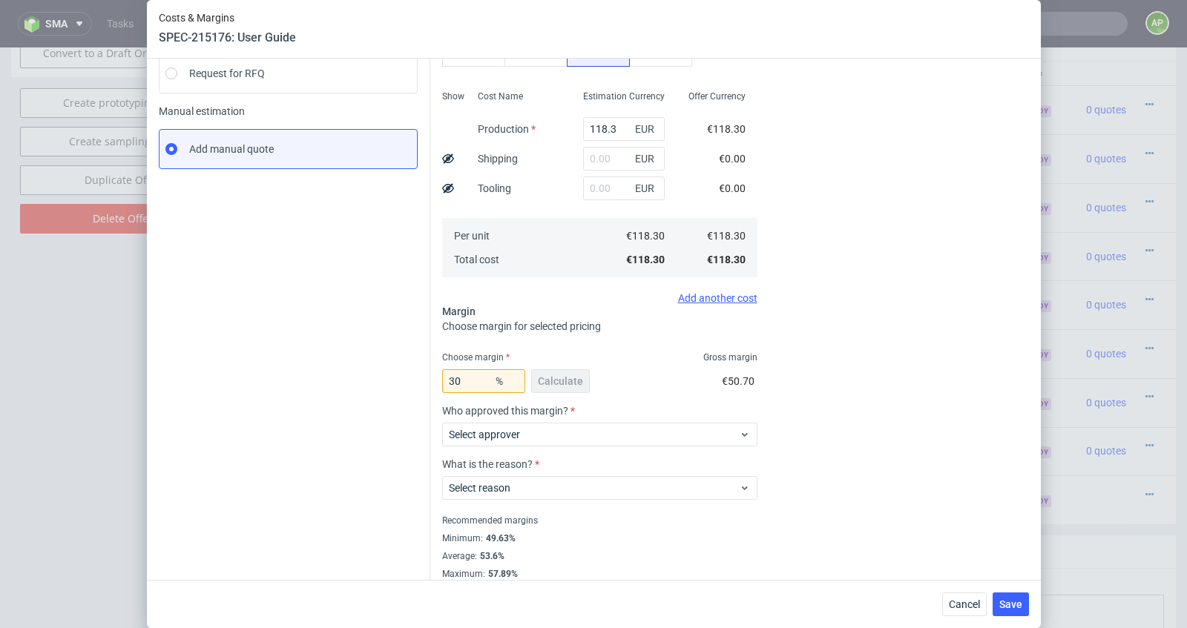
scroll to position [198, 0]
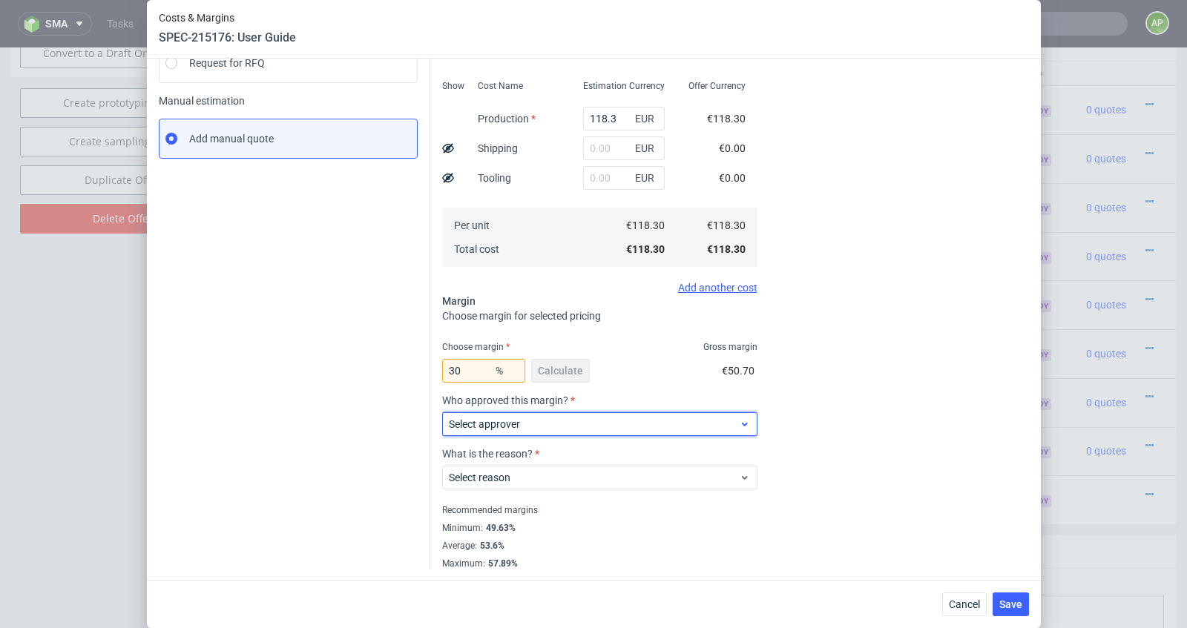
click at [603, 423] on span "Select approver" at bounding box center [594, 424] width 291 height 15
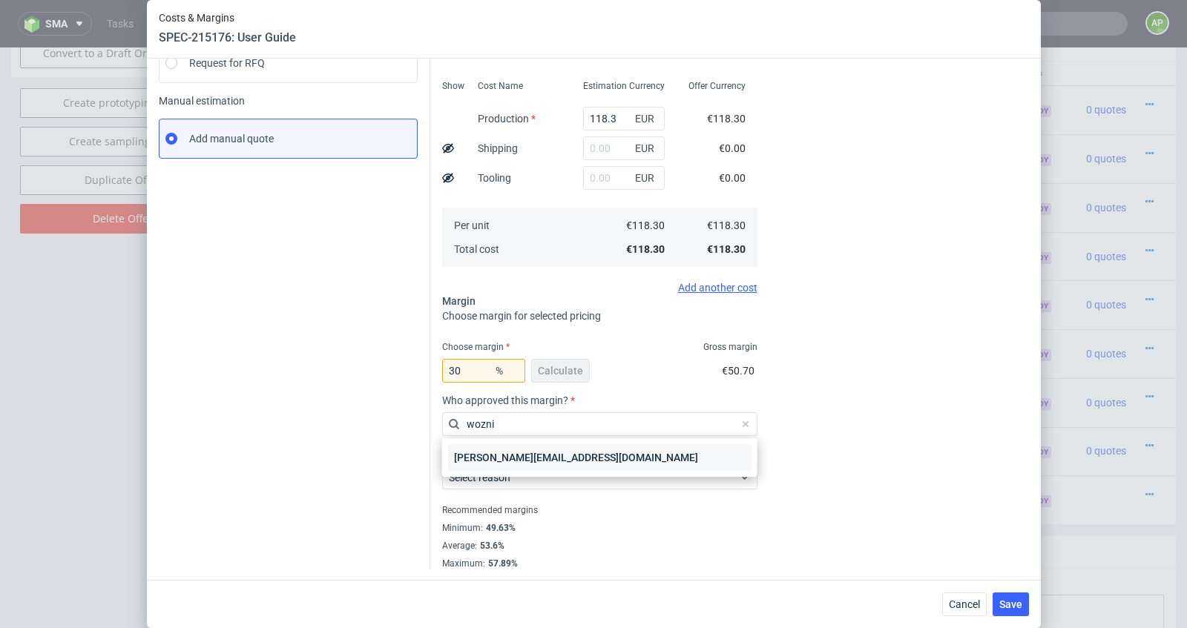
type input "wozni"
click at [588, 455] on div "maciej.wozniczko@packhelp.com" at bounding box center [599, 457] width 303 height 27
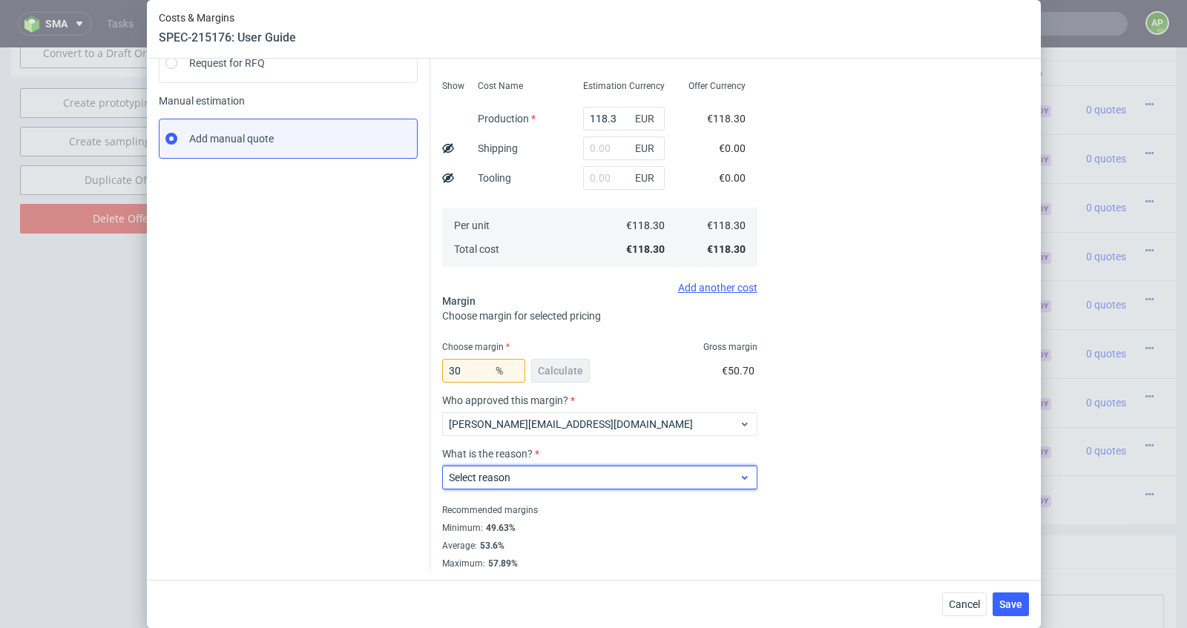
click at [579, 475] on span "Select reason" at bounding box center [594, 477] width 291 height 15
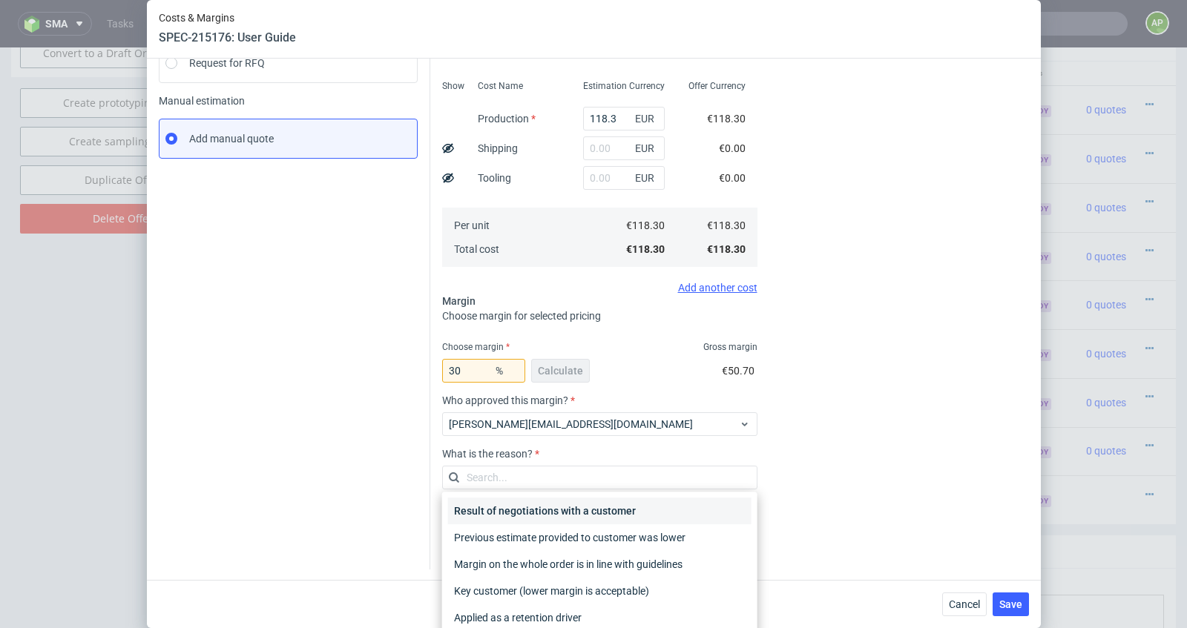
click at [568, 506] on div "Result of negotiations with a customer" at bounding box center [599, 511] width 303 height 27
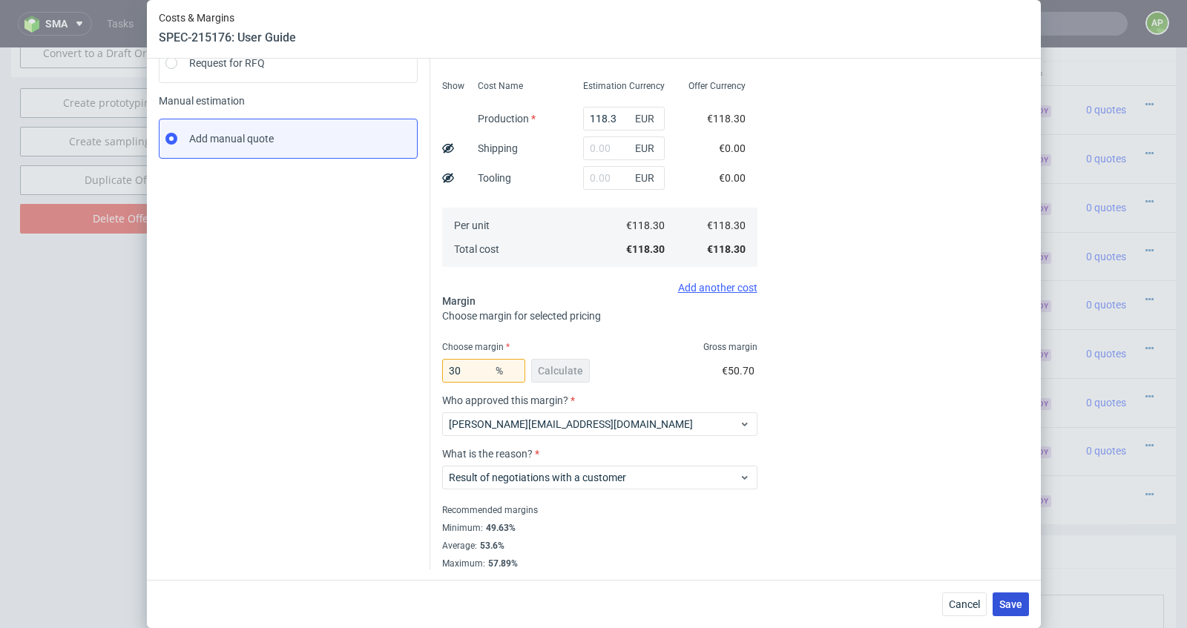
click at [1009, 607] on span "Save" at bounding box center [1010, 604] width 23 height 10
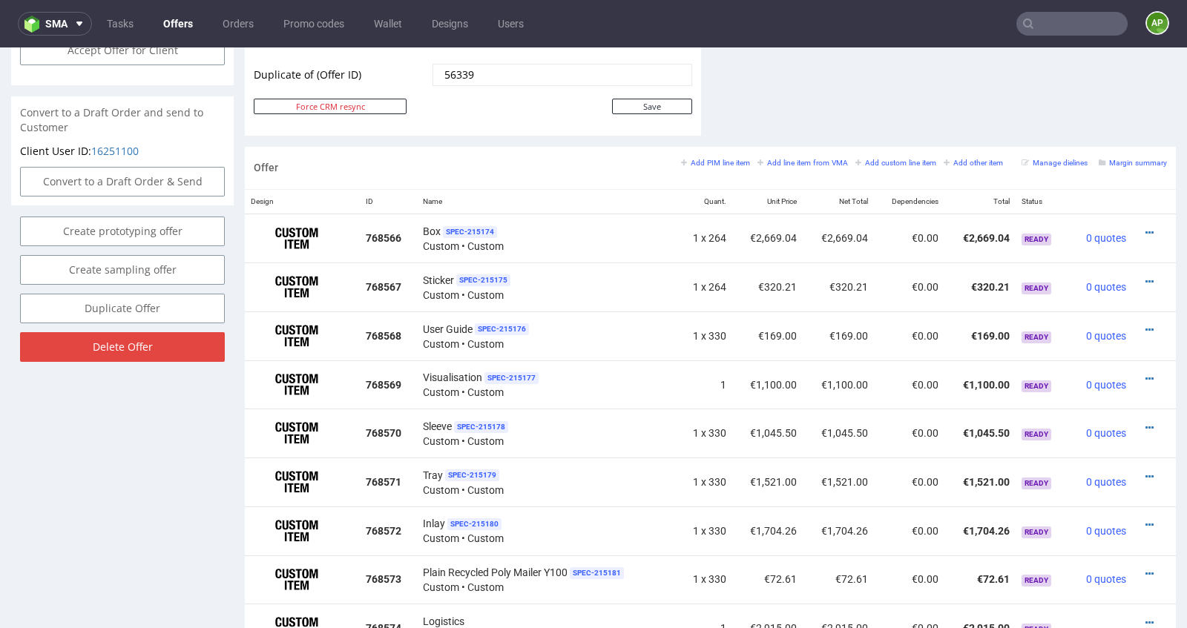
scroll to position [779, 0]
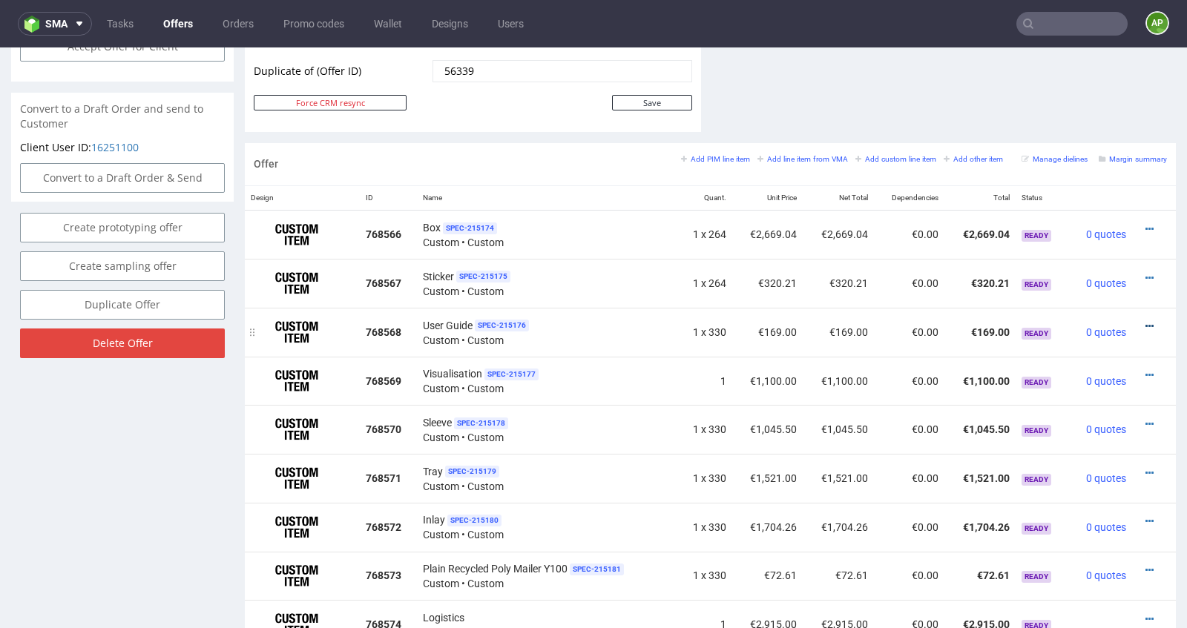
click at [1145, 321] on icon at bounding box center [1149, 326] width 8 height 10
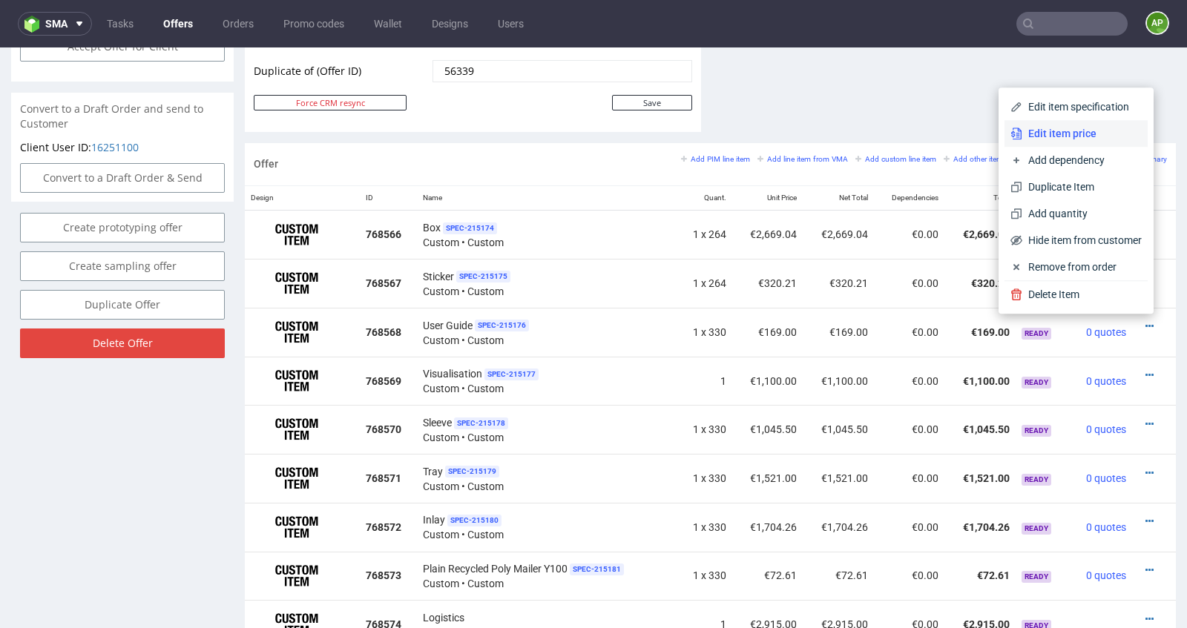
click at [1053, 138] on span "Edit item price" at bounding box center [1081, 133] width 119 height 15
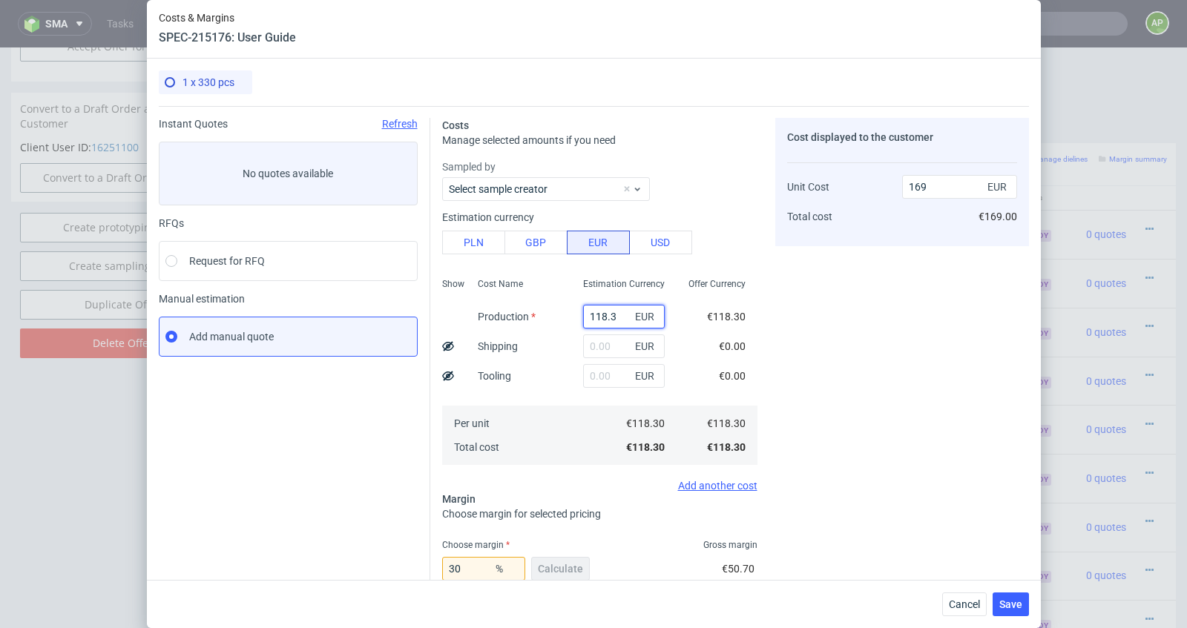
click at [614, 317] on input "118.3" at bounding box center [624, 317] width 82 height 24
drag, startPoint x: 948, startPoint y: 598, endPoint x: 948, endPoint y: 550, distance: 47.5
click at [948, 598] on button "Cancel" at bounding box center [964, 605] width 44 height 24
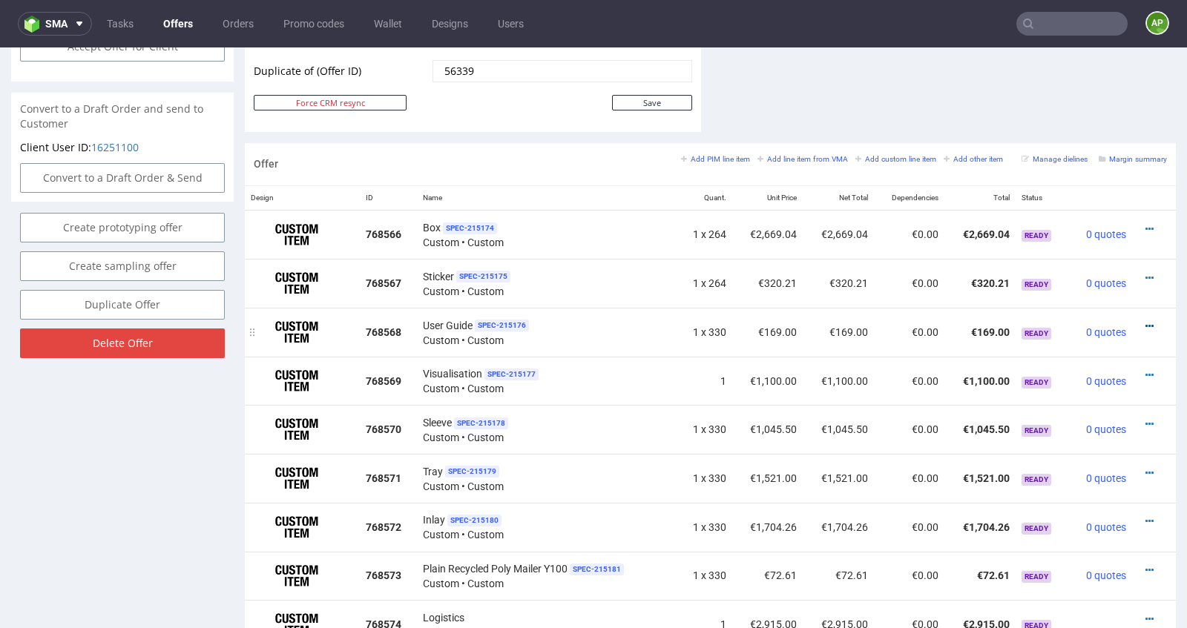
click at [1145, 323] on icon at bounding box center [1149, 326] width 8 height 10
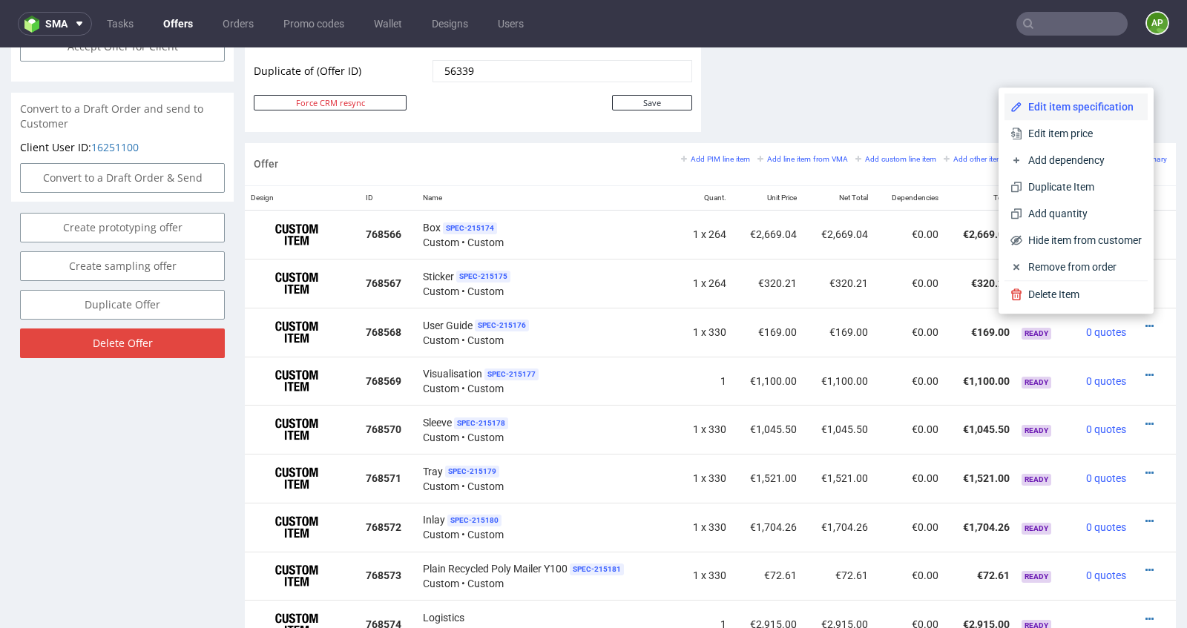
click at [1069, 114] on span "Edit item specification" at bounding box center [1081, 106] width 119 height 15
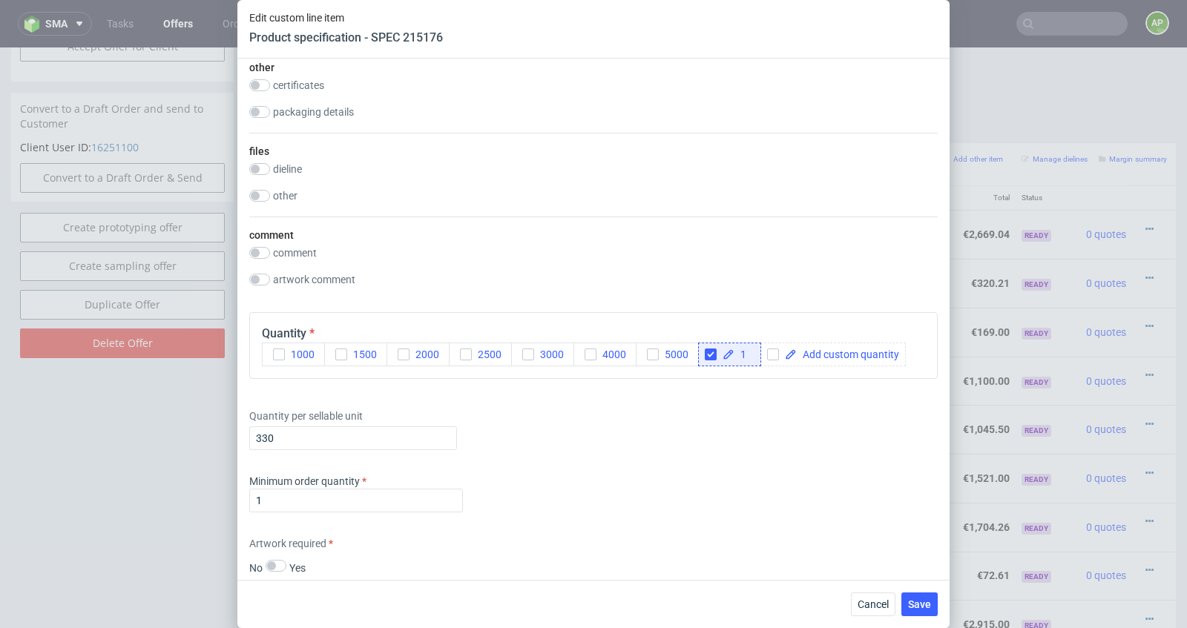
scroll to position [1405, 0]
click at [288, 446] on input "330" at bounding box center [353, 439] width 208 height 24
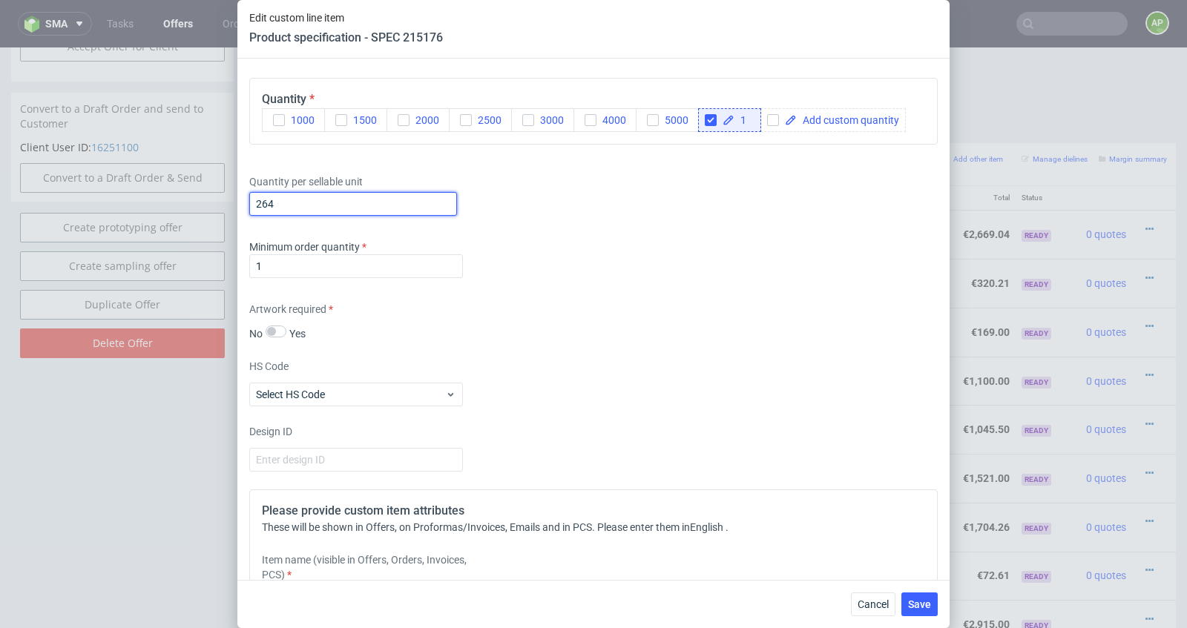
scroll to position [1660, 0]
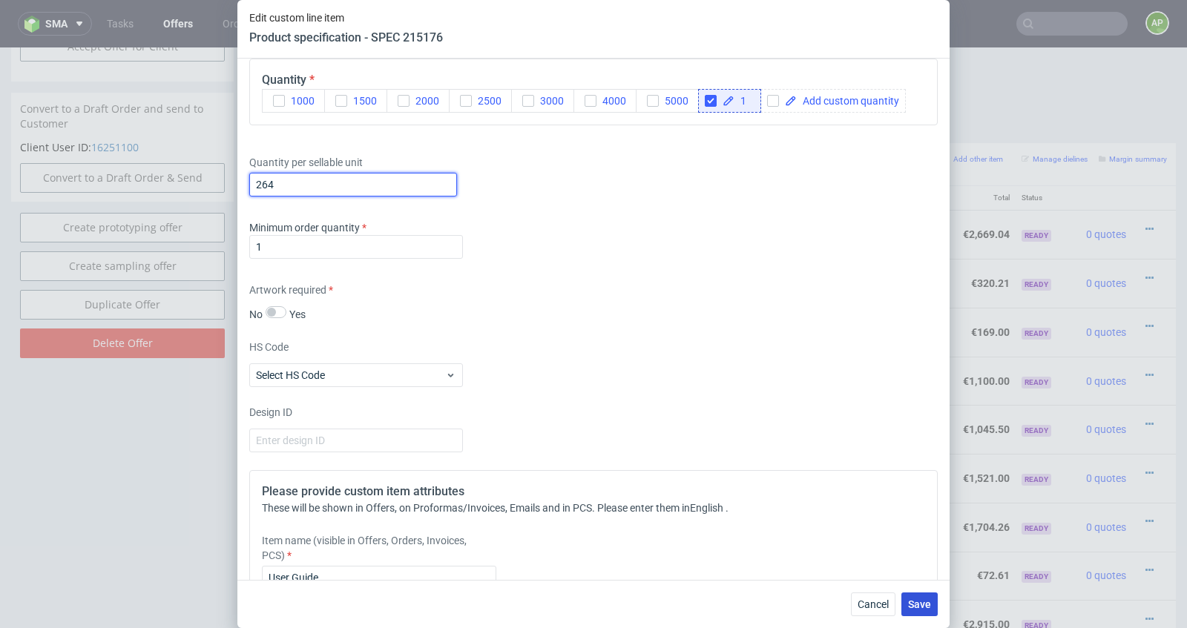
type input "264"
click at [913, 610] on span "Save" at bounding box center [919, 604] width 23 height 10
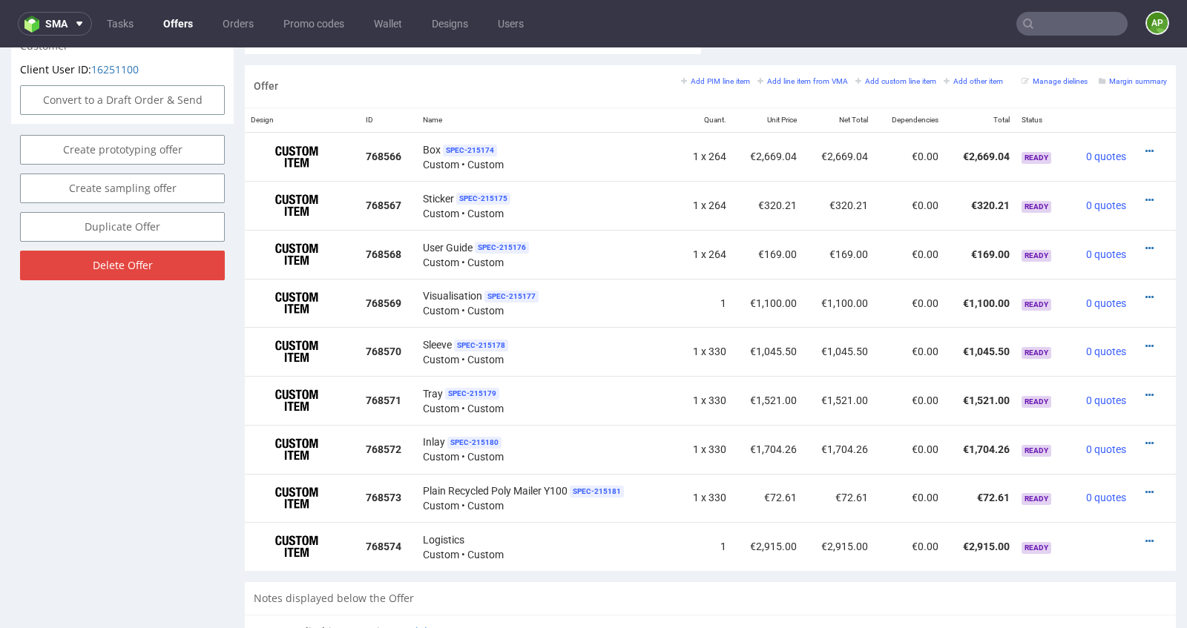
scroll to position [856, 0]
click at [1138, 296] on div at bounding box center [1149, 298] width 23 height 15
click at [1145, 294] on icon at bounding box center [1149, 298] width 8 height 10
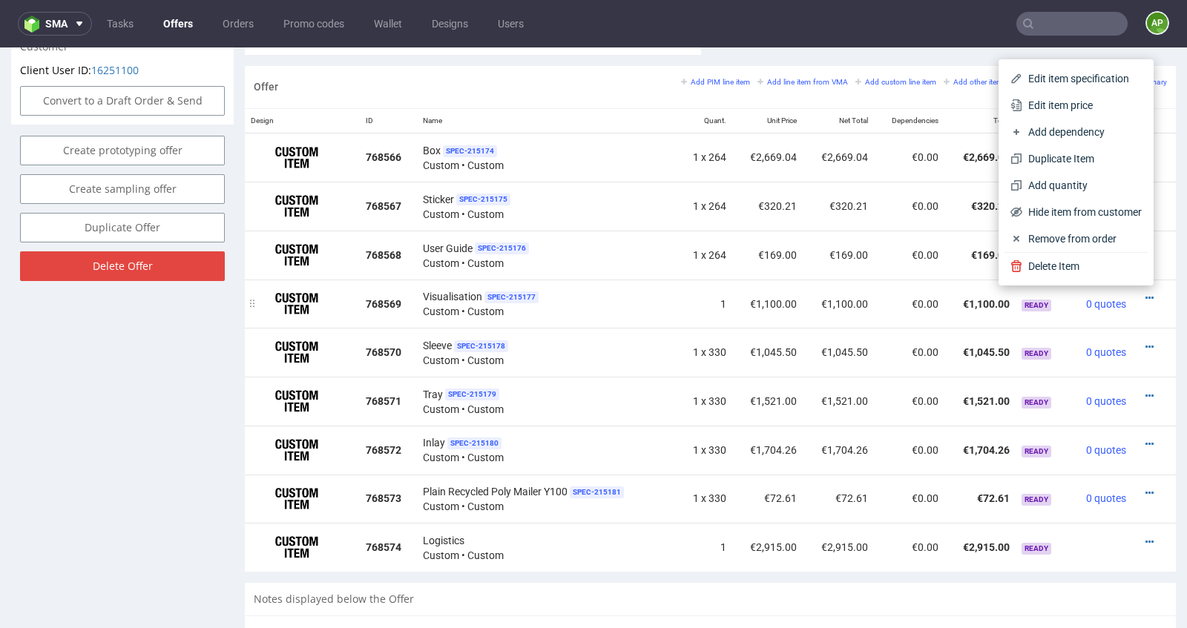
click at [885, 294] on td "€0.00" at bounding box center [909, 304] width 70 height 49
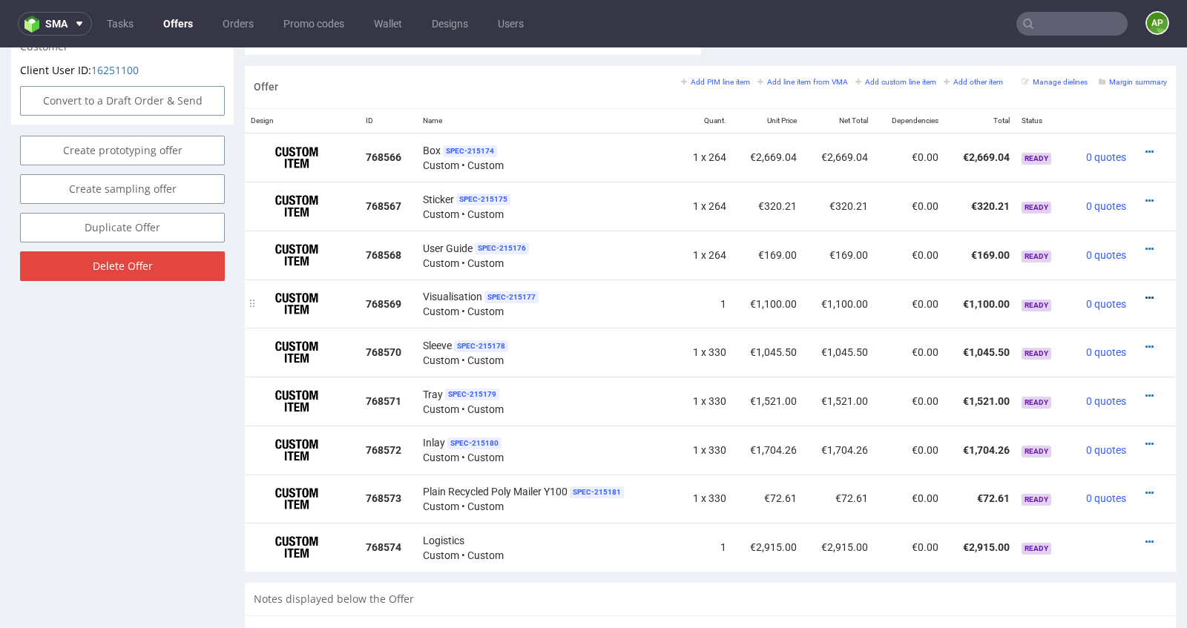
click at [1145, 293] on icon at bounding box center [1149, 298] width 8 height 10
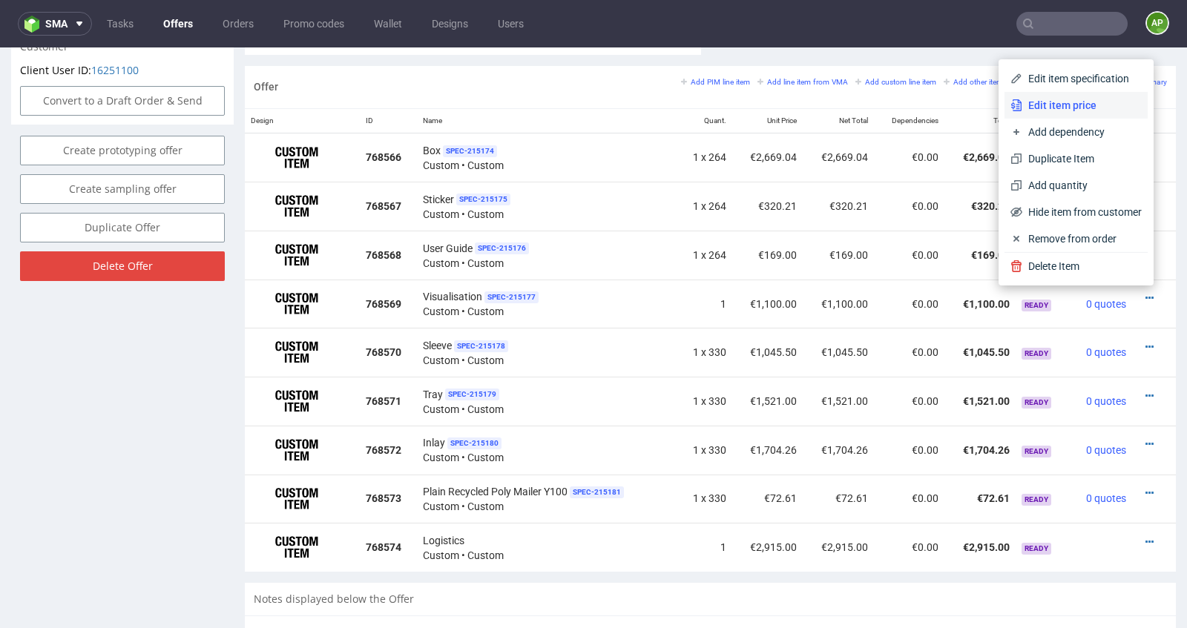
click at [1083, 105] on span "Edit item price" at bounding box center [1081, 105] width 119 height 15
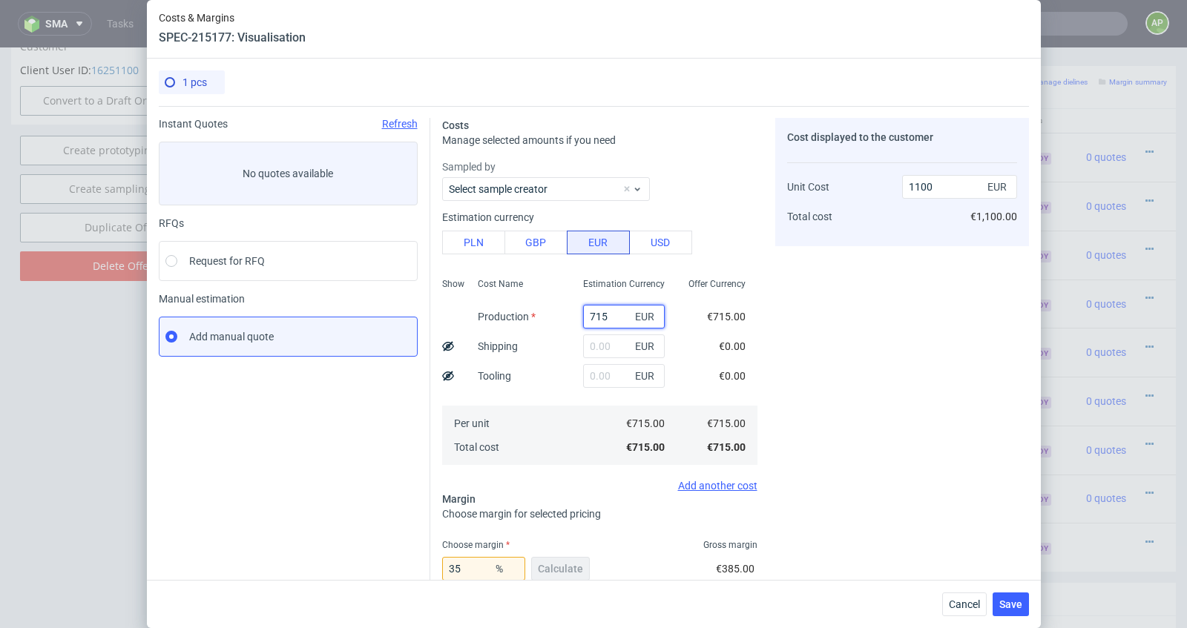
click at [613, 321] on input "715" at bounding box center [624, 317] width 82 height 24
type input "1031"
type input "1586.15"
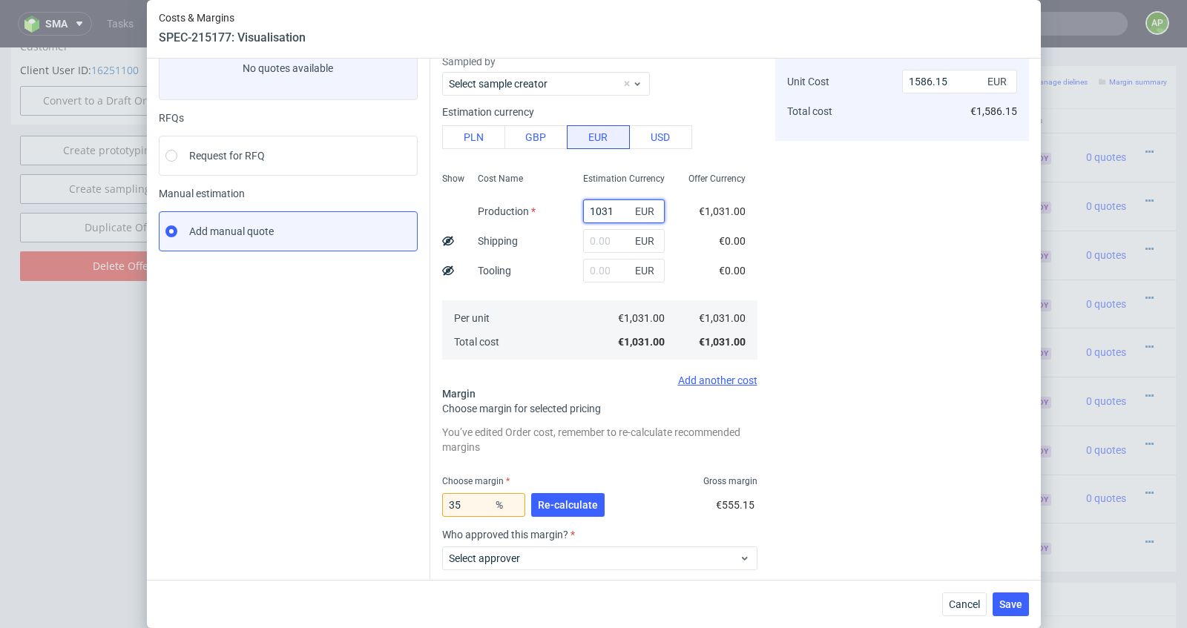
scroll to position [86, 0]
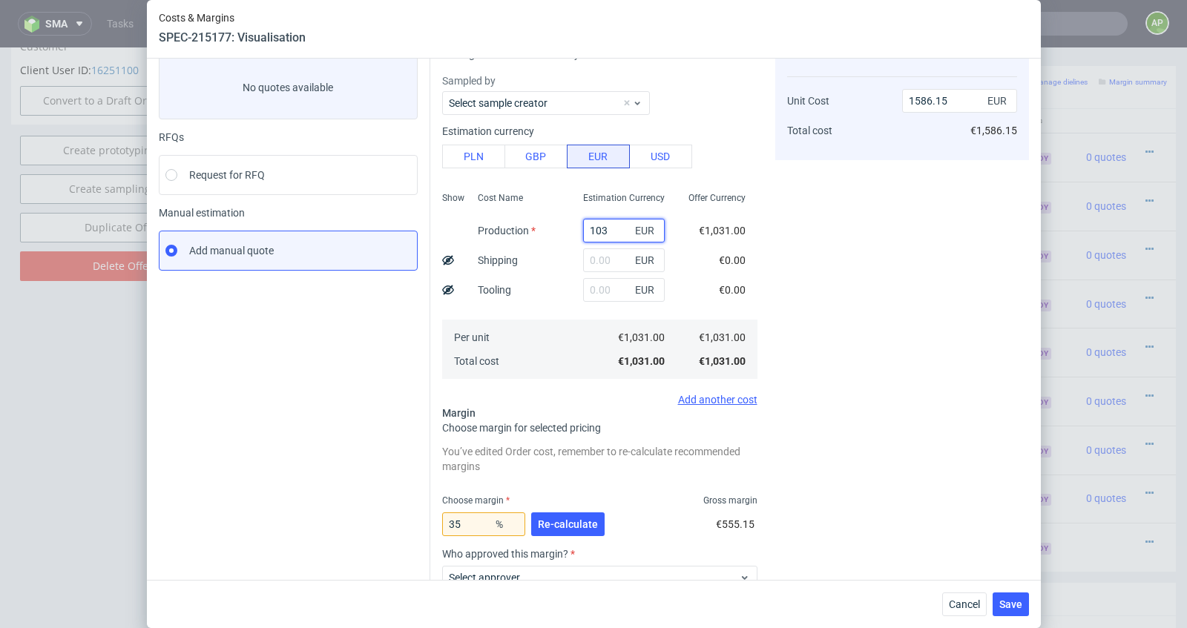
type input "1033"
type input "1589.23"
click at [567, 521] on span "Re-calculate" at bounding box center [568, 524] width 60 height 10
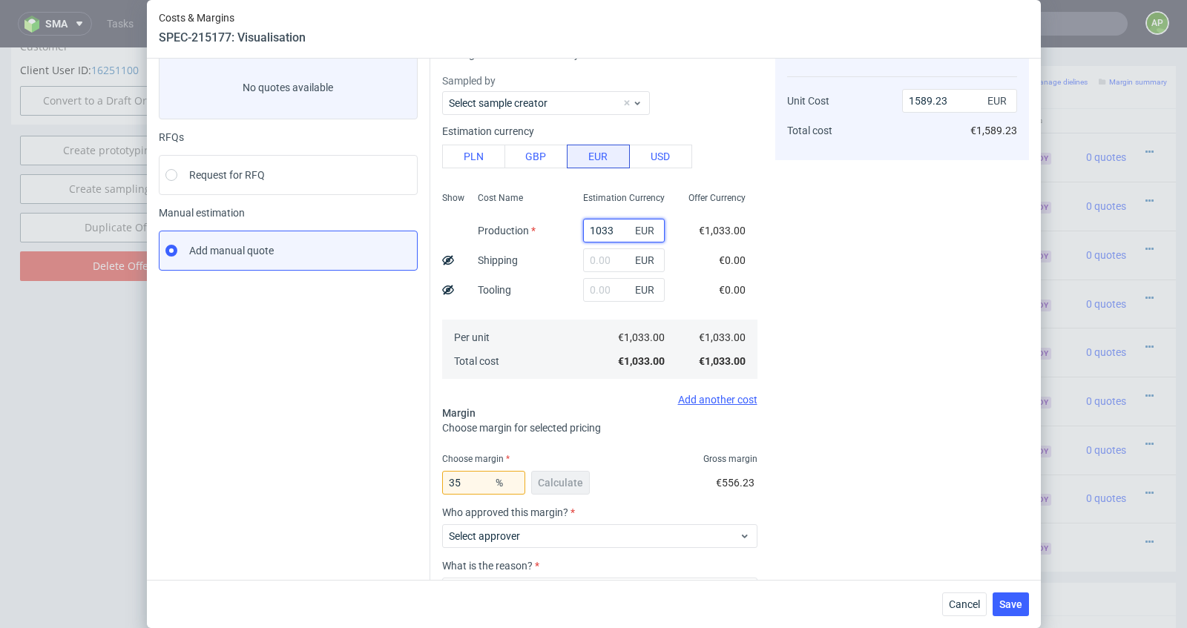
click at [615, 234] on input "1033" at bounding box center [624, 231] width 82 height 24
type input "103"
type input "158.46"
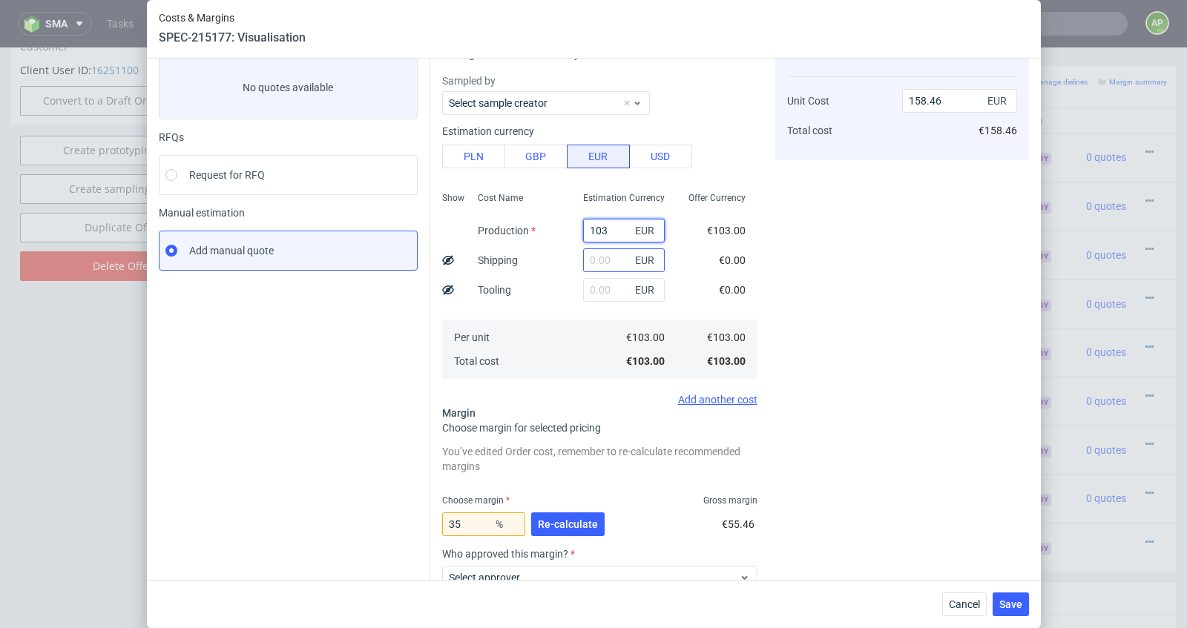
type input "1035"
type input "1592.31"
click at [569, 524] on span "Re-calculate" at bounding box center [568, 524] width 60 height 10
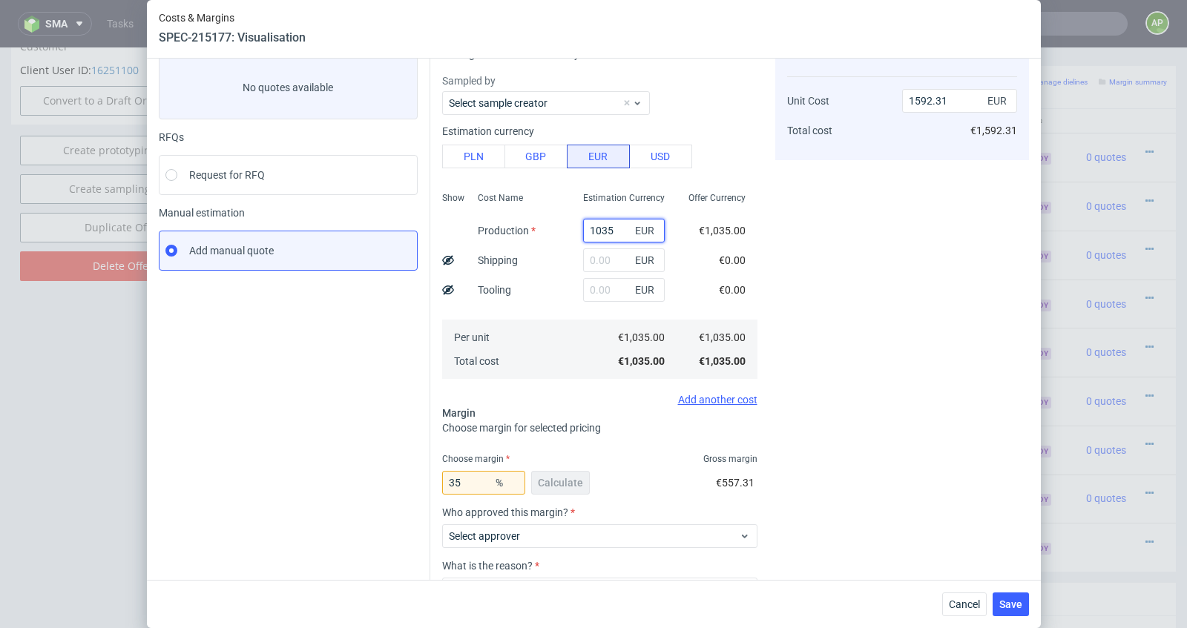
click at [614, 229] on input "1035" at bounding box center [624, 231] width 82 height 24
type input "1034"
type input "1590.77"
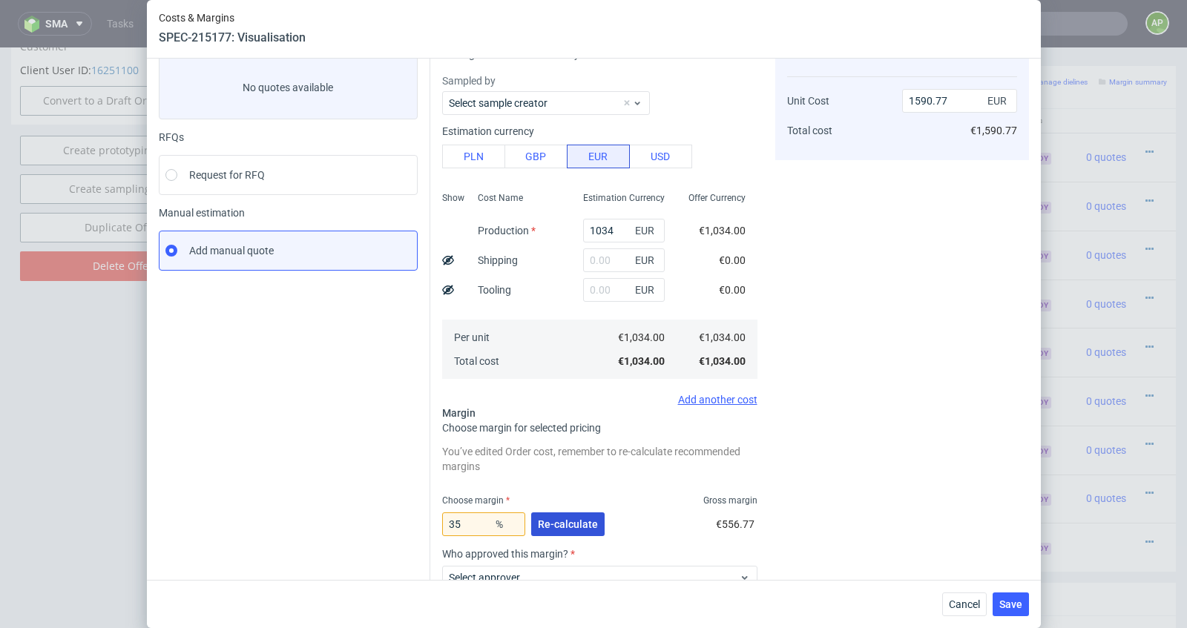
click at [562, 523] on span "Re-calculate" at bounding box center [568, 524] width 60 height 10
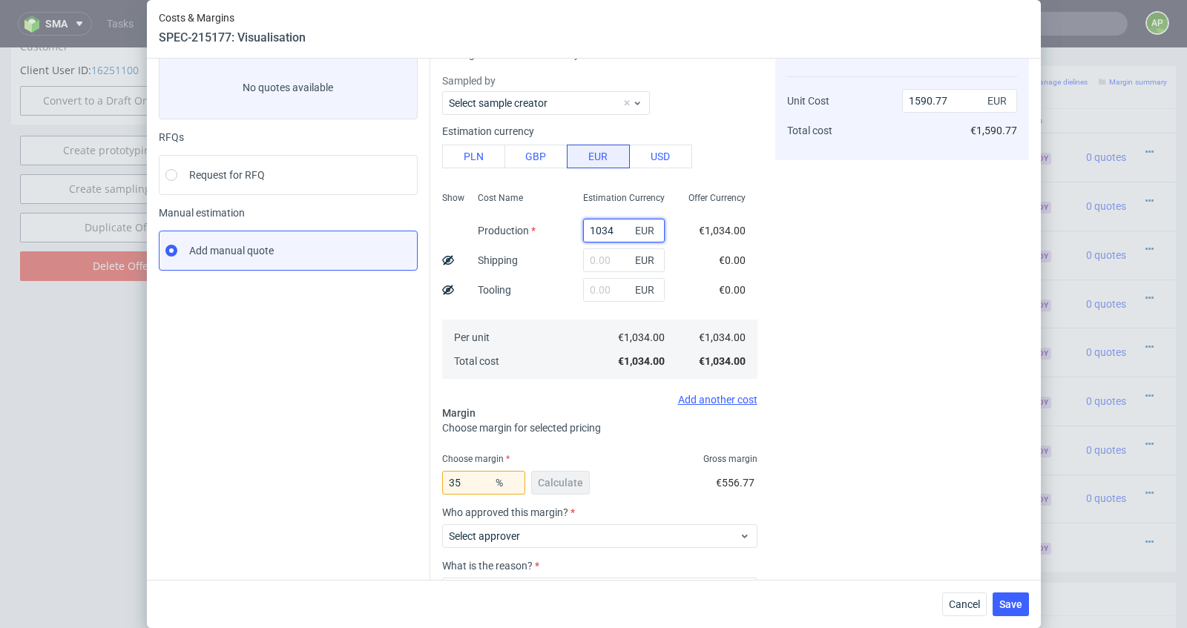
click at [618, 234] on input "1034" at bounding box center [624, 231] width 82 height 24
type input "1033"
type input "158.46"
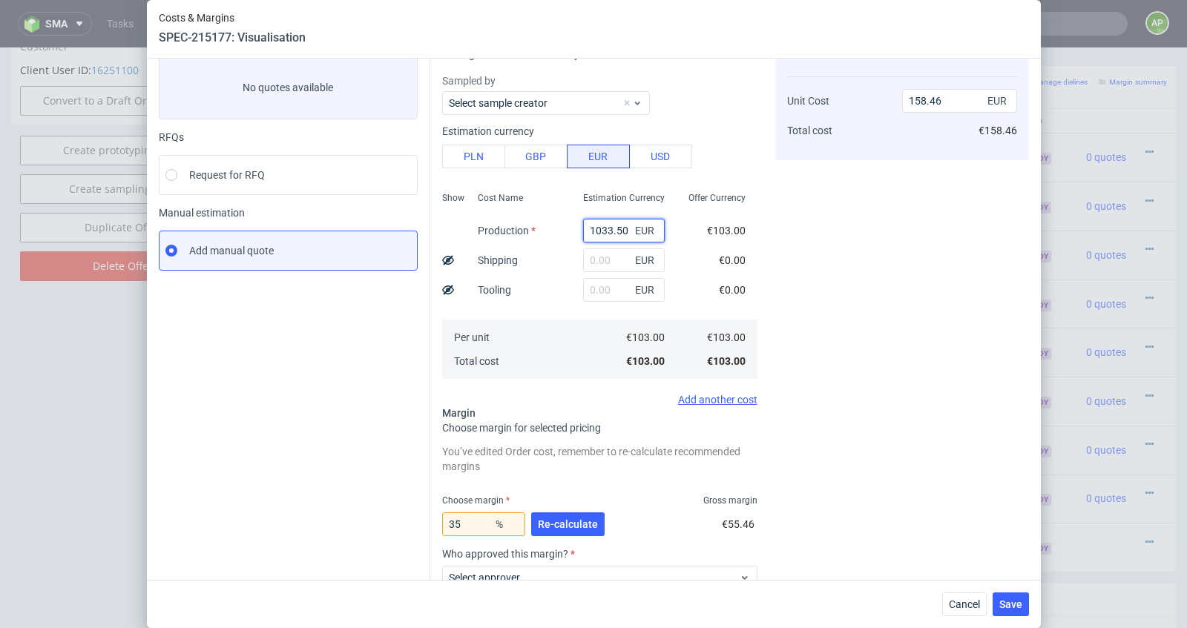
type input "1033.5"
type input "1590"
type input "1033.5"
click at [581, 524] on span "Re-calculate" at bounding box center [568, 524] width 60 height 10
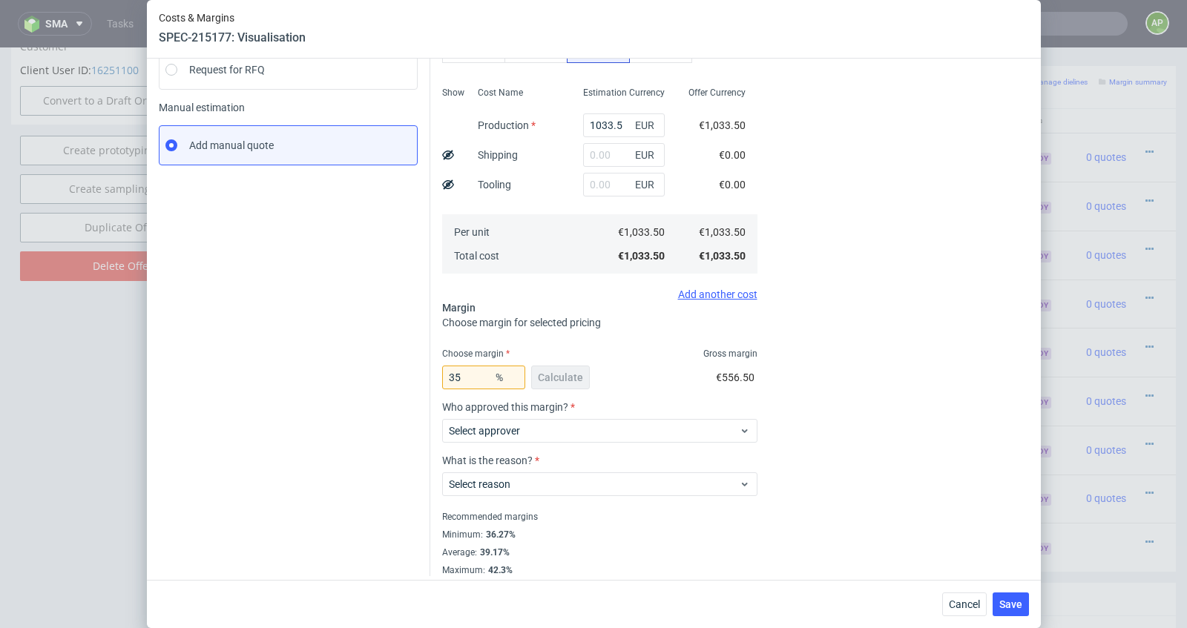
scroll to position [198, 0]
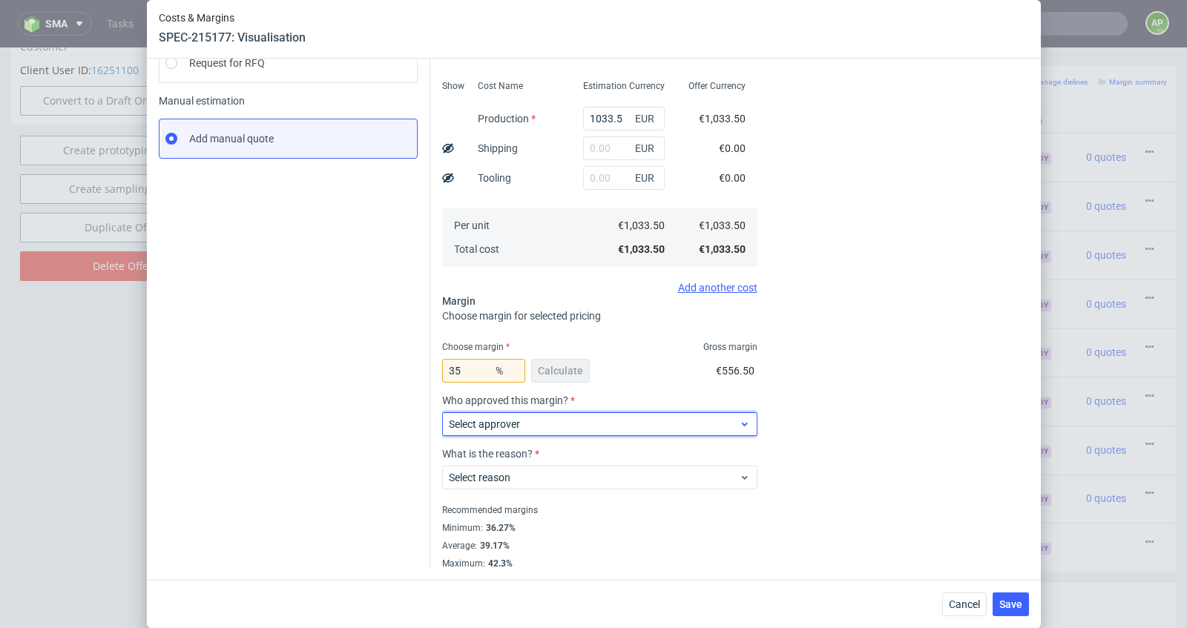
click at [663, 426] on span "Select approver" at bounding box center [594, 424] width 291 height 15
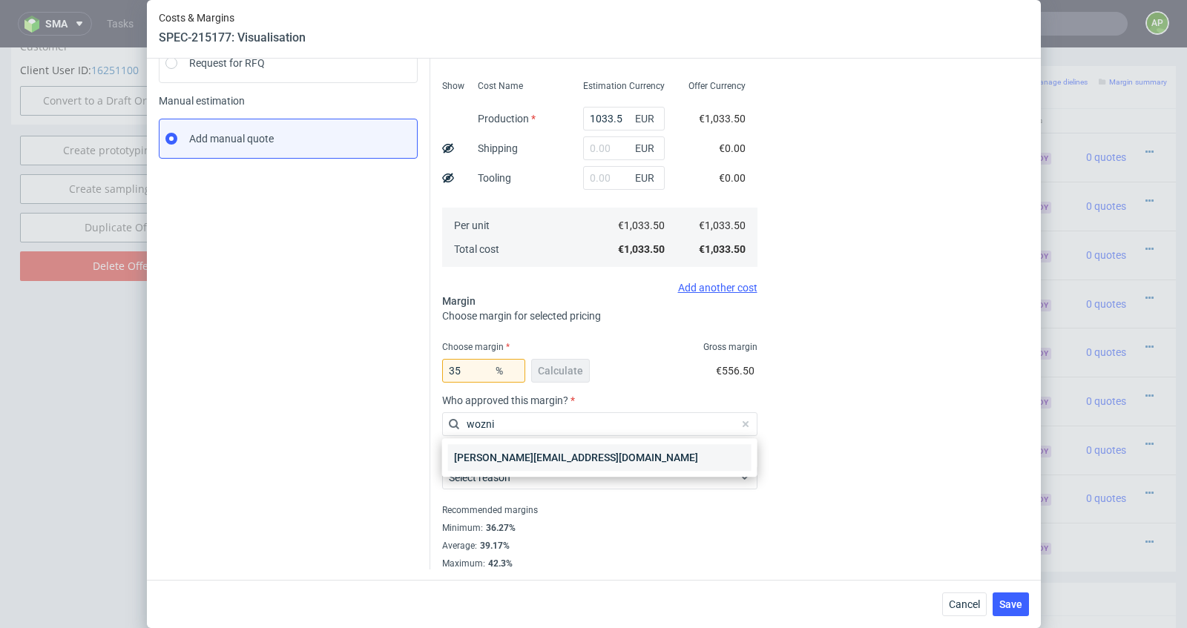
type input "wozni"
click at [584, 457] on div "maciej.wozniczko@packhelp.com" at bounding box center [599, 457] width 303 height 27
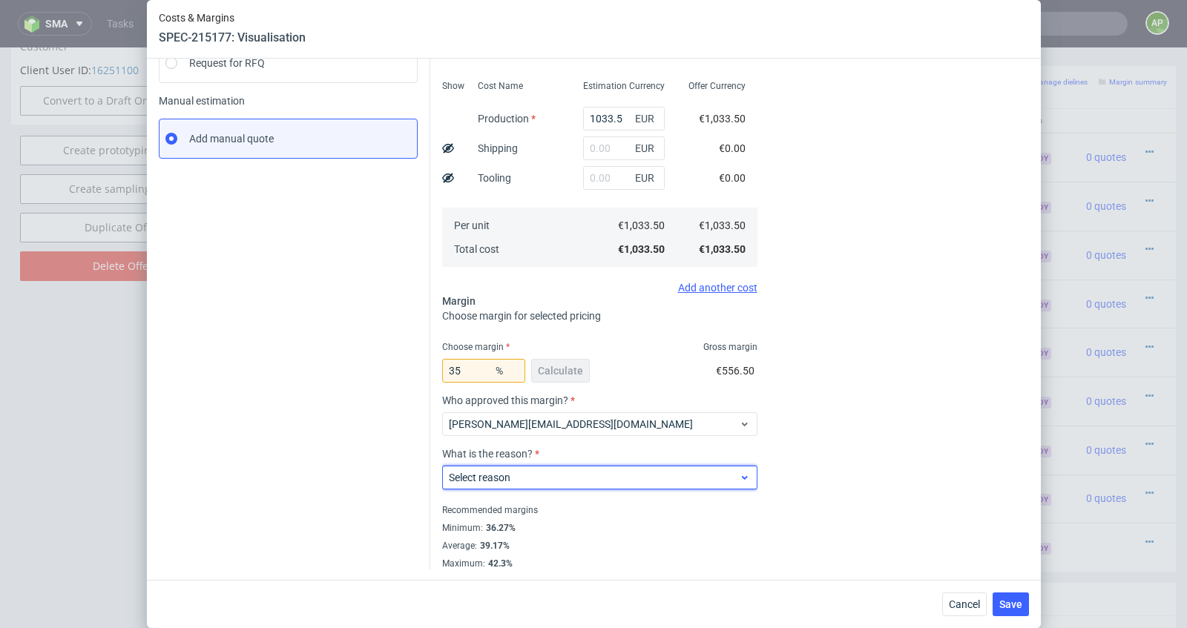
click at [592, 478] on span "Select reason" at bounding box center [594, 477] width 291 height 15
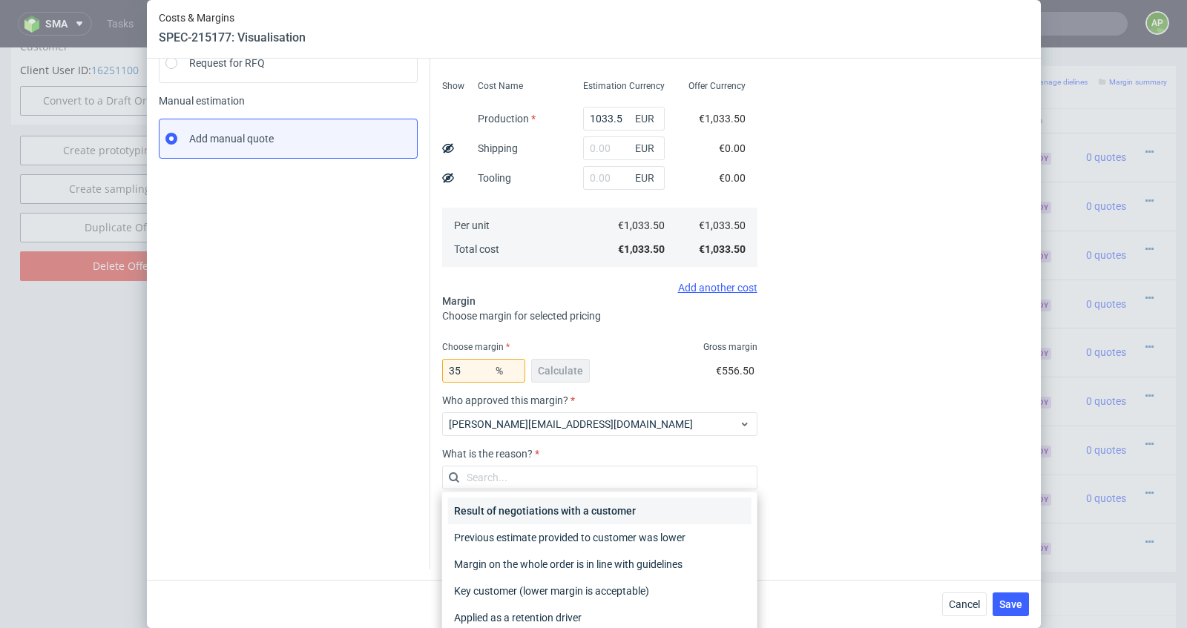
click at [587, 509] on div "Result of negotiations with a customer" at bounding box center [599, 511] width 303 height 27
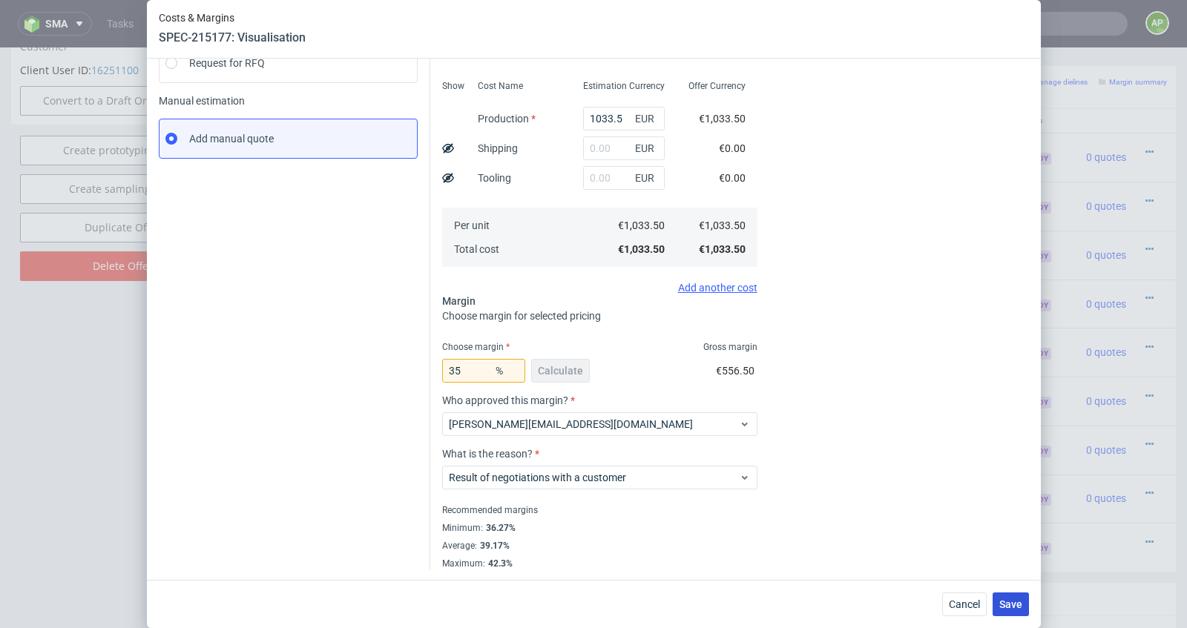
click at [1011, 601] on span "Save" at bounding box center [1010, 604] width 23 height 10
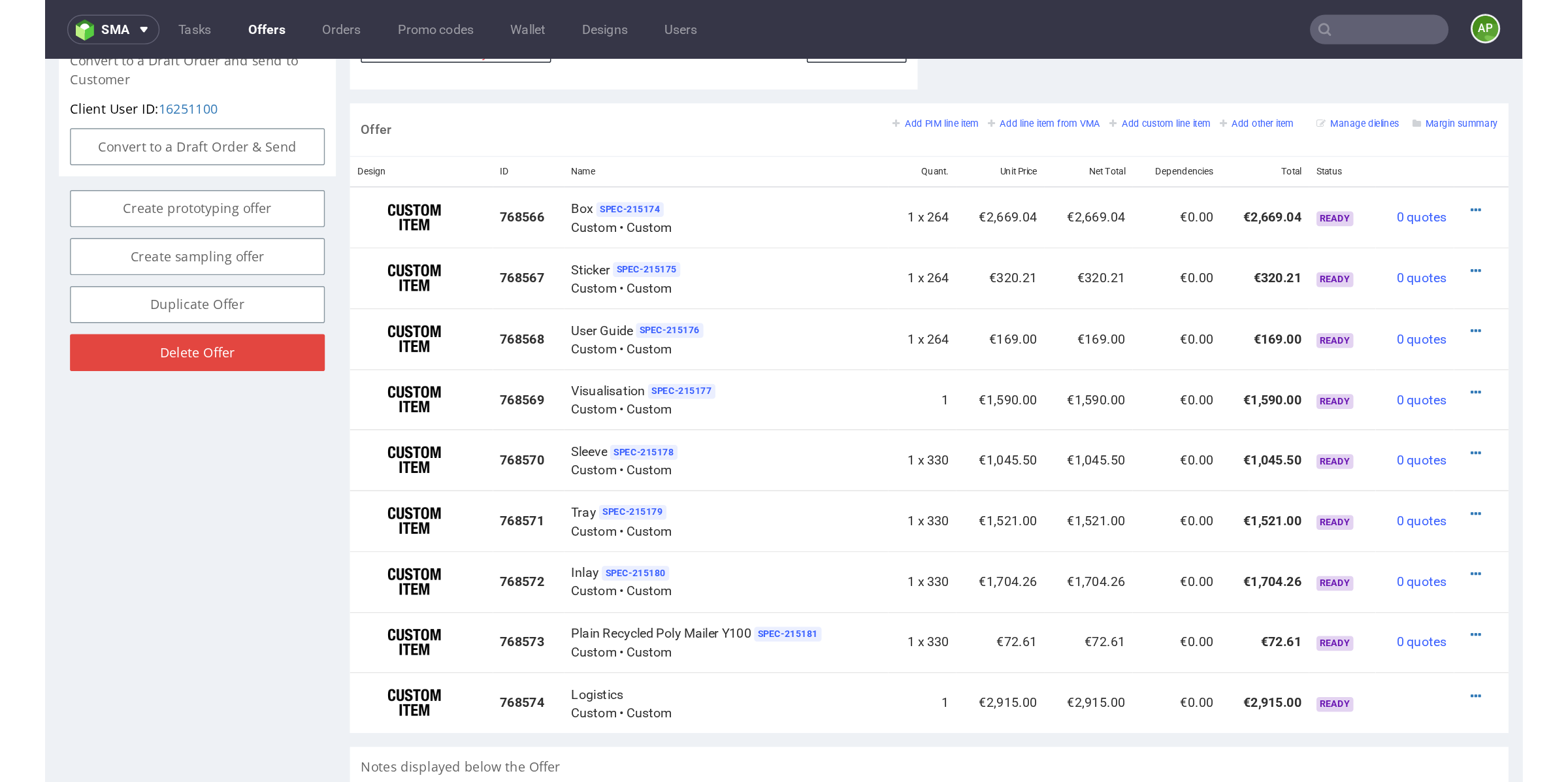
scroll to position [735, 0]
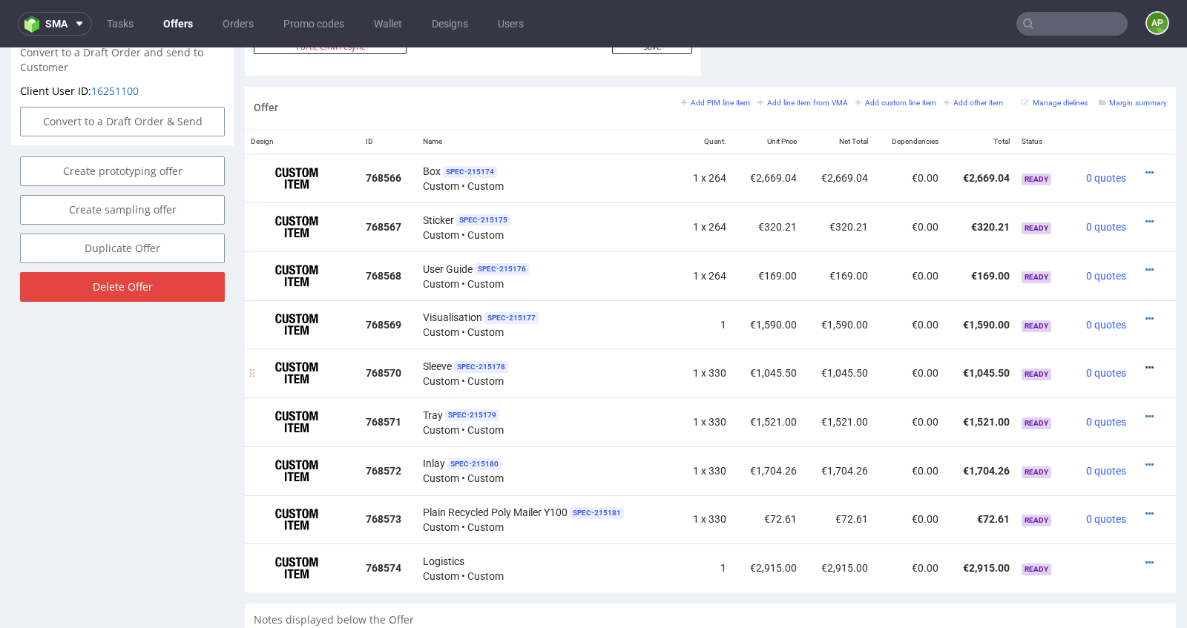
click at [1145, 363] on icon at bounding box center [1149, 368] width 8 height 10
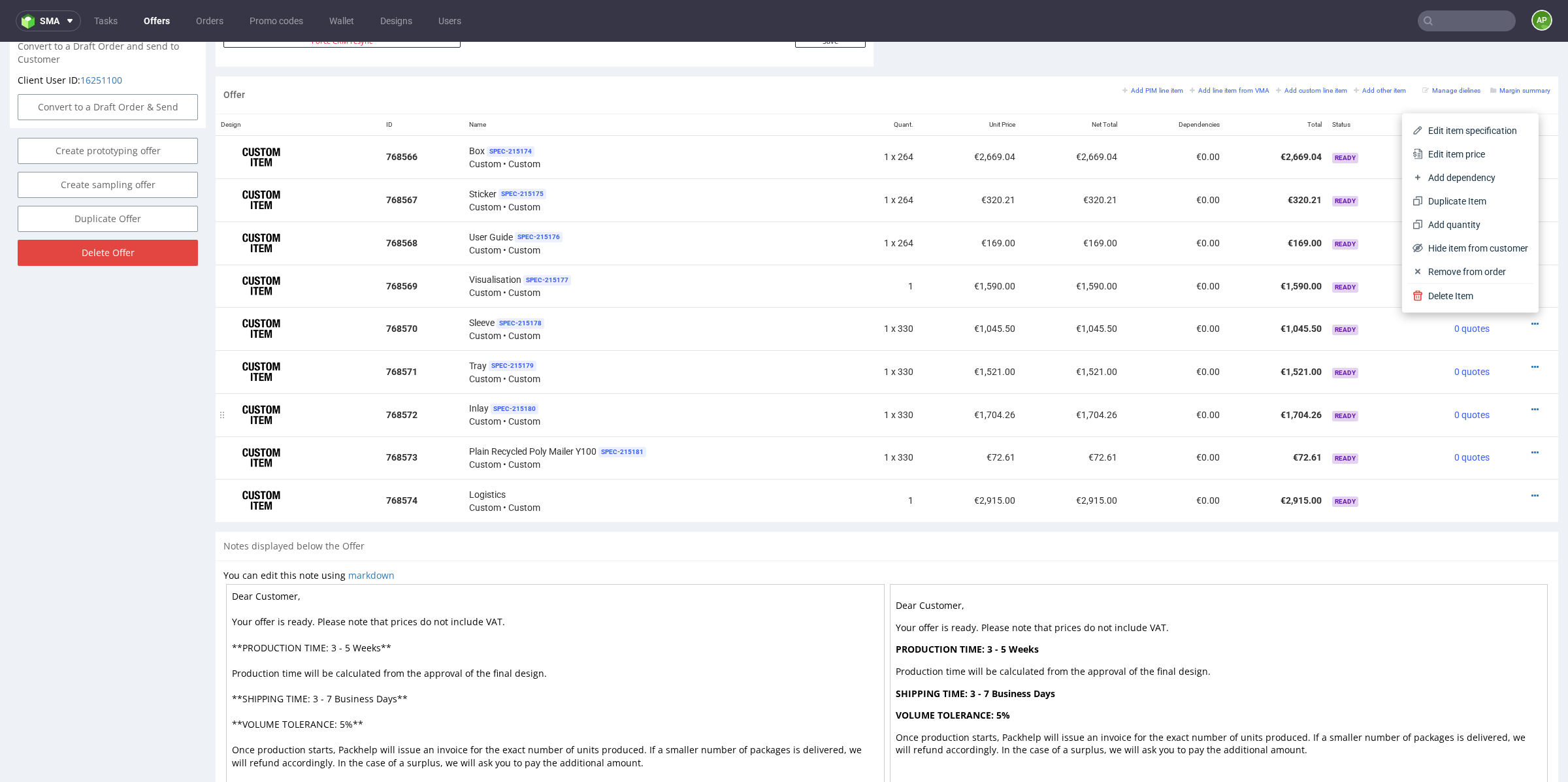
scroll to position [726, 0]
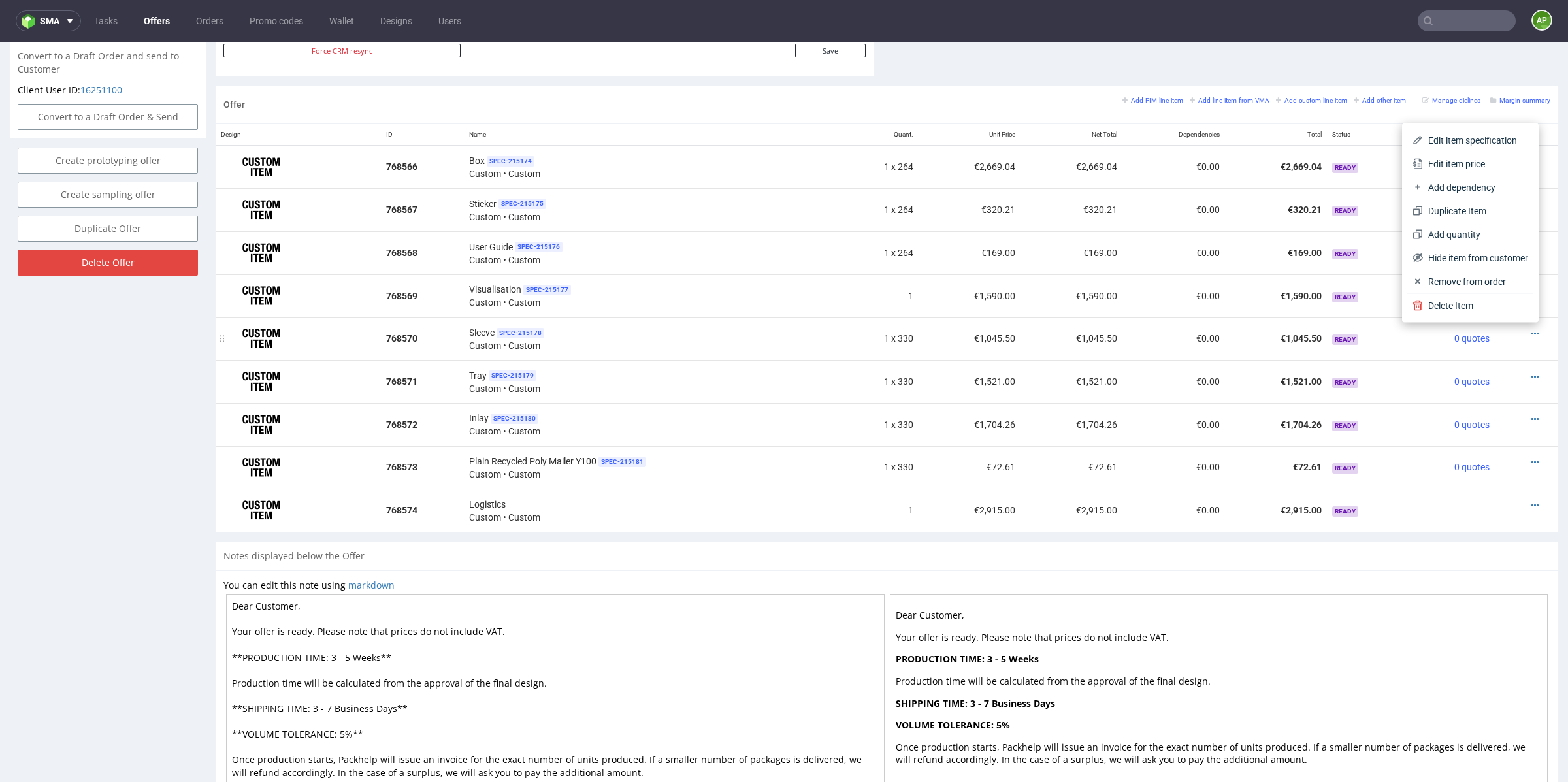
click at [696, 337] on div "Sleeve SPEC- 215178 Custom • Custom" at bounding box center [651, 338] width 366 height 26
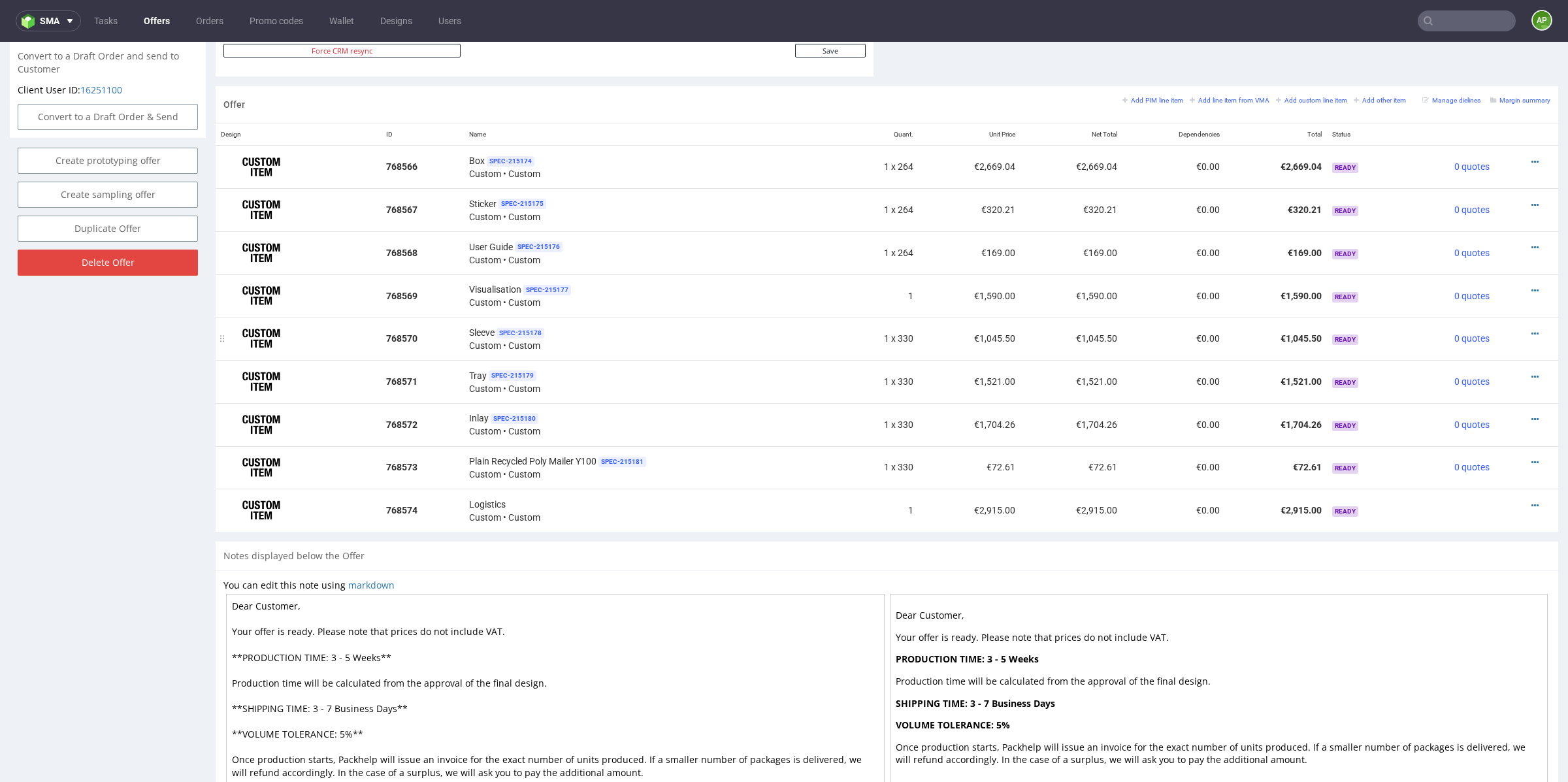
click at [1024, 349] on td "€1,045.50" at bounding box center [1071, 338] width 102 height 43
click at [1045, 331] on icon at bounding box center [1535, 334] width 7 height 9
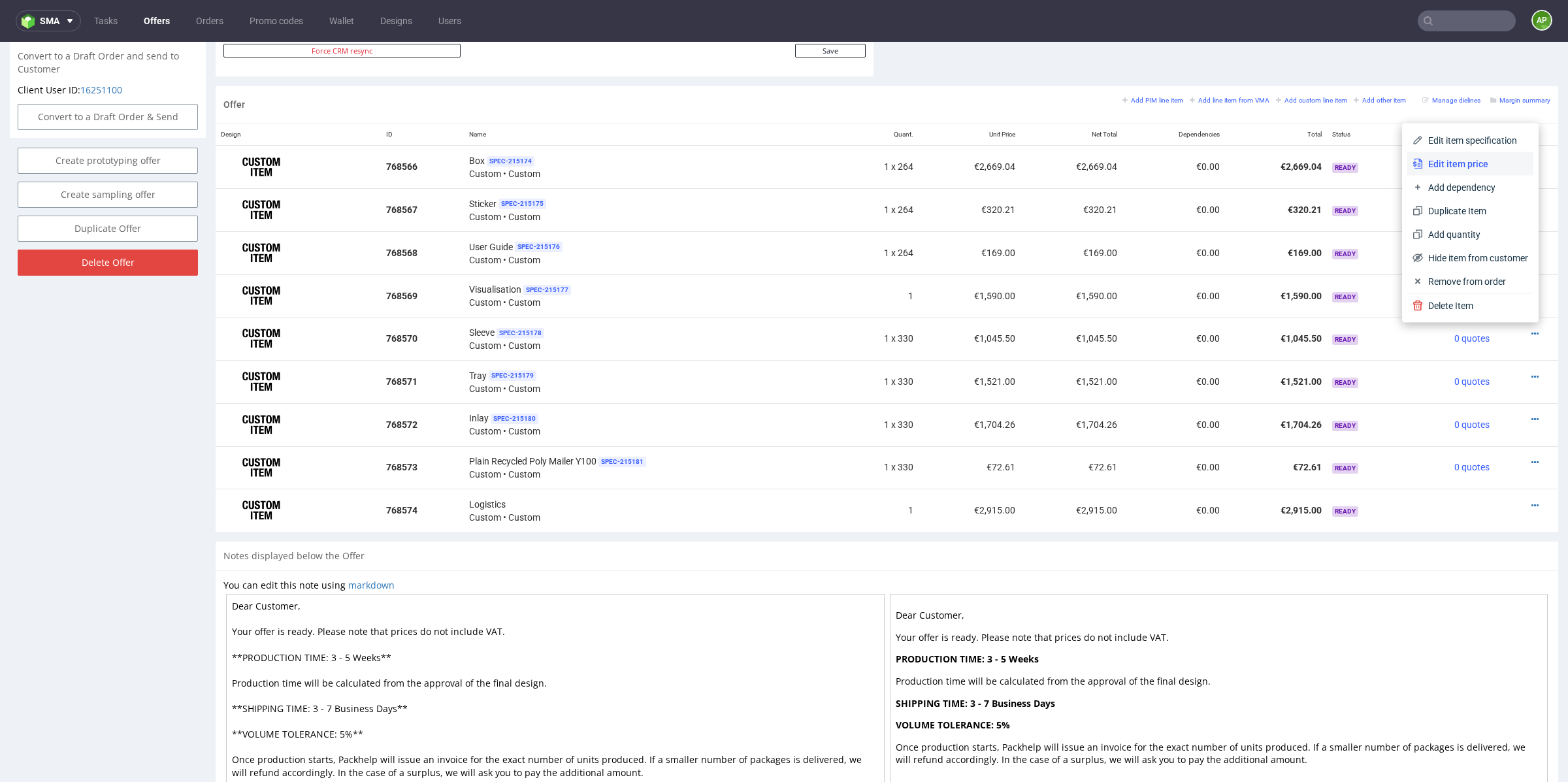
click at [1045, 166] on span "Edit item price" at bounding box center [1475, 164] width 105 height 13
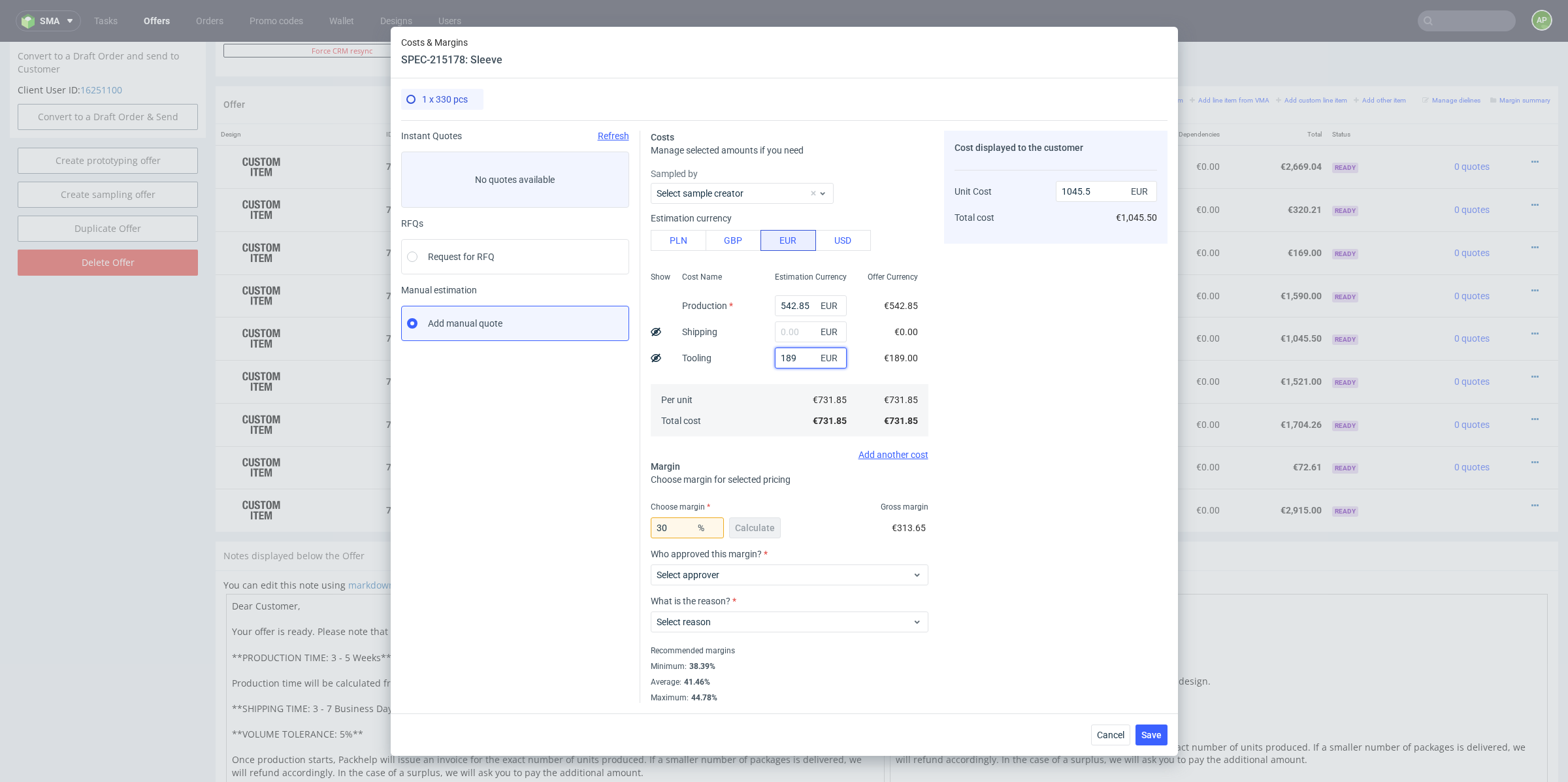
click at [805, 355] on input "189" at bounding box center [810, 358] width 72 height 21
type input "470"
type input "1446.93"
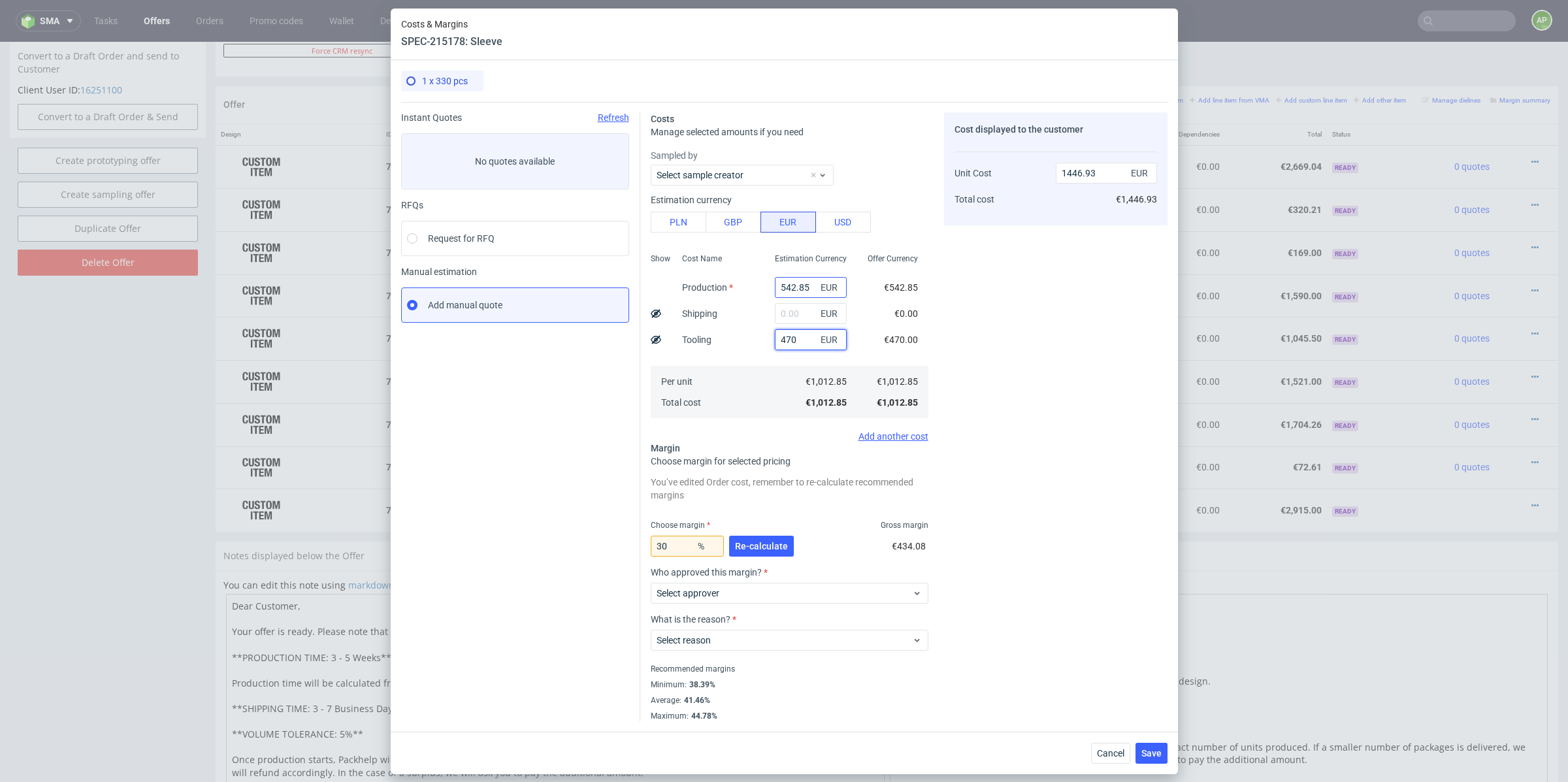
type input "470"
click at [809, 282] on input "542.85" at bounding box center [810, 287] width 72 height 21
click at [790, 289] on input "542.85" at bounding box center [810, 287] width 72 height 21
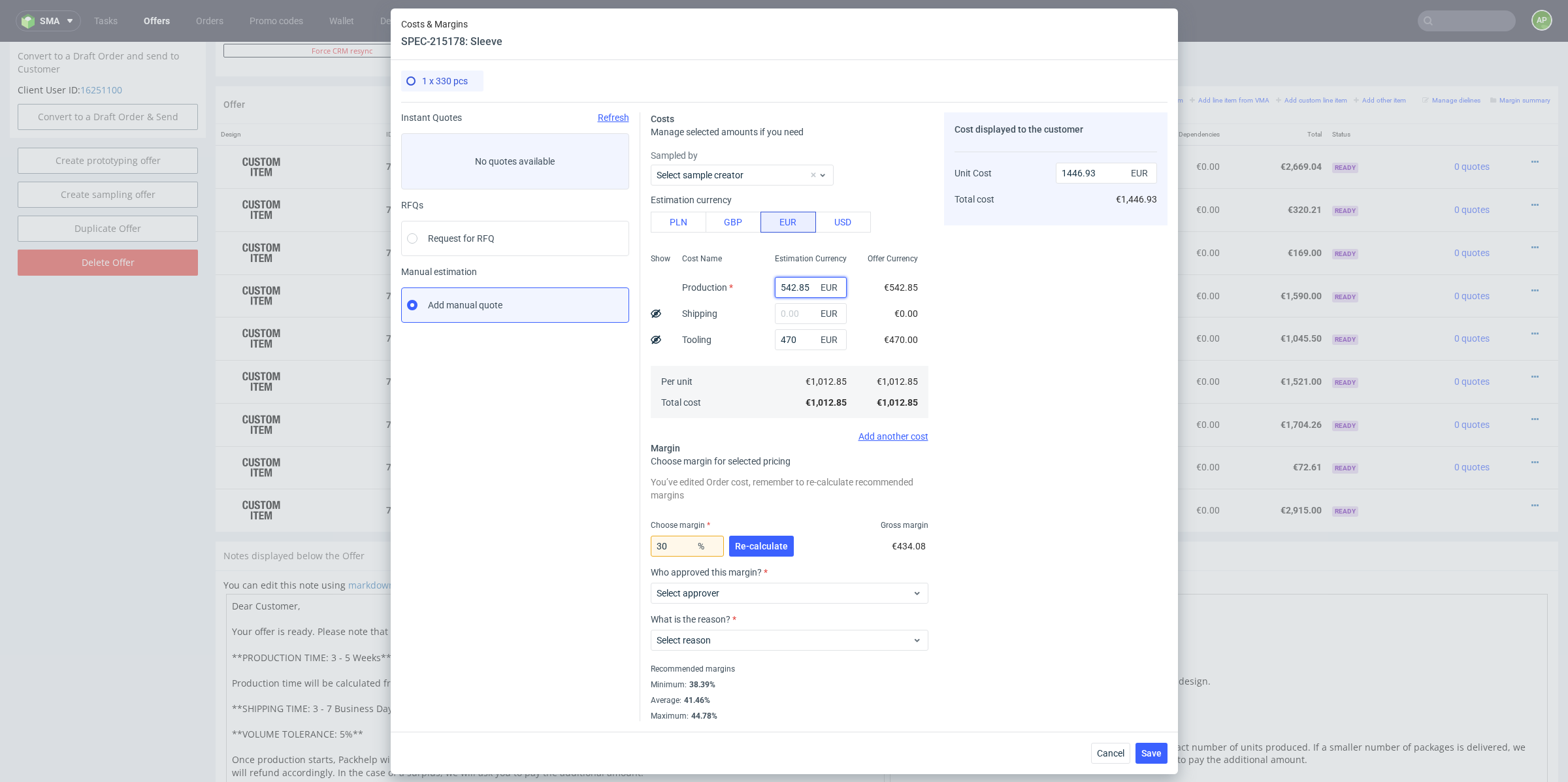
click at [790, 289] on input "542.85" at bounding box center [810, 287] width 72 height 21
paste input "605.83"
type input "605.83"
type input "1536.9"
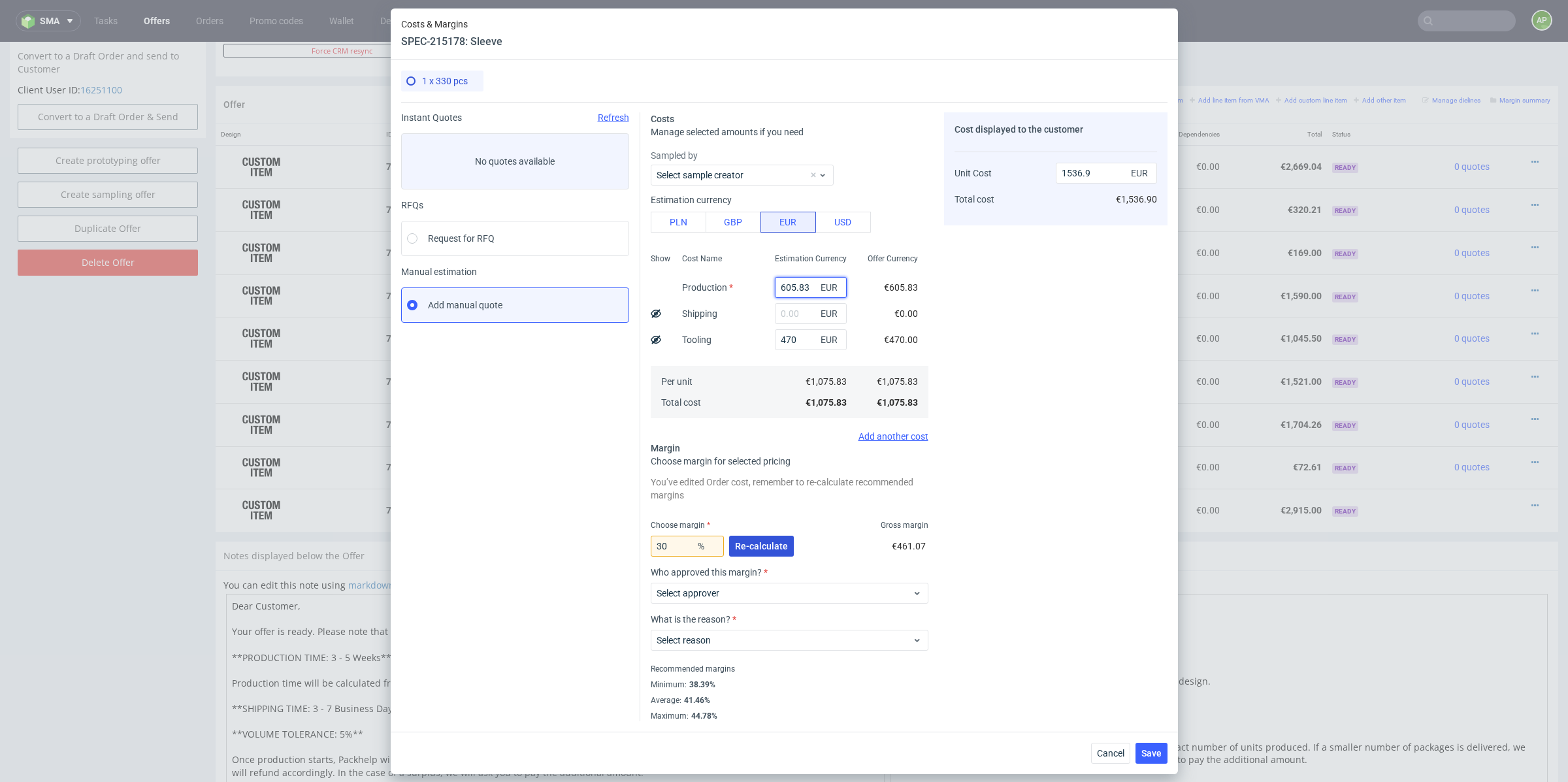
type input "605.83"
click at [774, 544] on span "Re-calculate" at bounding box center [761, 546] width 53 height 9
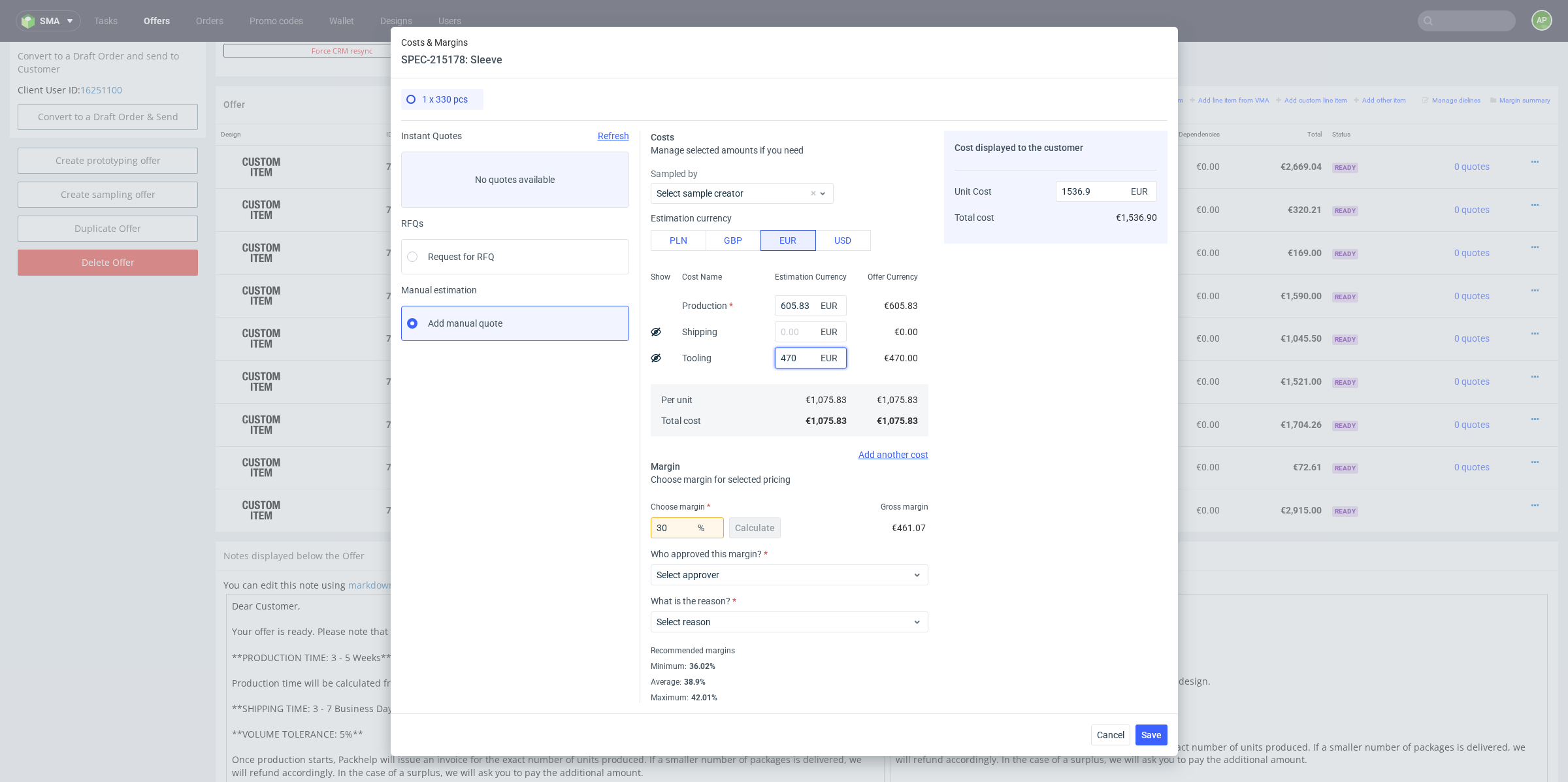
click at [805, 358] on input "470" at bounding box center [810, 358] width 72 height 21
click at [802, 306] on input "605.83" at bounding box center [810, 306] width 72 height 21
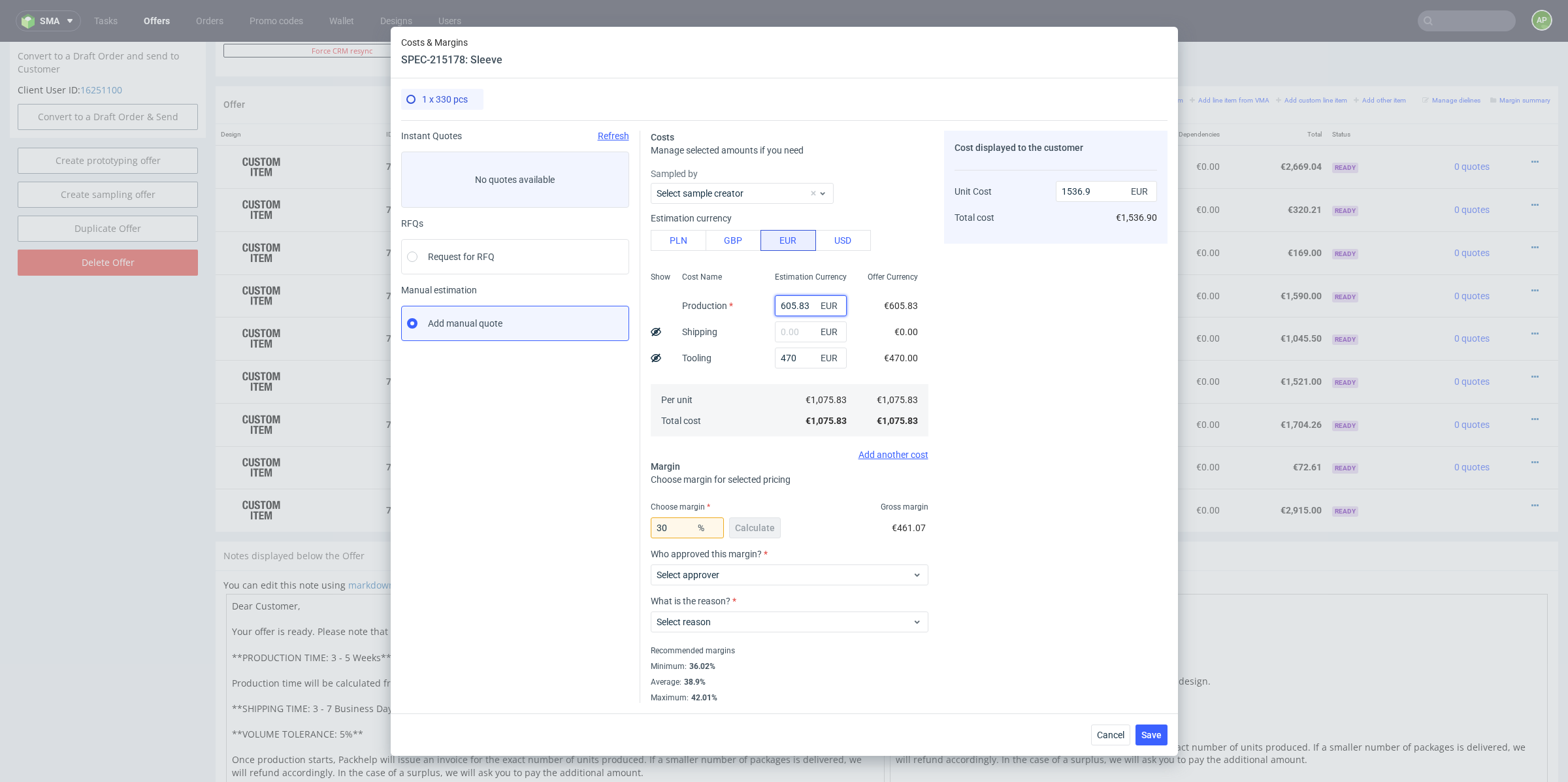
click at [802, 306] on input "605.83" at bounding box center [810, 306] width 72 height 21
click at [806, 307] on input "605.83" at bounding box center [810, 306] width 72 height 21
click at [728, 552] on span "Select approver" at bounding box center [784, 574] width 256 height 13
type input "woz"
click at [710, 552] on div "maciej.wozniczko@packhelp.com" at bounding box center [789, 604] width 267 height 24
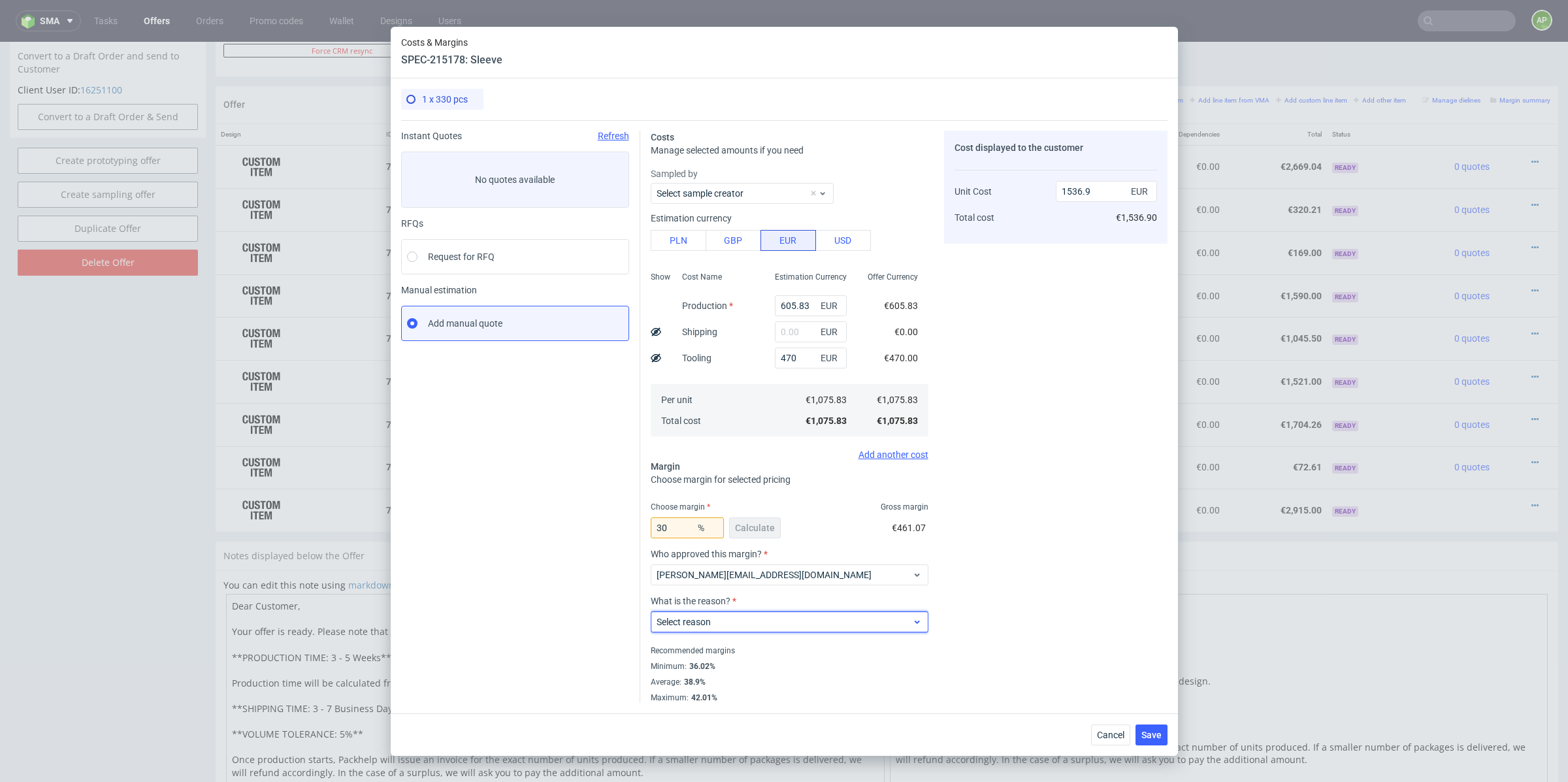
click at [710, 552] on div "Select reason" at bounding box center [789, 622] width 277 height 21
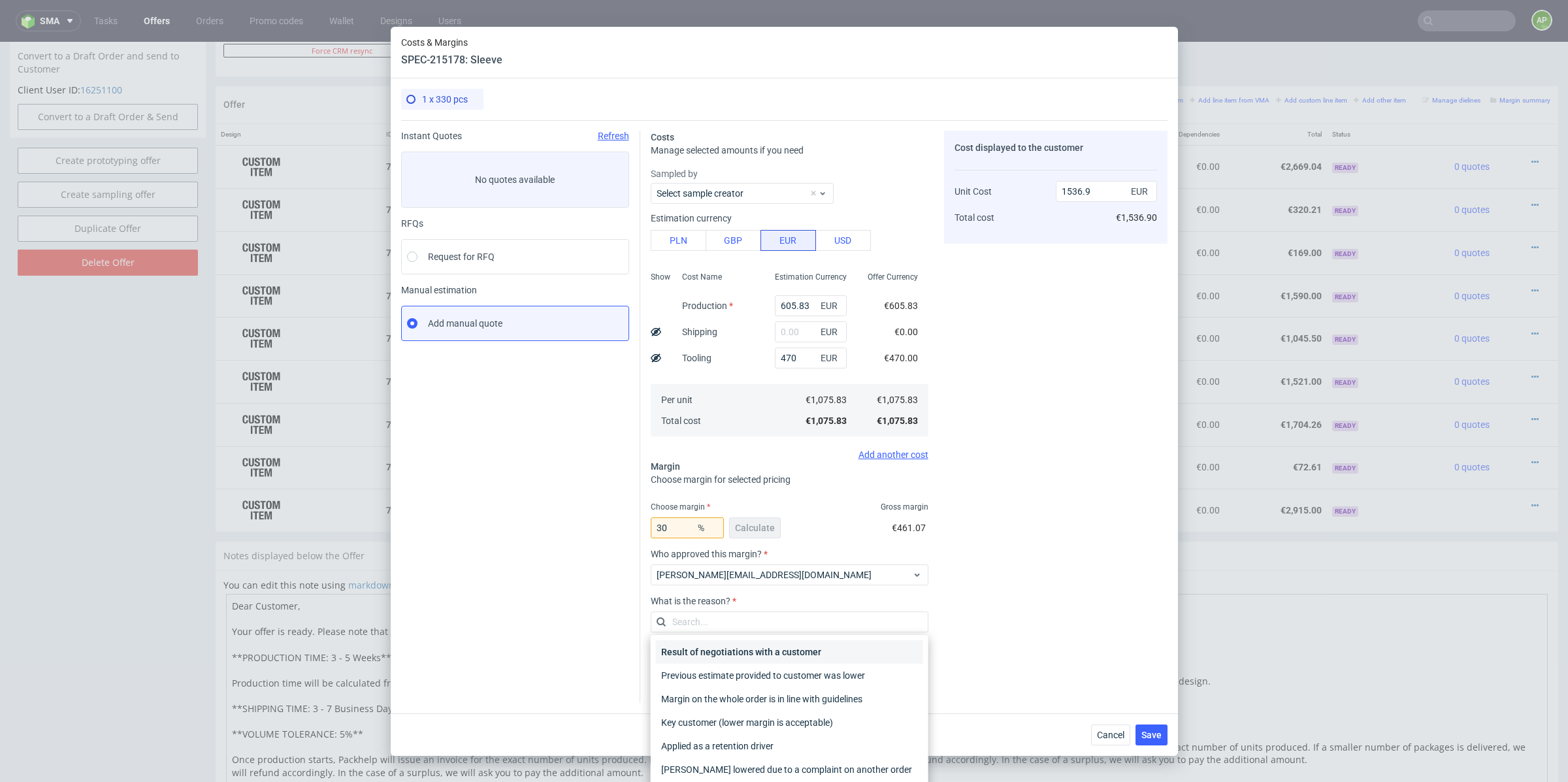
click at [714, 552] on div "Result of negotiations with a customer" at bounding box center [789, 652] width 267 height 24
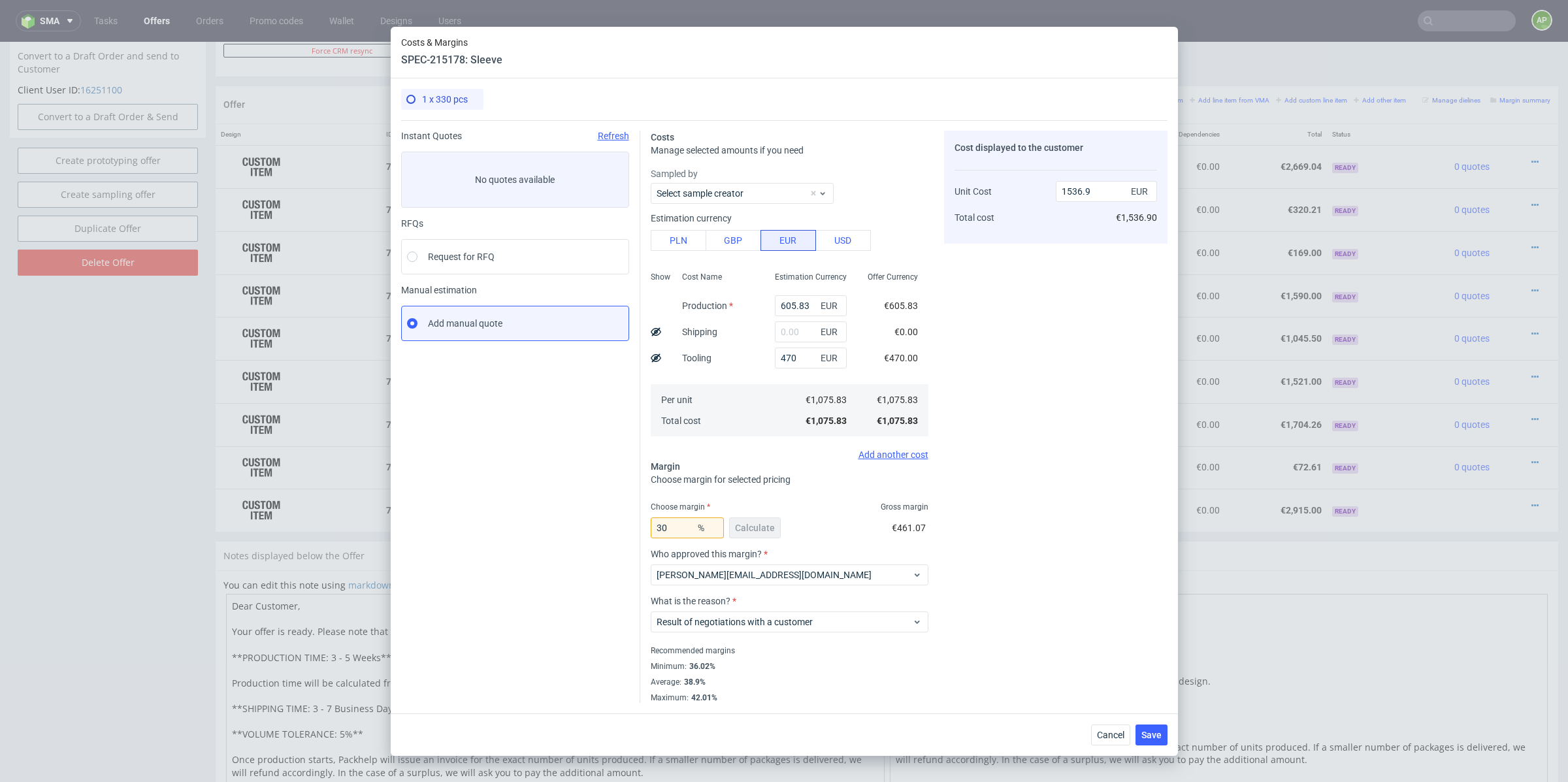
click at [1045, 468] on div "Cost displayed to the customer Unit Cost Total cost 1536.9 EUR €1,536.90" at bounding box center [1056, 417] width 224 height 572
click at [800, 305] on input "605.83" at bounding box center [810, 306] width 72 height 21
click at [812, 304] on input "605.83" at bounding box center [810, 306] width 72 height 21
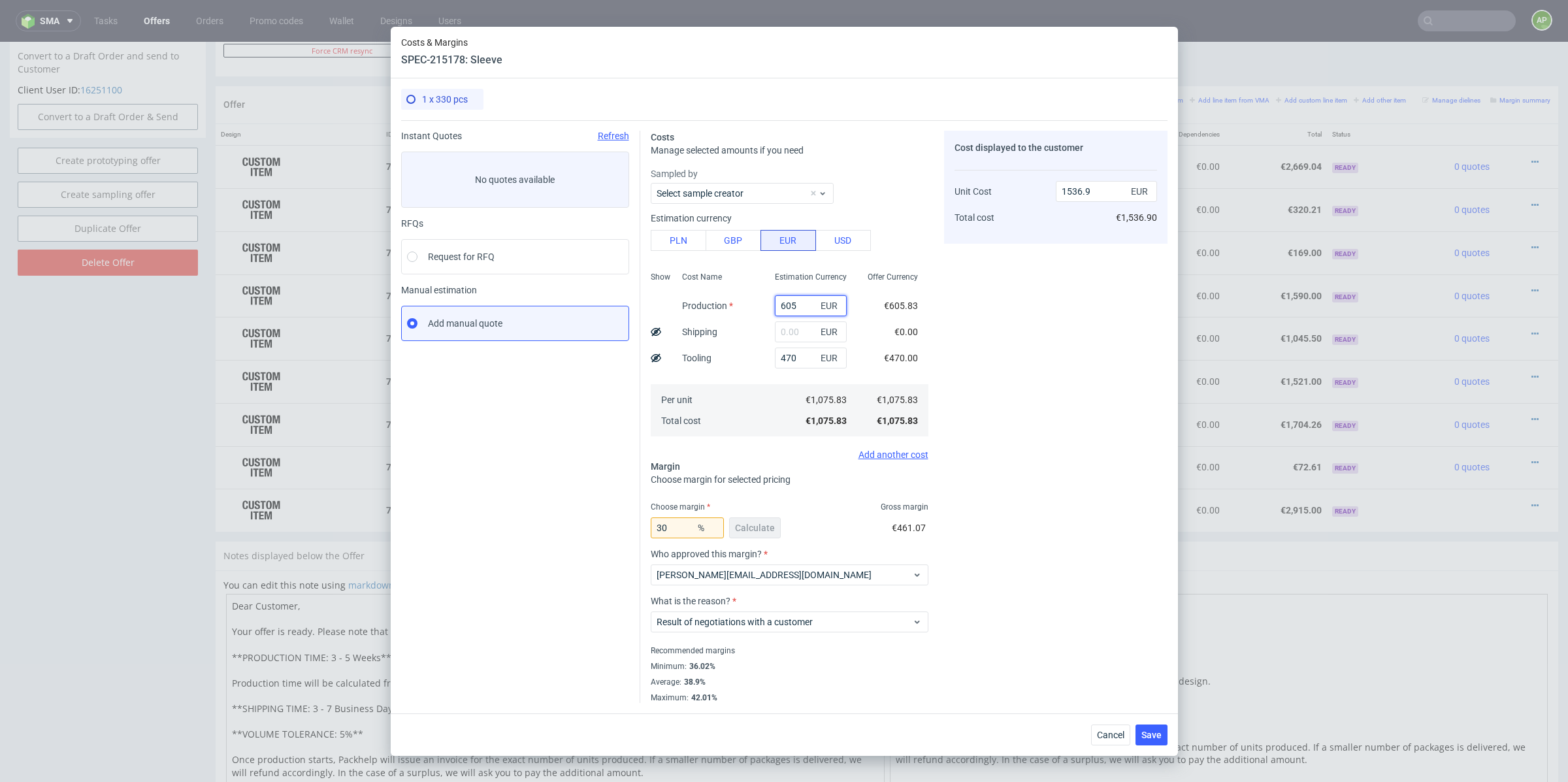
type input "60"
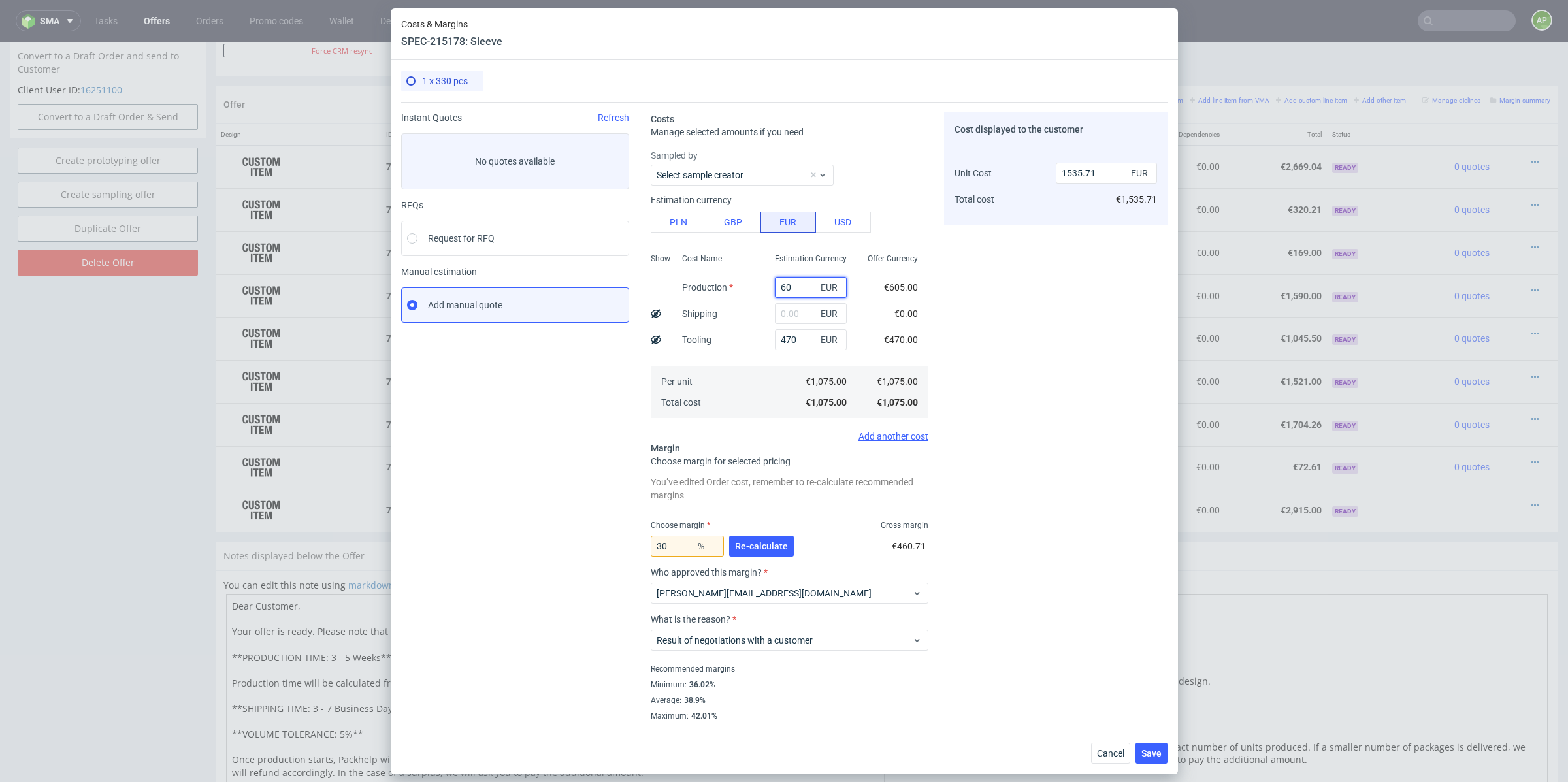
type input "757.14"
type input "605"
type input "1535.71"
click at [969, 282] on div "Cost displayed to the customer Unit Cost Total cost 1535.71 EUR €1,535.71" at bounding box center [1056, 417] width 224 height 609
click at [807, 288] on input "605" at bounding box center [810, 287] width 72 height 21
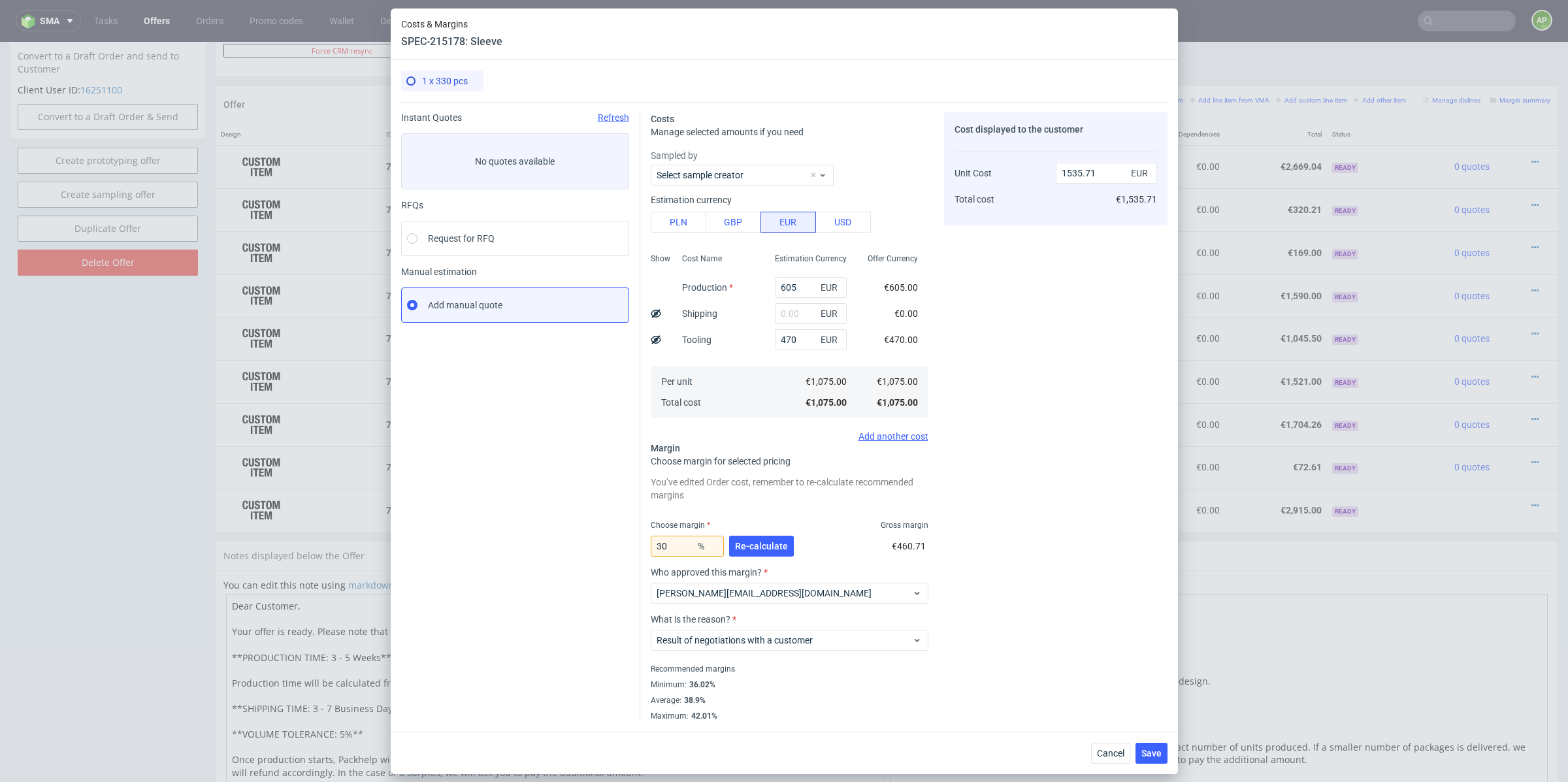
click at [998, 297] on div "Cost displayed to the customer Unit Cost Total cost 1535.71 EUR €1,535.71" at bounding box center [1056, 417] width 224 height 609
click at [808, 284] on input "605" at bounding box center [810, 287] width 72 height 21
type input "605.83"
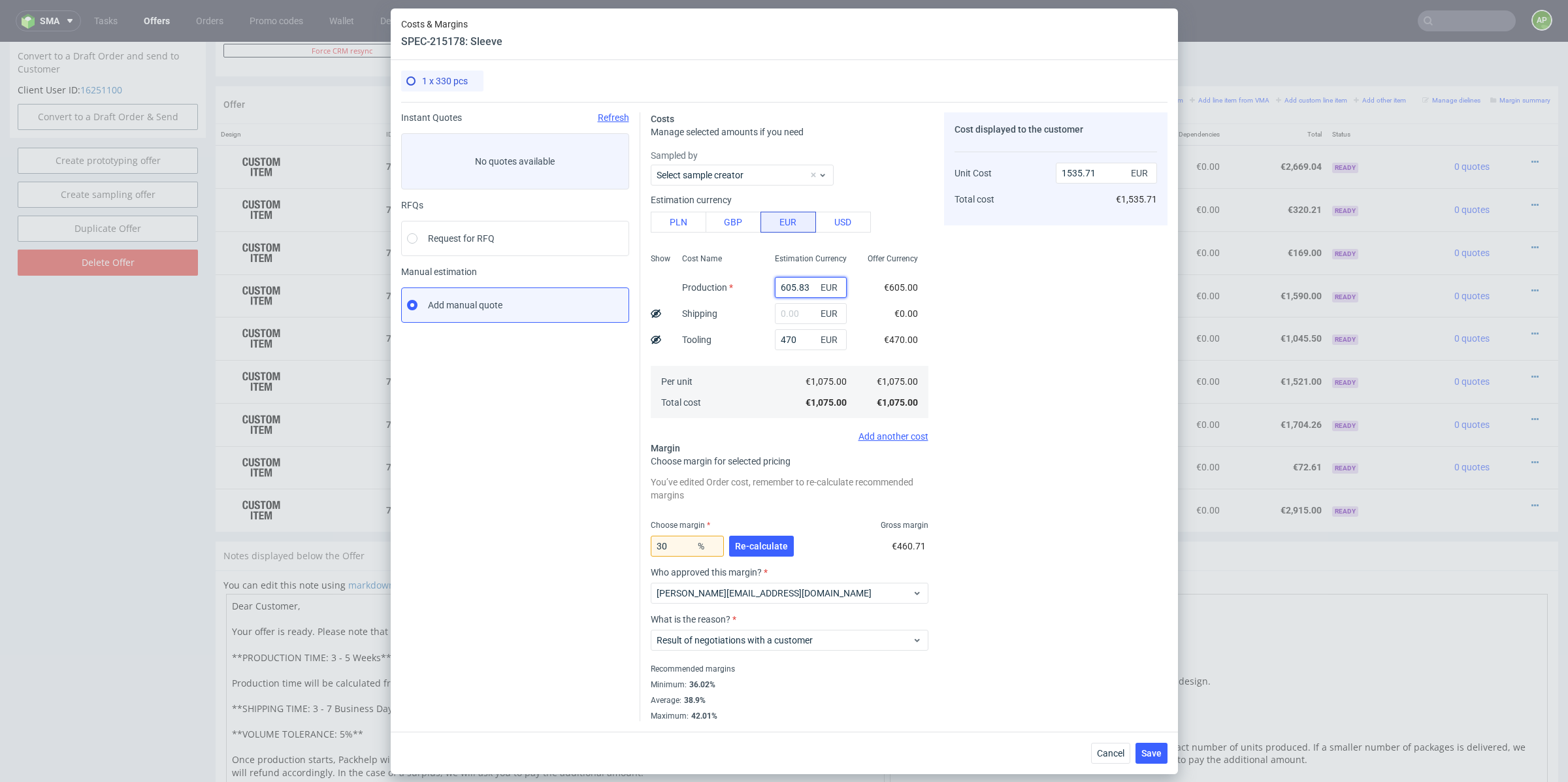
type input "1536.9"
click at [793, 283] on input "605.83" at bounding box center [810, 287] width 72 height 21
click at [806, 284] on input "605.83" at bounding box center [810, 287] width 72 height 21
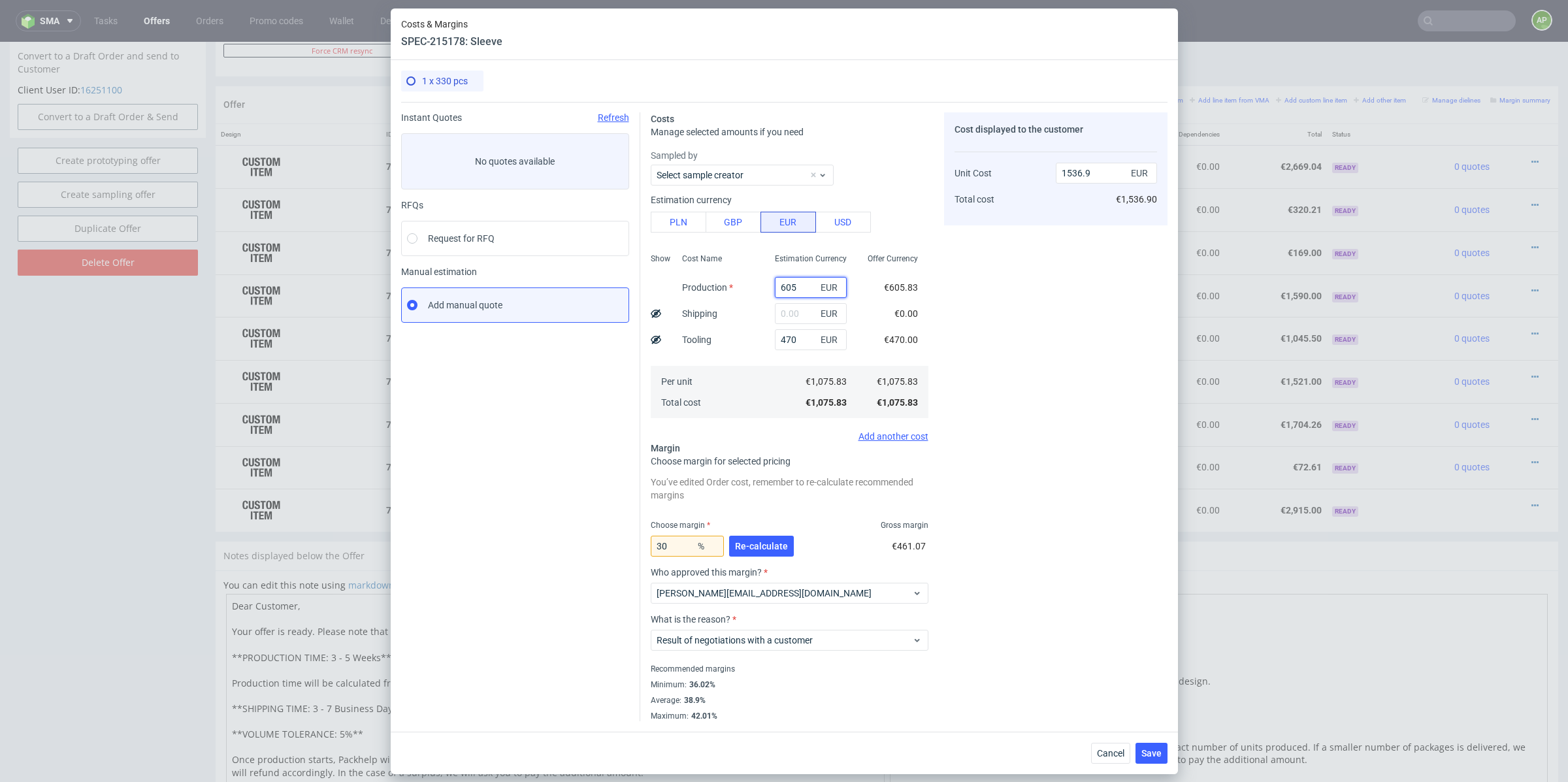
type input "60"
type input "757.14"
type input "604"
type input "1534.29"
type input "60456"
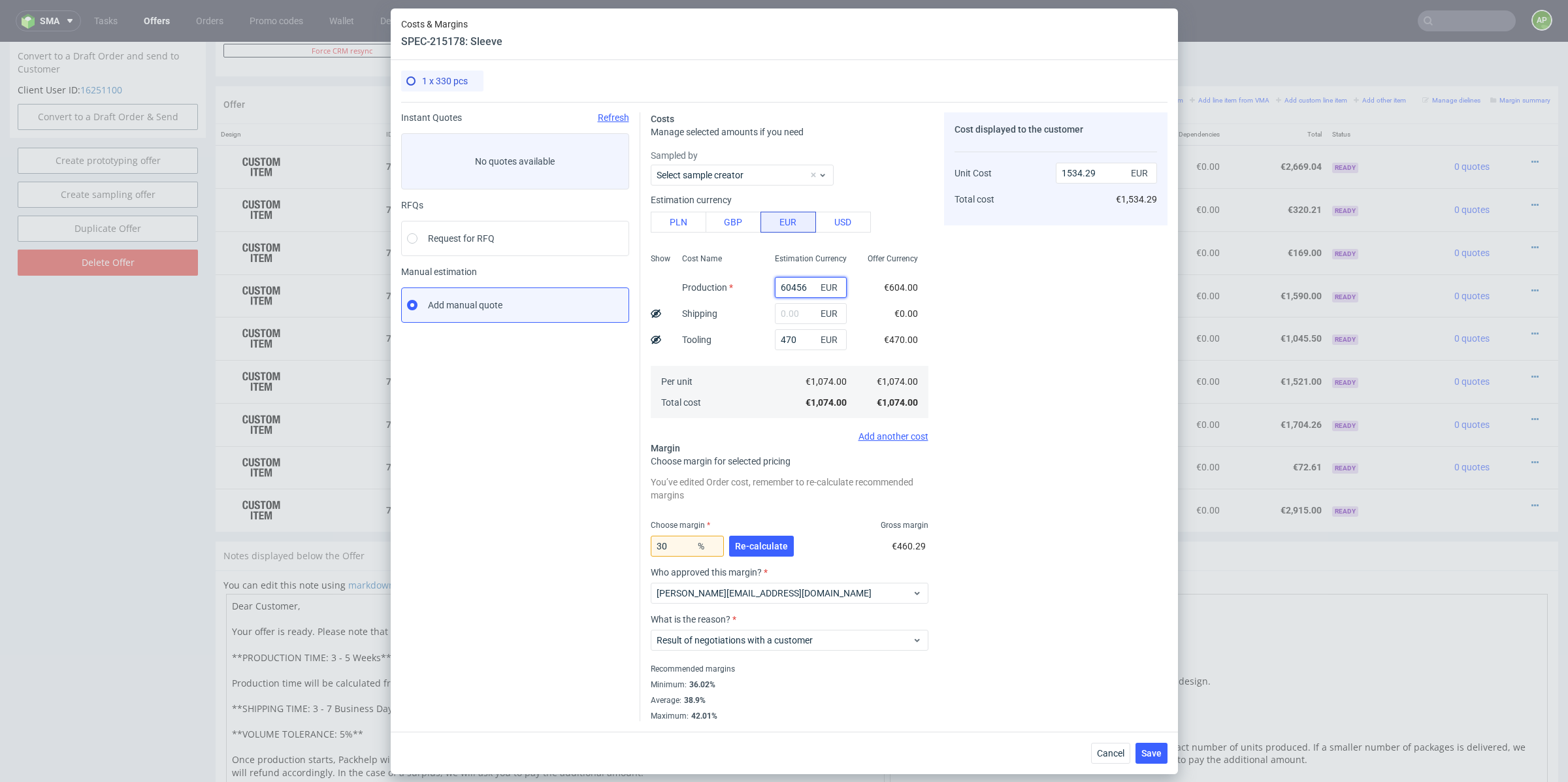
type input "87037.14"
drag, startPoint x: 792, startPoint y: 291, endPoint x: 820, endPoint y: 291, distance: 28.0
click at [820, 291] on div "60456 EUR" at bounding box center [810, 287] width 72 height 21
type input "6046"
type input "9308.57"
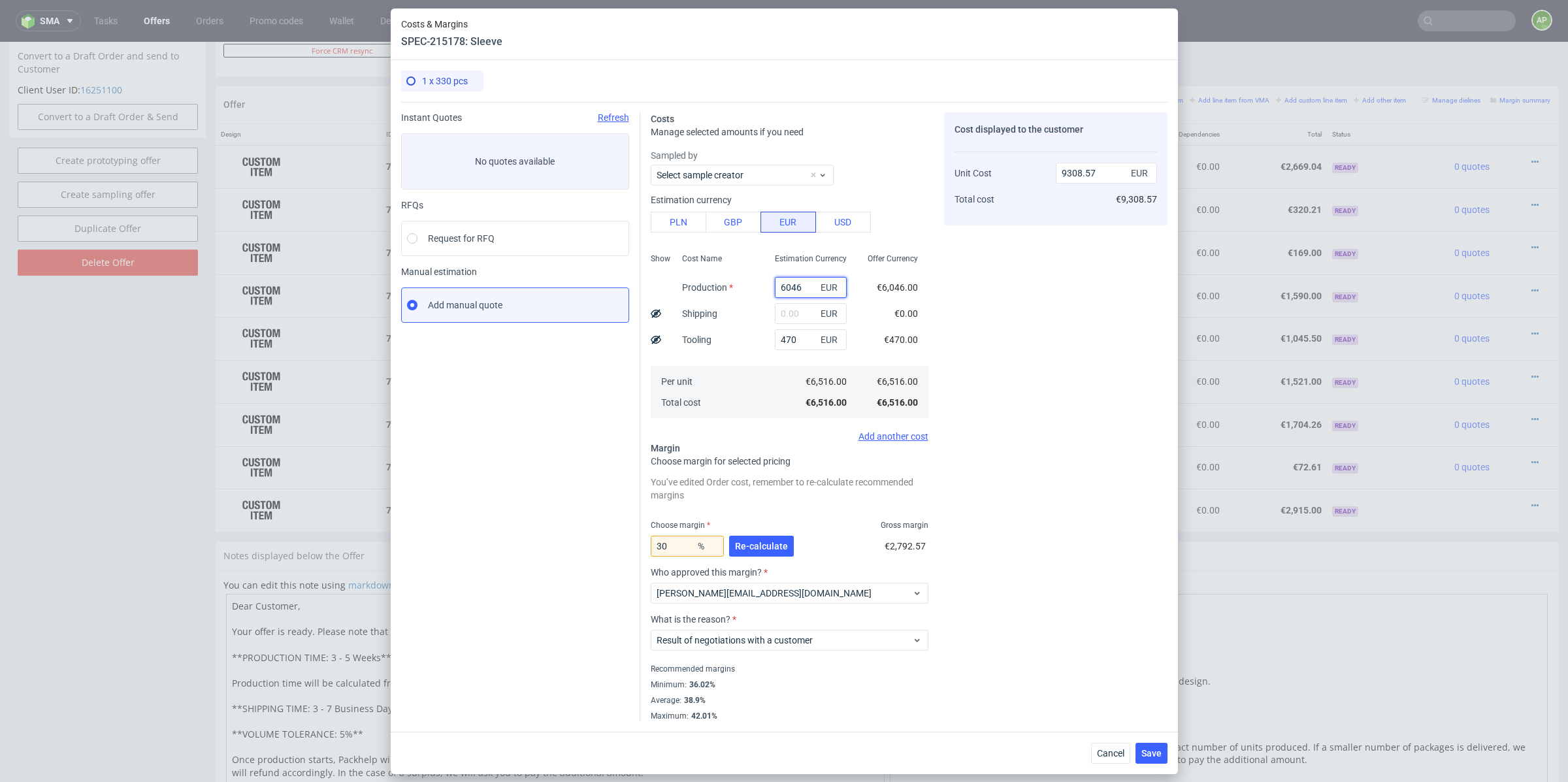
type input "60466"
type input "87051.43"
drag, startPoint x: 796, startPoint y: 289, endPoint x: 823, endPoint y: 289, distance: 27.0
click at [823, 289] on div "60466 EUR" at bounding box center [810, 287] width 72 height 21
type input "604"
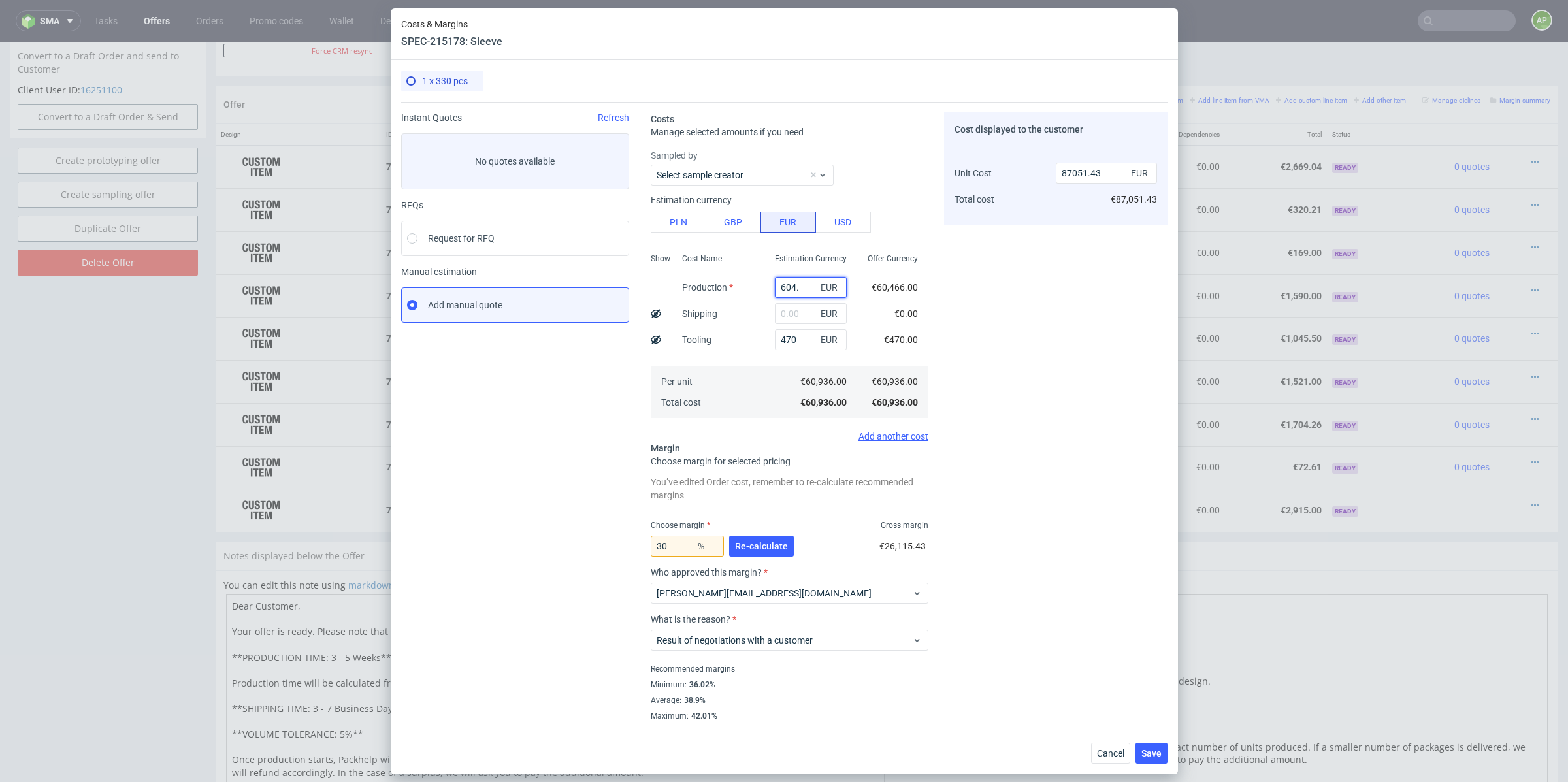
type input "1534.29"
type input "60456"
type input "87037.14"
type input "604"
type input "1534.29"
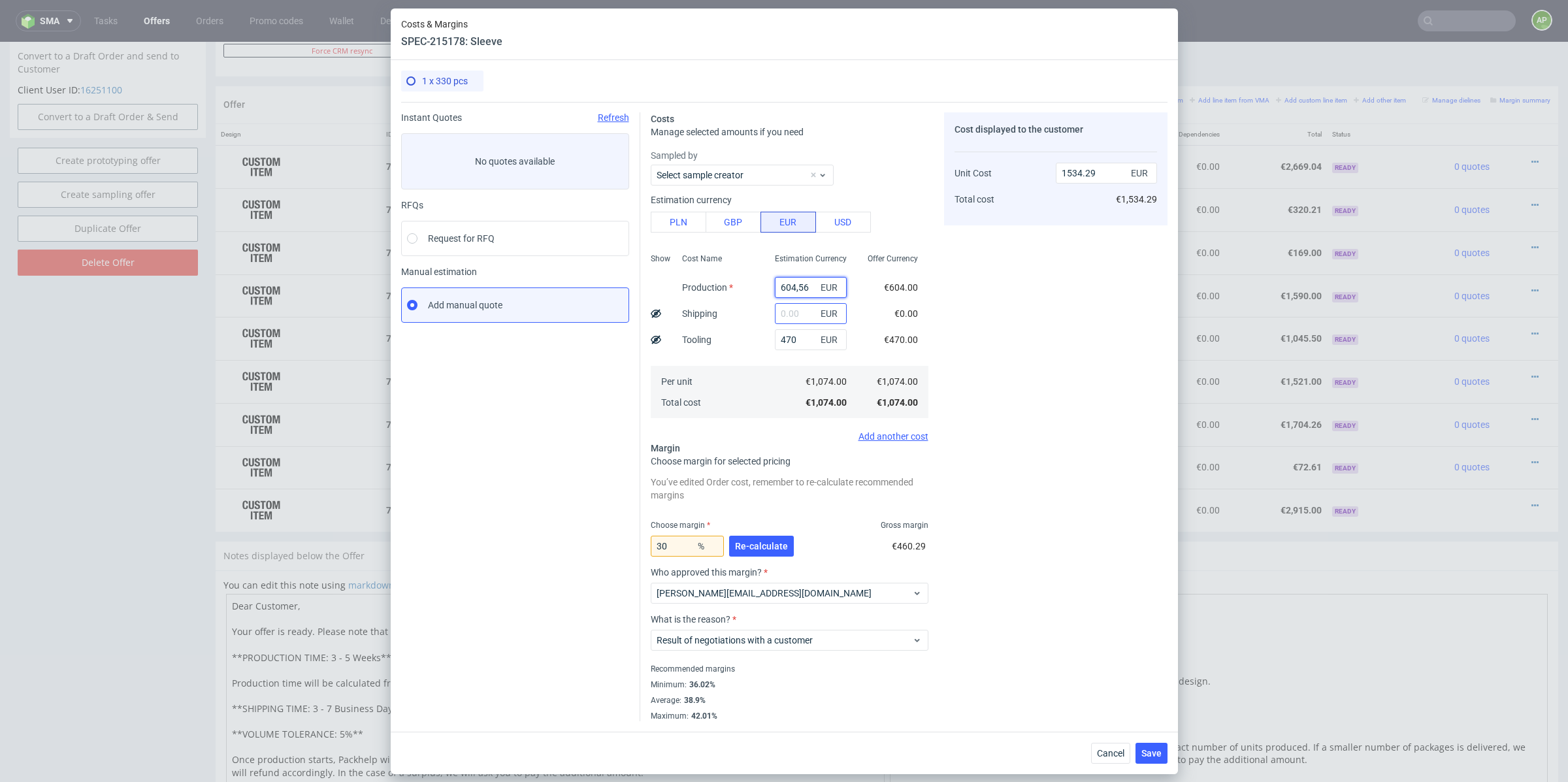
type input "604.56"
type input "1535.09"
type input "604.56"
click at [1045, 328] on div "Cost displayed to the customer Unit Cost Total cost 1535.09 EUR €1,535.09" at bounding box center [1056, 417] width 224 height 609
click at [808, 343] on input "470" at bounding box center [810, 340] width 72 height 21
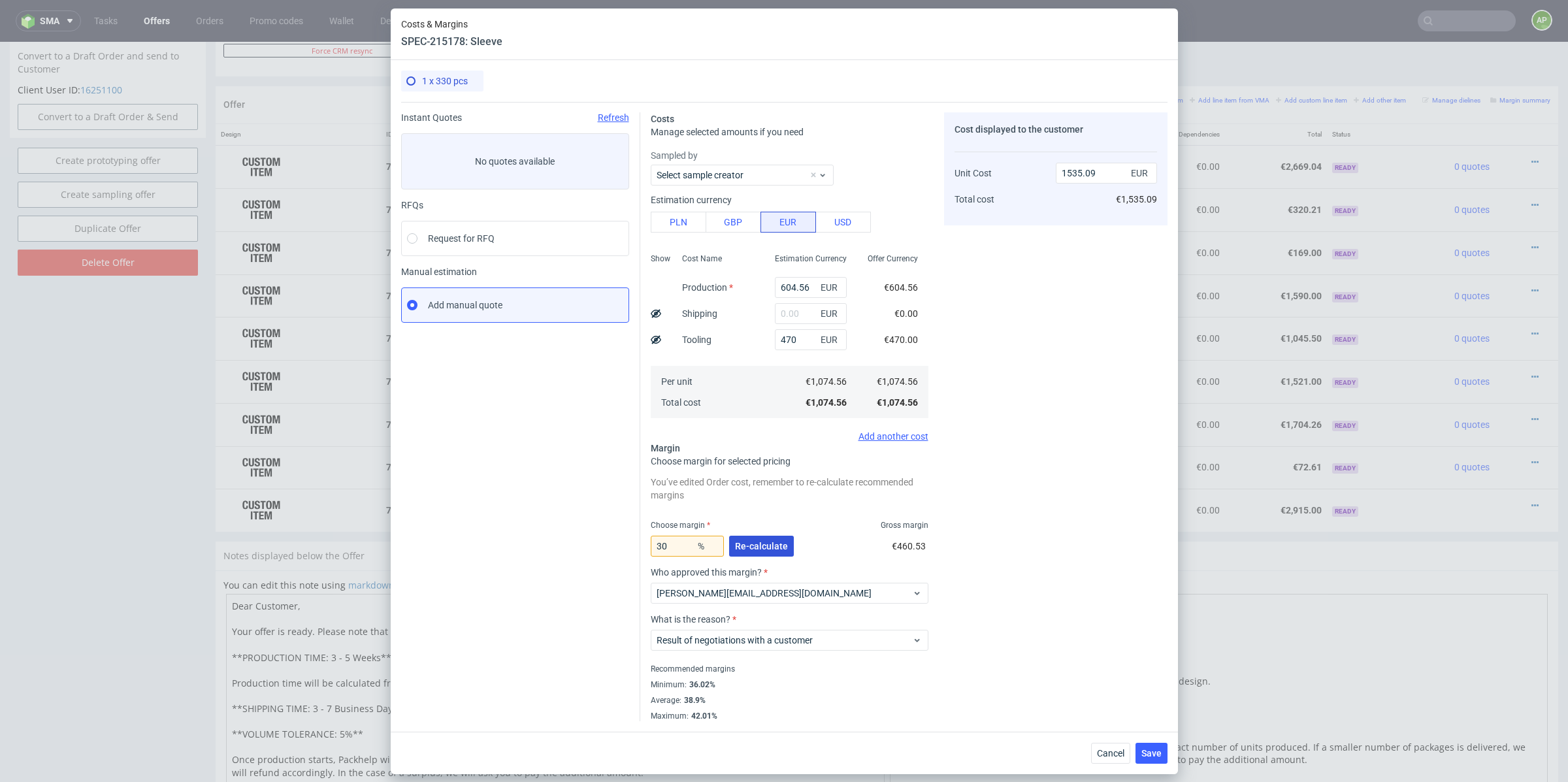
click at [753, 547] on span "Re-calculate" at bounding box center [761, 546] width 53 height 9
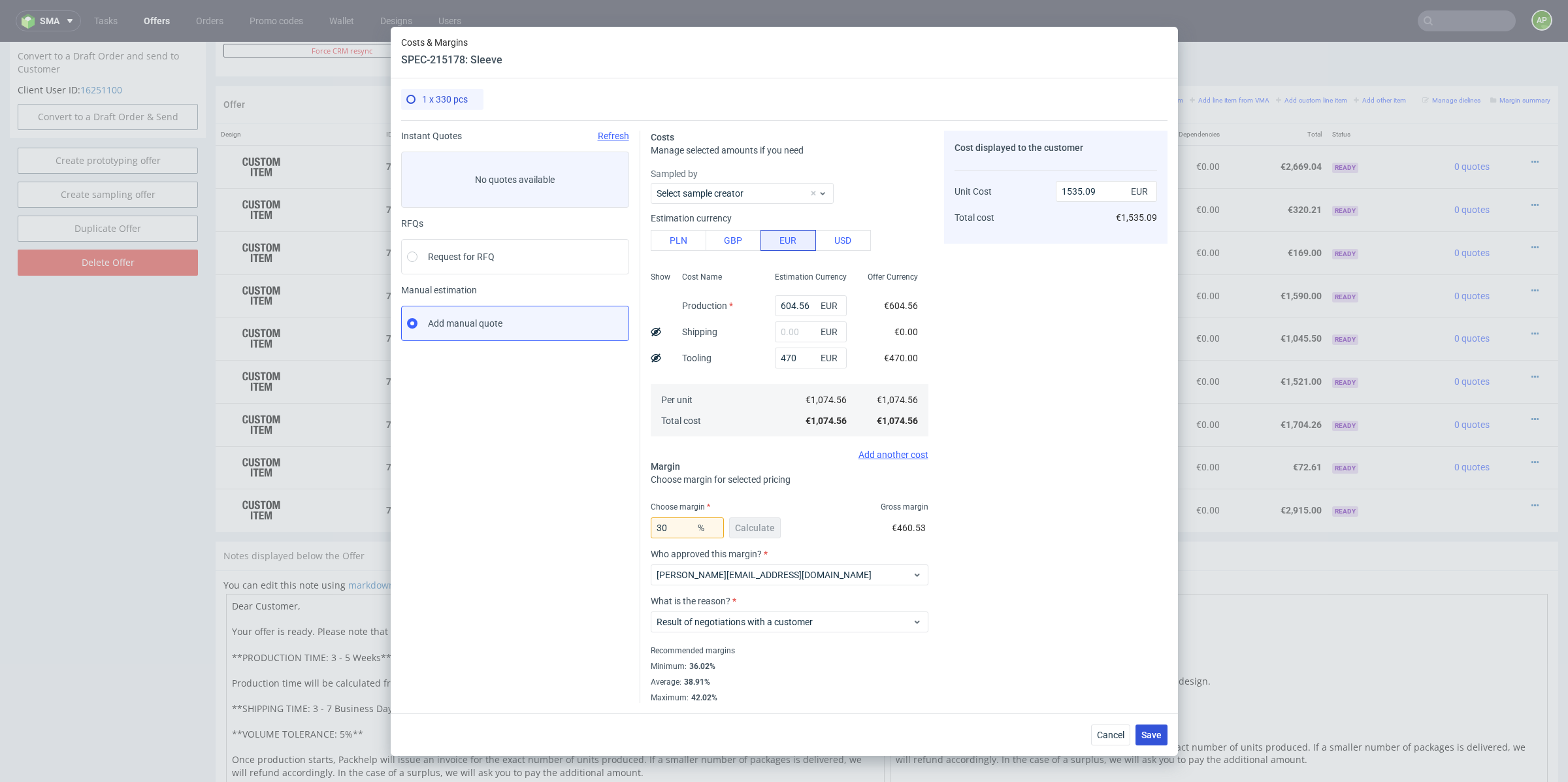
click at [1045, 552] on span "Save" at bounding box center [1151, 734] width 20 height 9
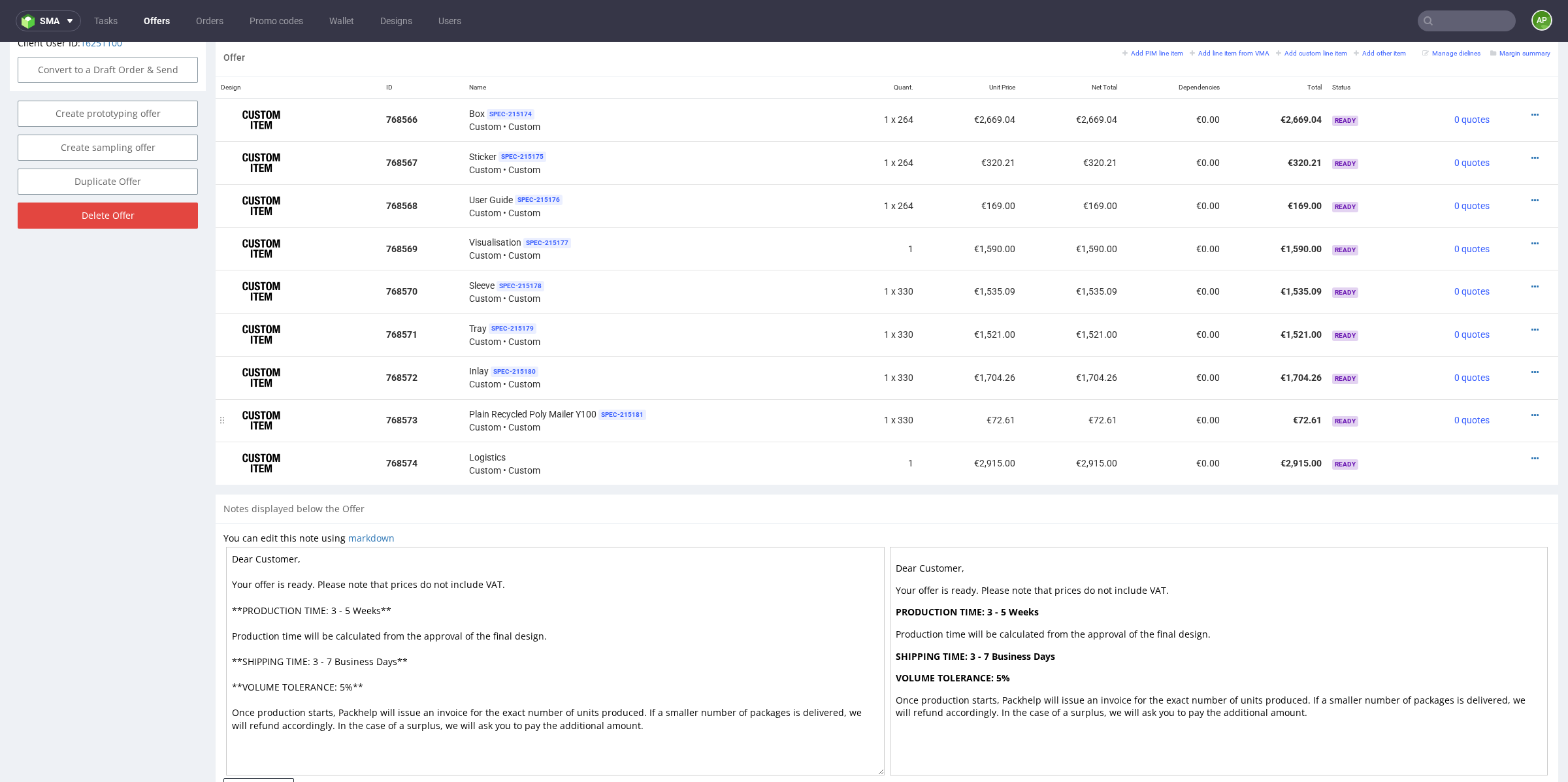
scroll to position [756, 0]
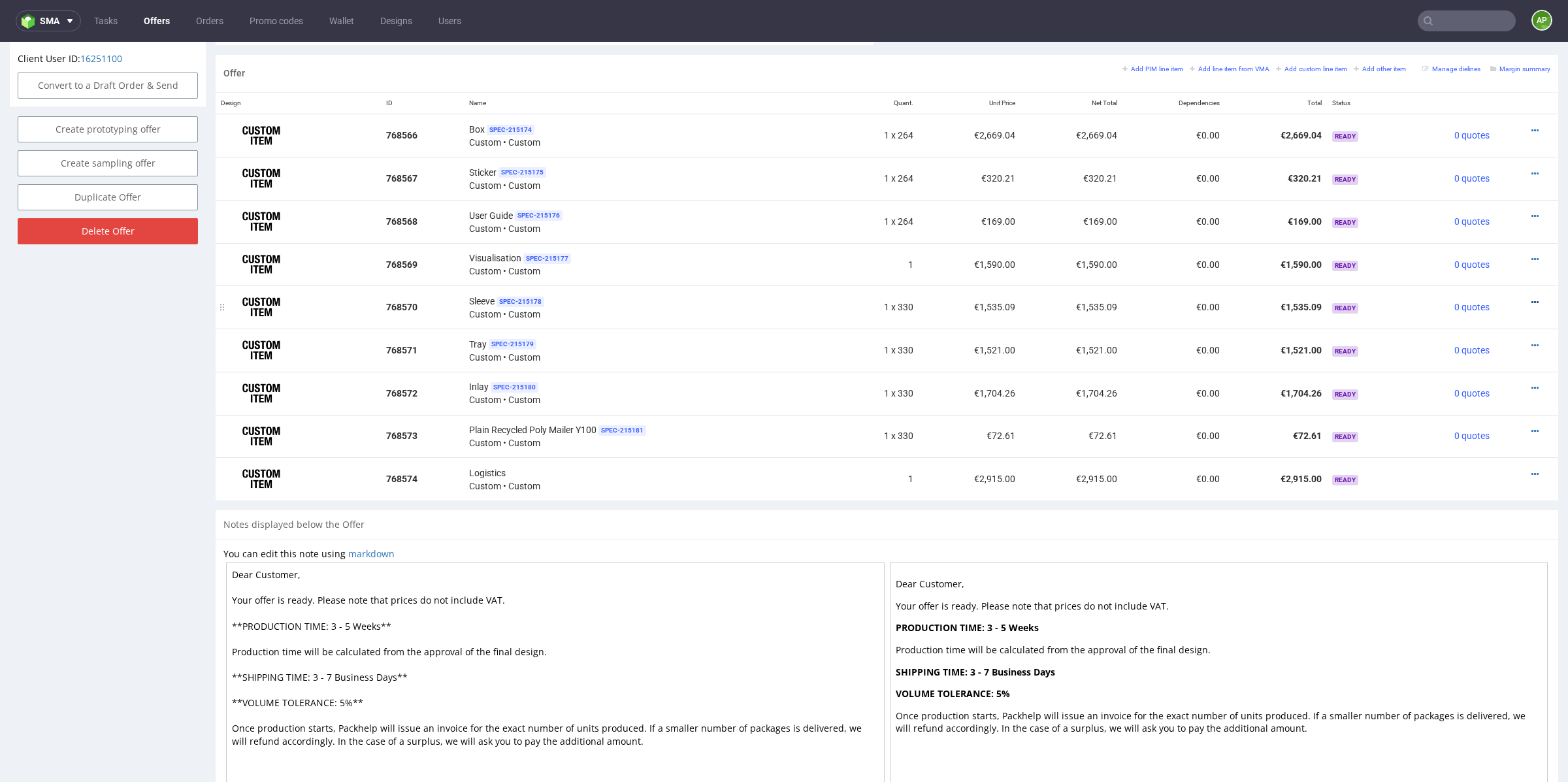
click at [1045, 299] on icon at bounding box center [1535, 302] width 7 height 9
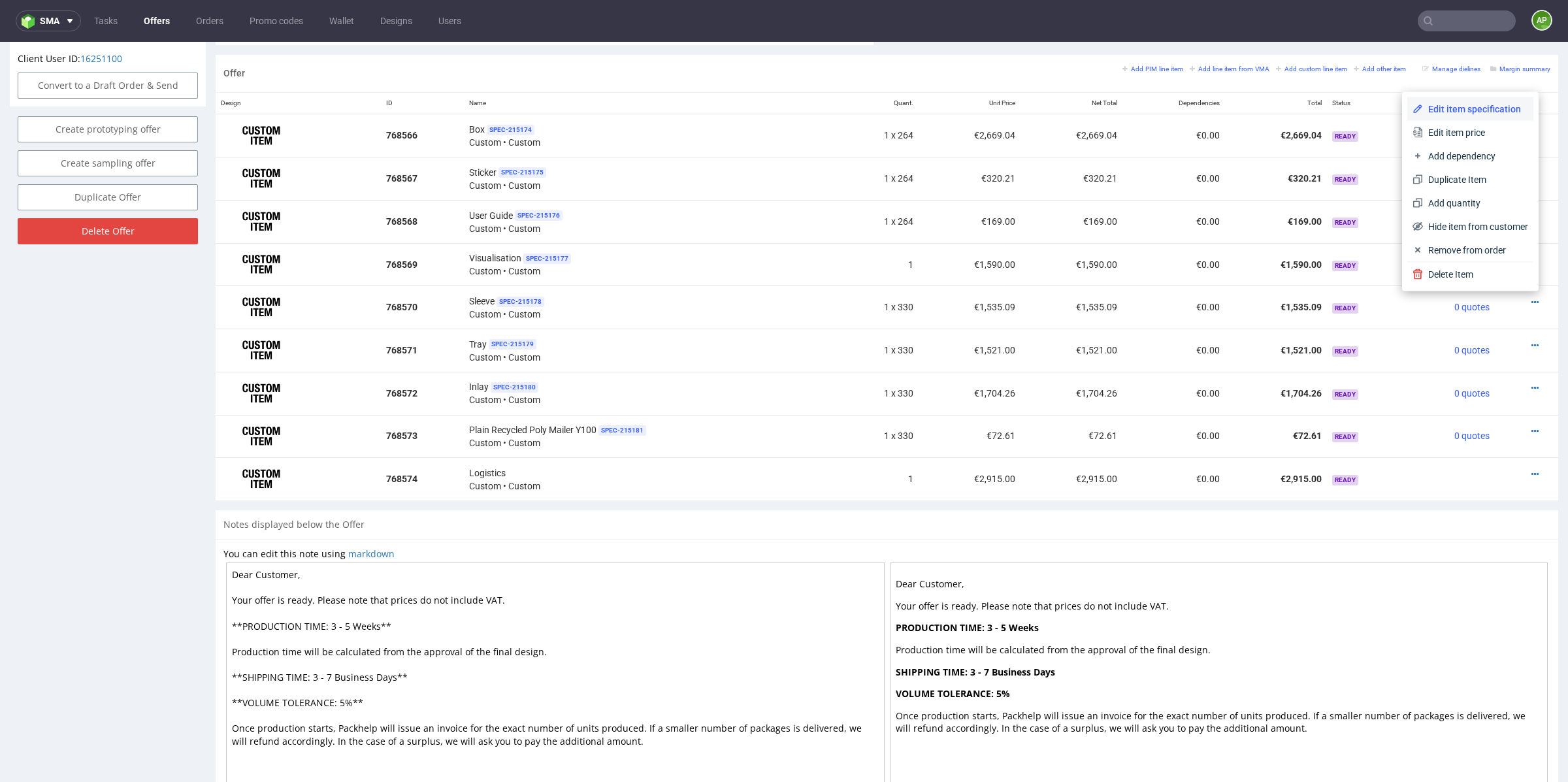
click at [1045, 115] on span "Edit item specification" at bounding box center [1475, 108] width 105 height 13
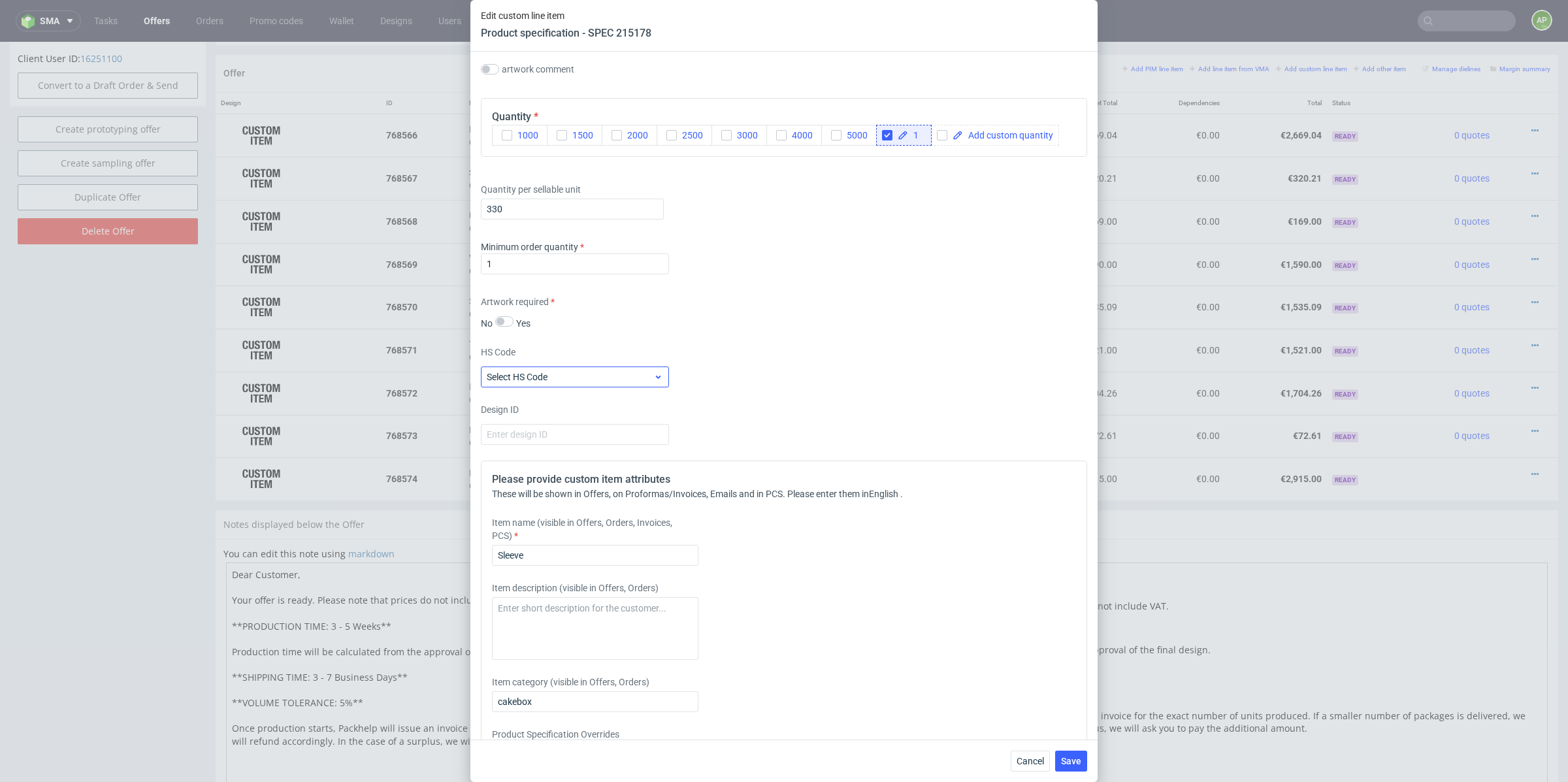
scroll to position [1382, 0]
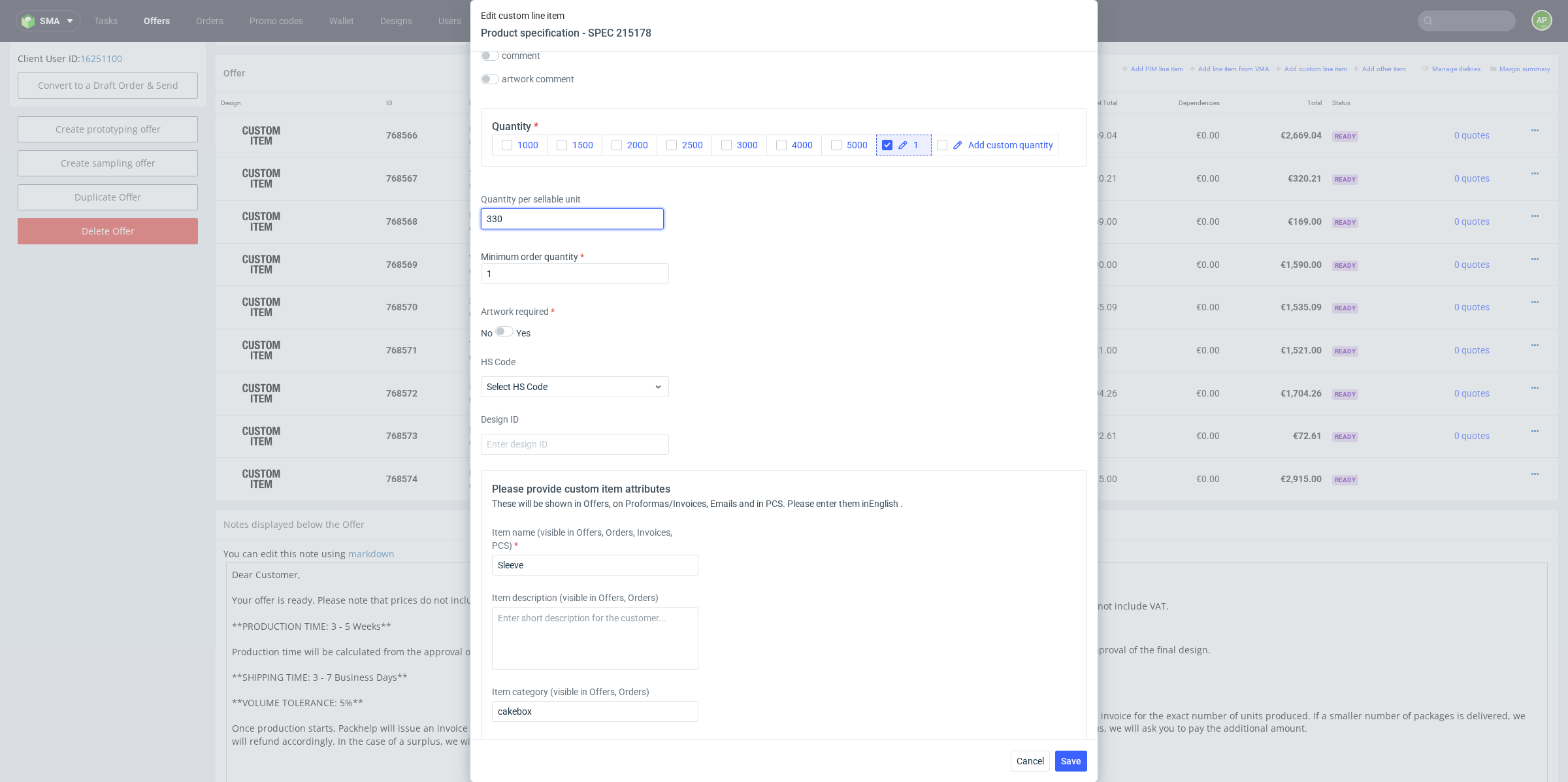
click at [520, 224] on input "330" at bounding box center [573, 219] width 183 height 21
click at [520, 222] on input "330" at bounding box center [573, 219] width 183 height 21
type input "264"
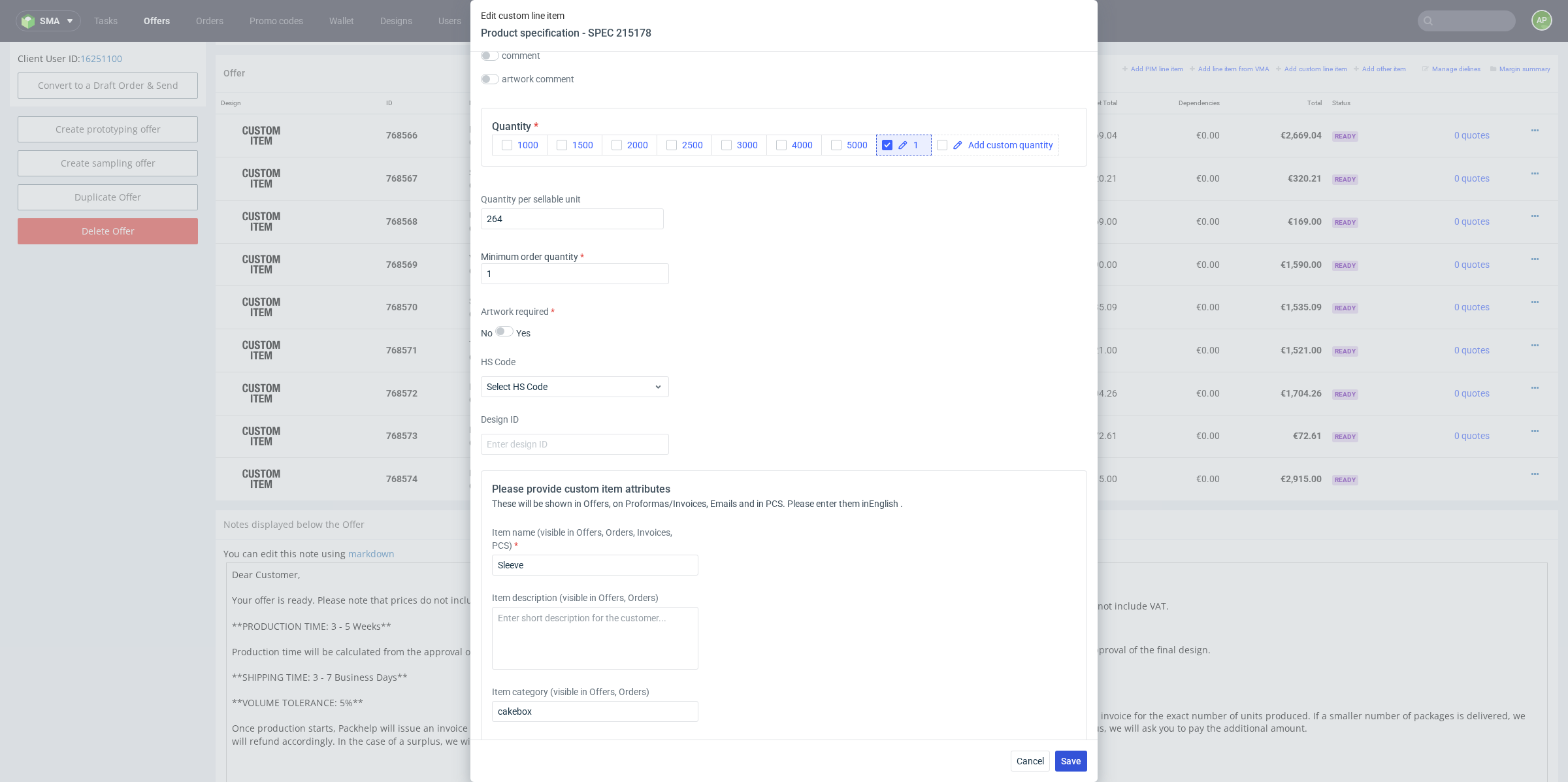
click at [1045, 552] on span "Save" at bounding box center [1070, 761] width 20 height 9
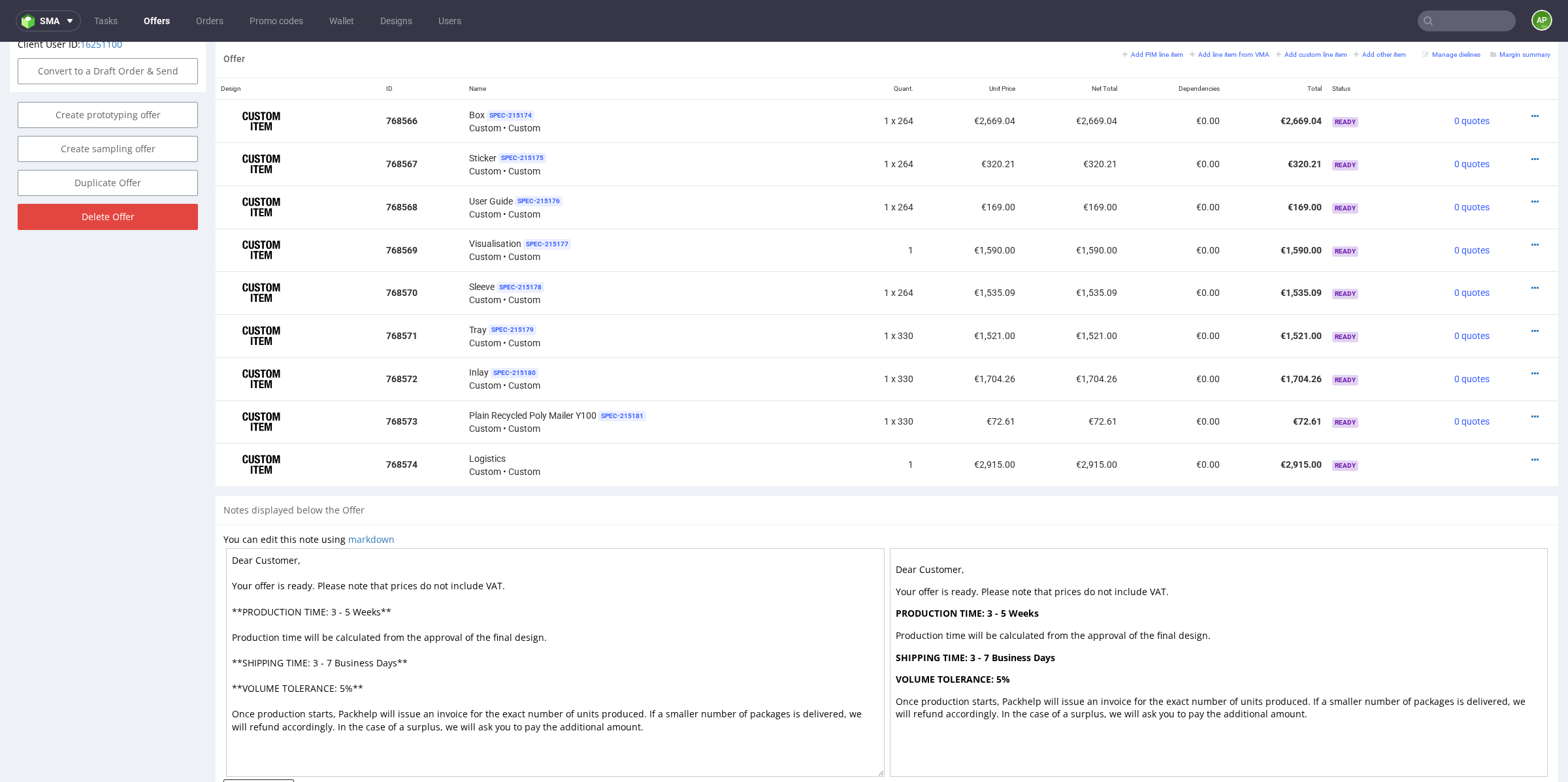
scroll to position [735, 0]
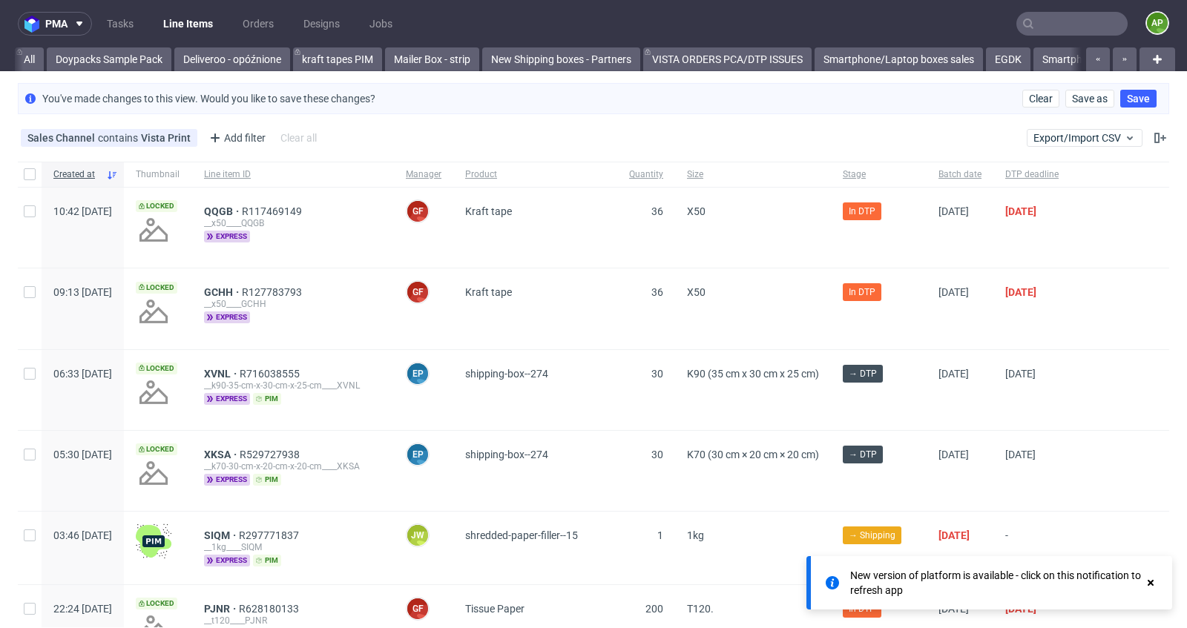
scroll to position [0, 727]
